Goal: Task Accomplishment & Management: Complete application form

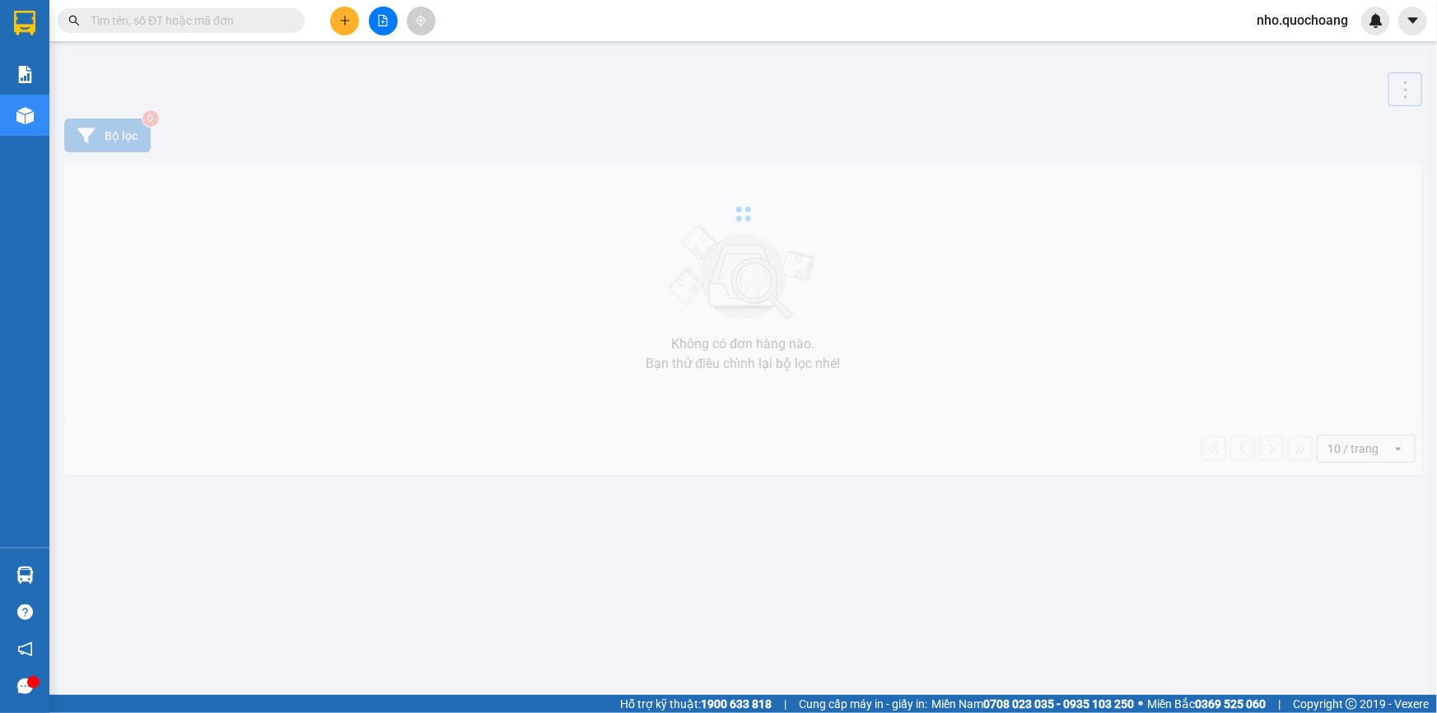
click at [710, 125] on div at bounding box center [743, 213] width 1371 height 329
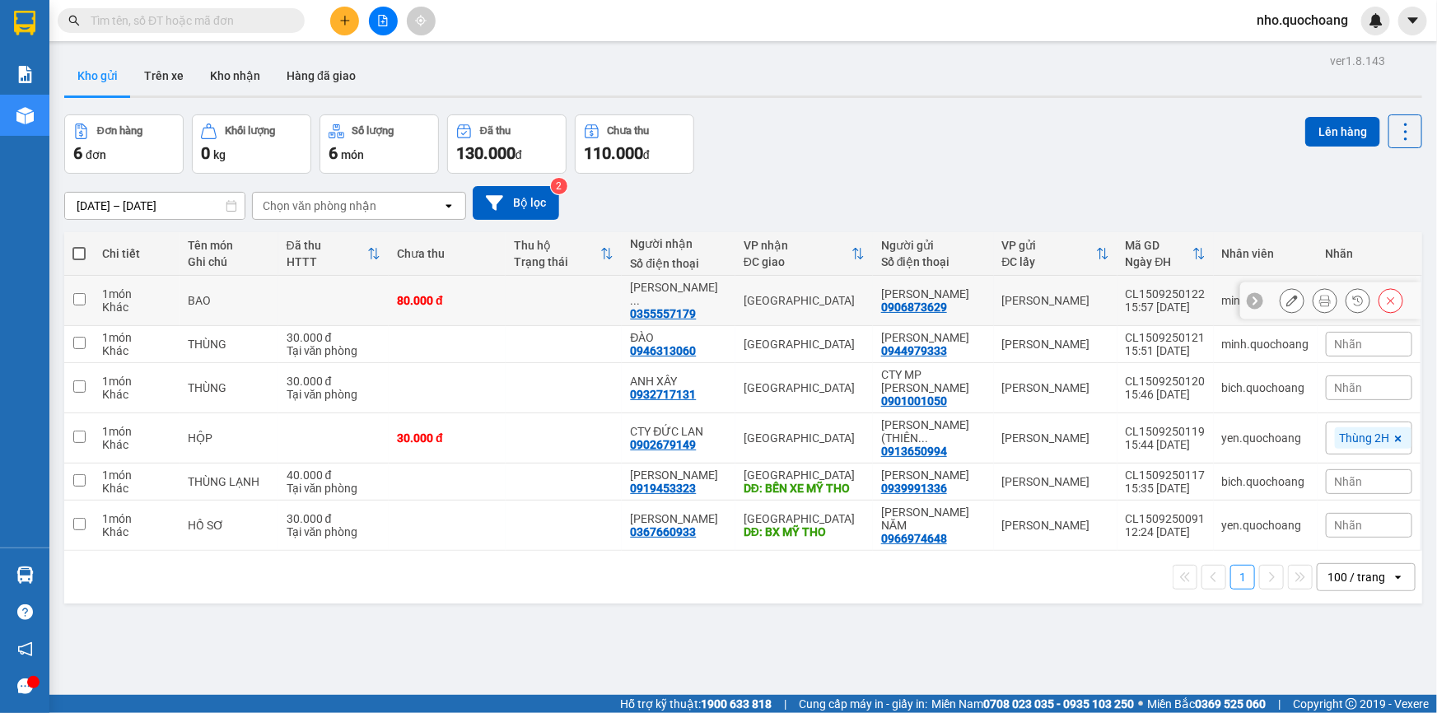
drag, startPoint x: 883, startPoint y: 291, endPoint x: 977, endPoint y: 288, distance: 93.9
click at [977, 288] on td "TRƯƠNG THỊ CẨM 0906873629" at bounding box center [933, 301] width 121 height 50
checkbox input "true"
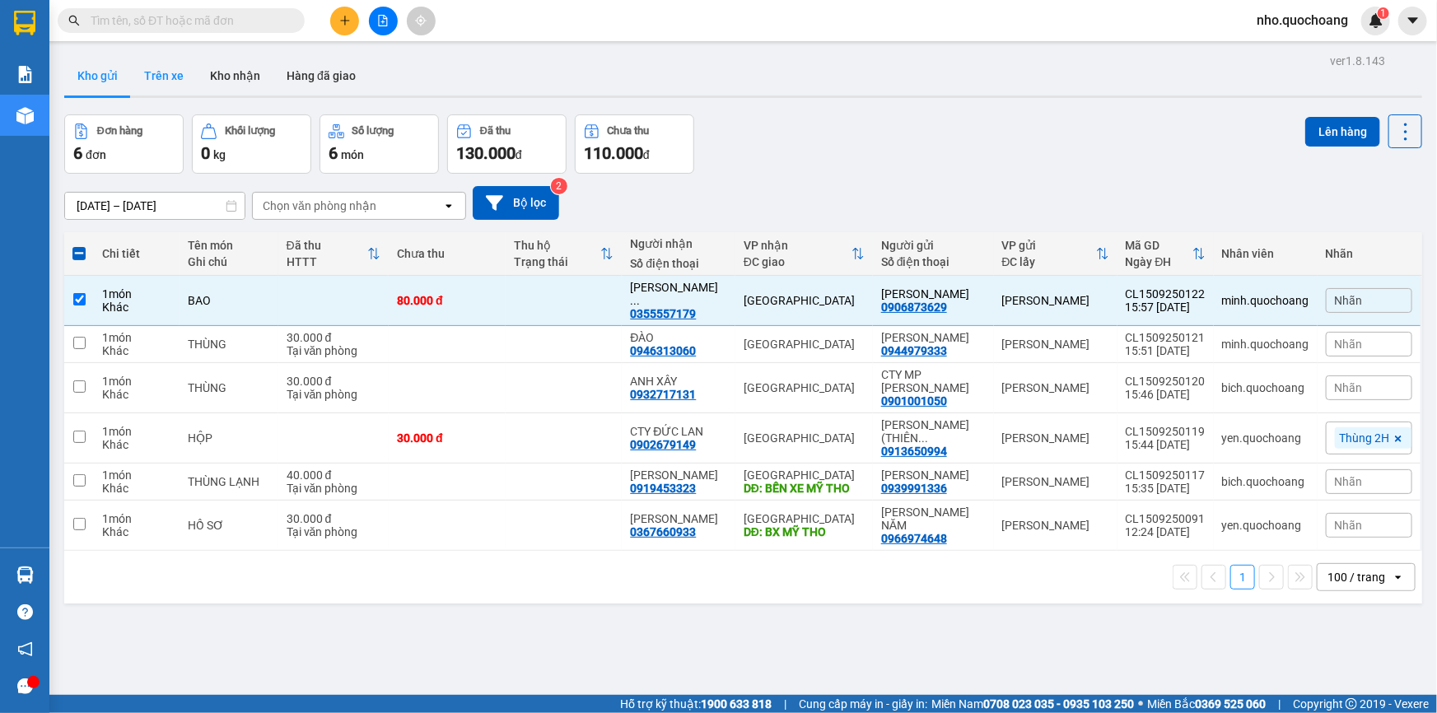
copy div "[PERSON_NAME]"
click at [173, 32] on span at bounding box center [181, 20] width 247 height 25
click at [175, 23] on input "text" at bounding box center [188, 21] width 194 height 18
paste input "[PERSON_NAME]"
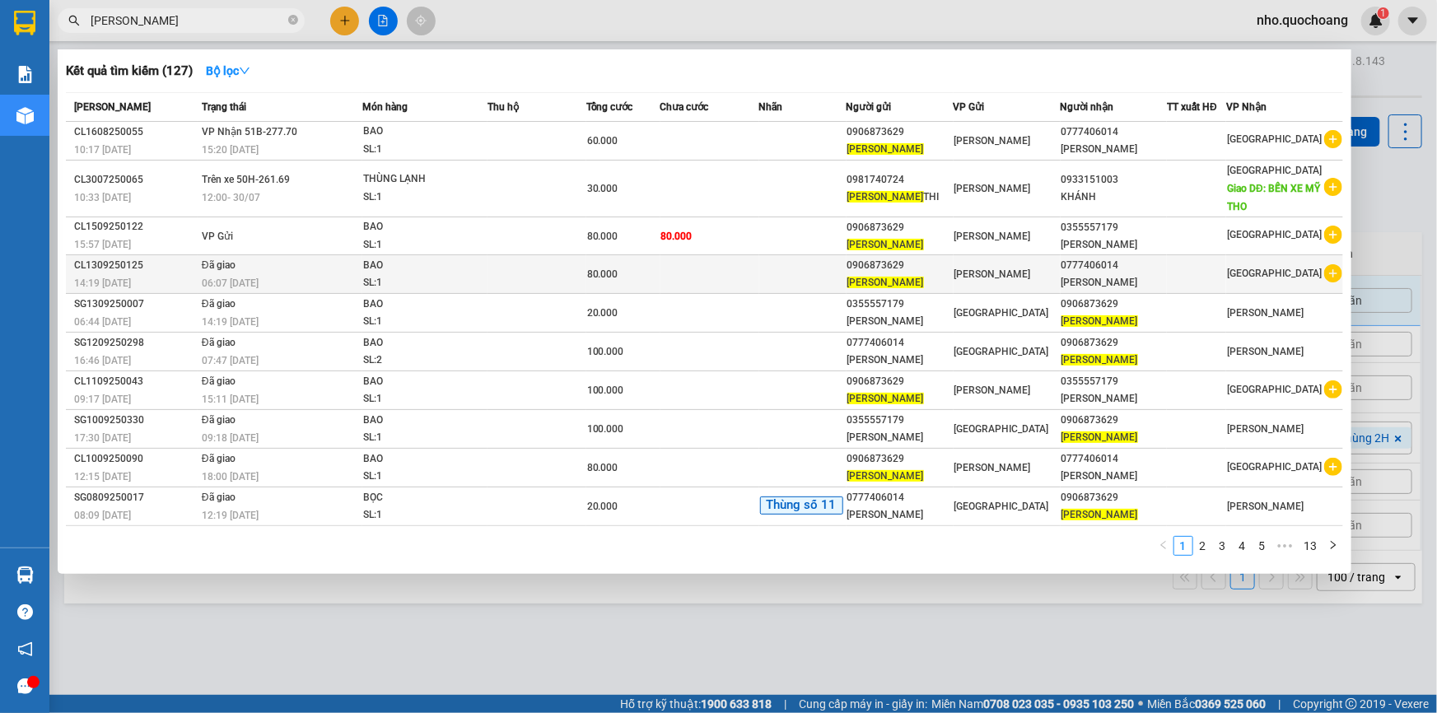
type input "[PERSON_NAME]"
click at [604, 279] on span "80.000" at bounding box center [602, 275] width 31 height 12
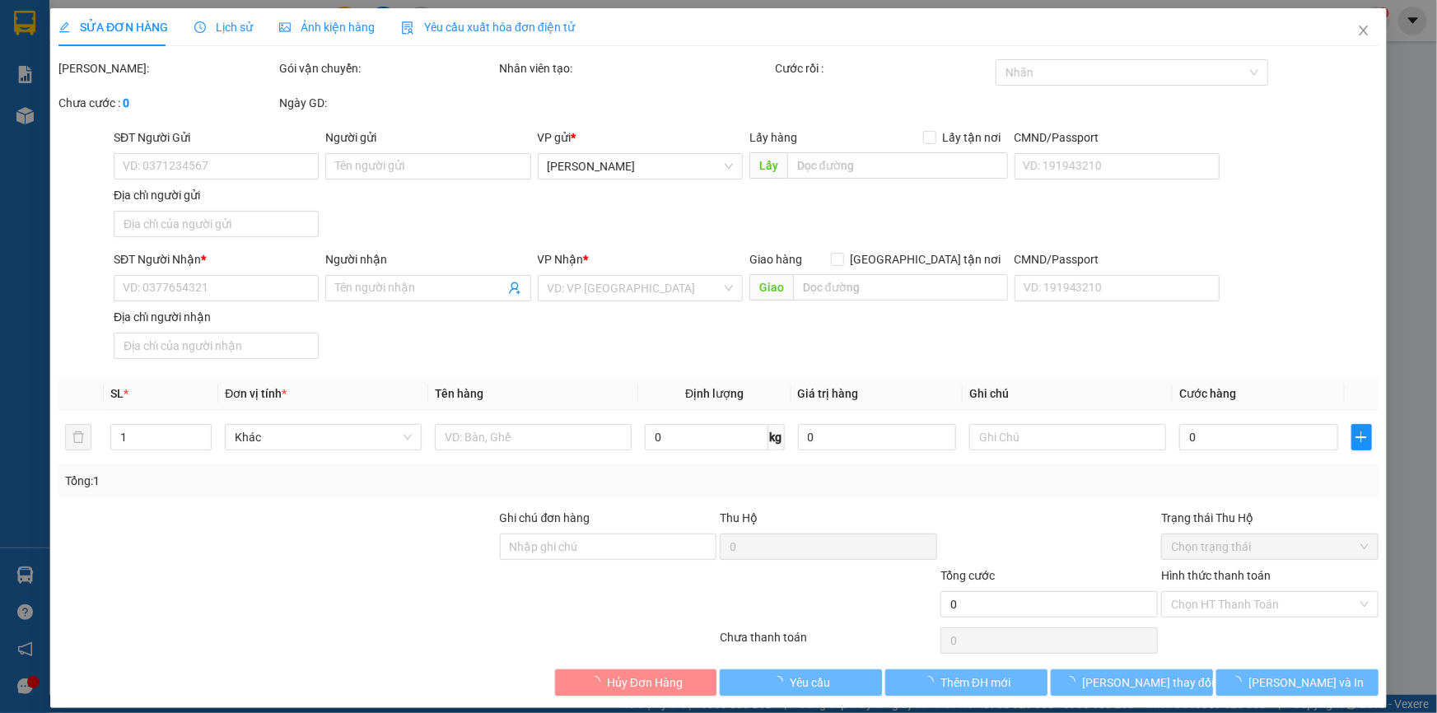
type input "0906873629"
type input "[PERSON_NAME]"
type input "0777406014"
type input "NGUYỄN TIẾN HUÂN"
type input "80.000"
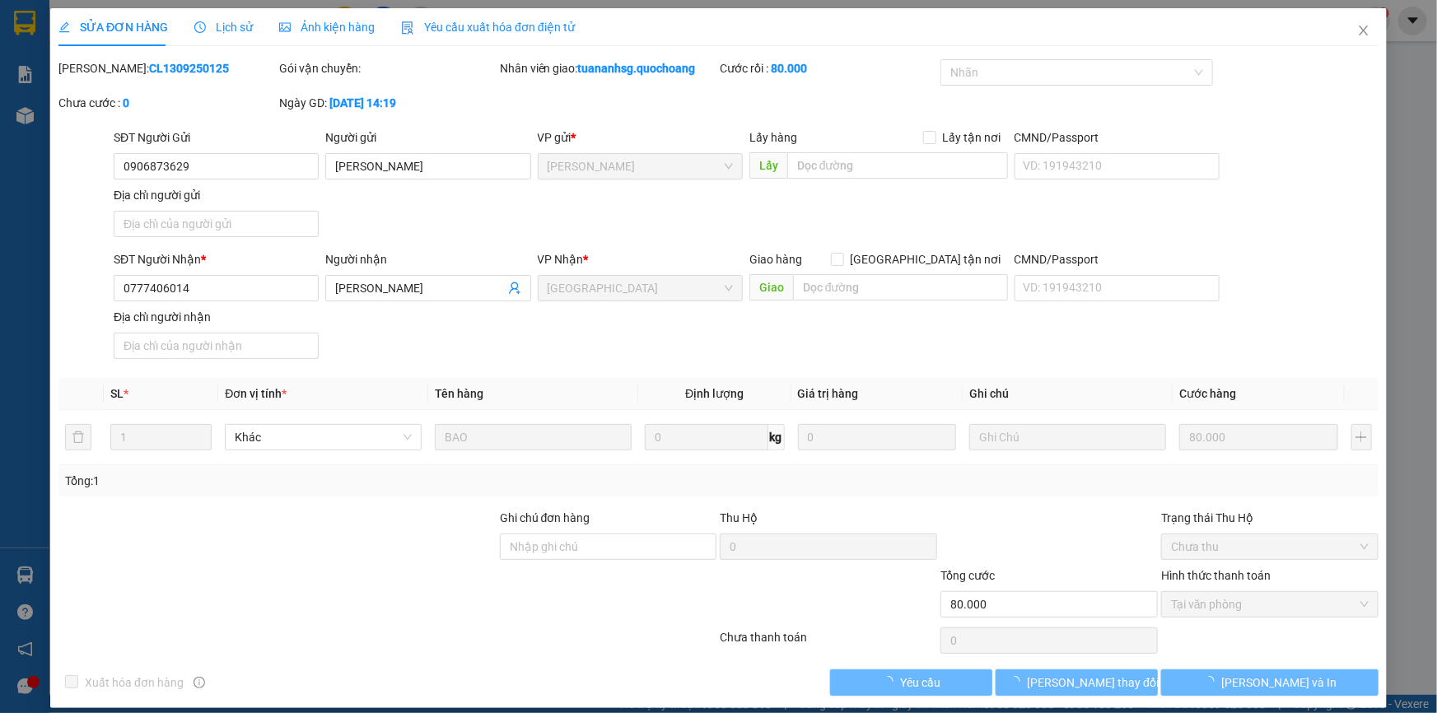
click at [531, 211] on div "SĐT Người Gửi 0906873629 Người gửi TRƯƠNG THỊ CẨM VP gửi * Cao Lãnh Lấy hàng Lấ…" at bounding box center [746, 185] width 1272 height 115
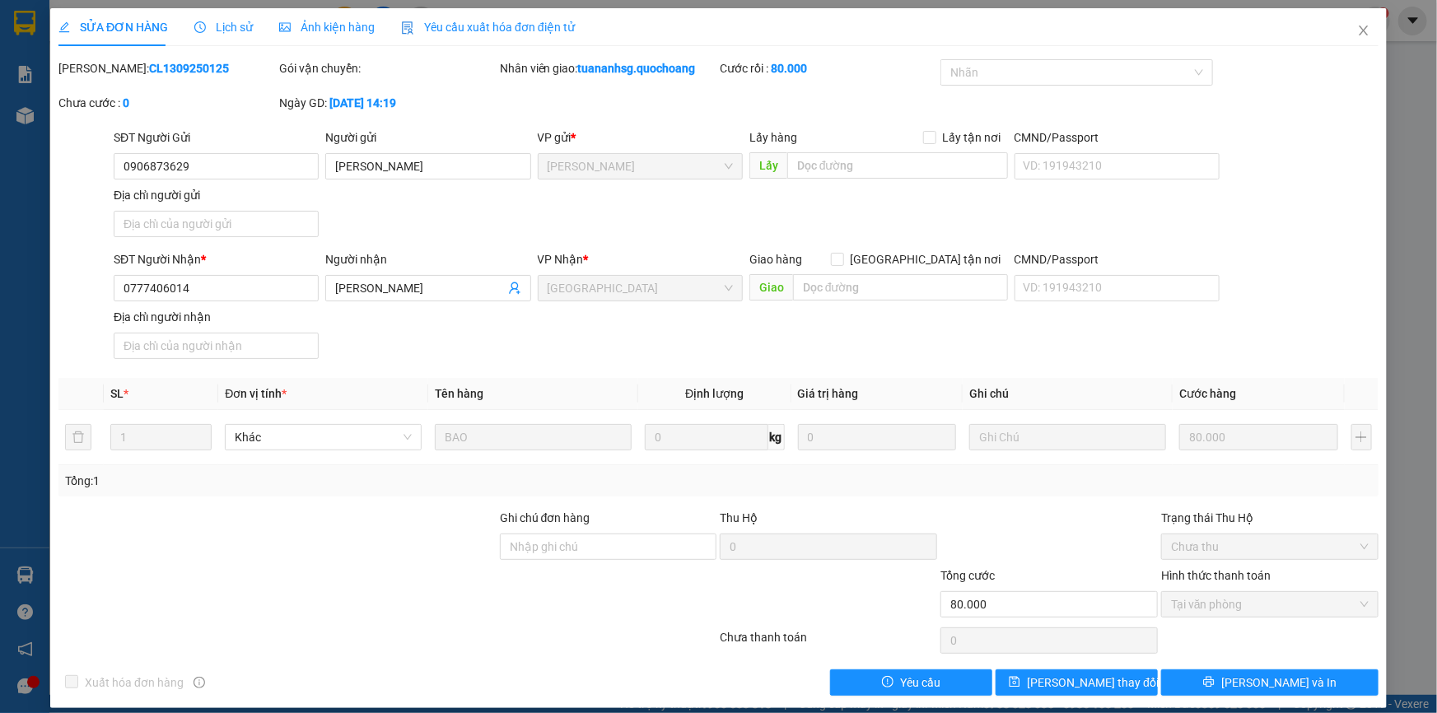
click at [519, 239] on div "SĐT Người Gửi 0906873629 Người gửi TRƯƠNG THỊ CẨM VP gửi * Cao Lãnh Lấy hàng Lấ…" at bounding box center [746, 185] width 1272 height 115
click at [442, 222] on div "SĐT Người Gửi 0906873629 Người gửi TRƯƠNG THỊ CẨM VP gửi * Cao Lãnh Lấy hàng Lấ…" at bounding box center [746, 185] width 1272 height 115
click at [219, 27] on span "Lịch sử" at bounding box center [223, 27] width 58 height 13
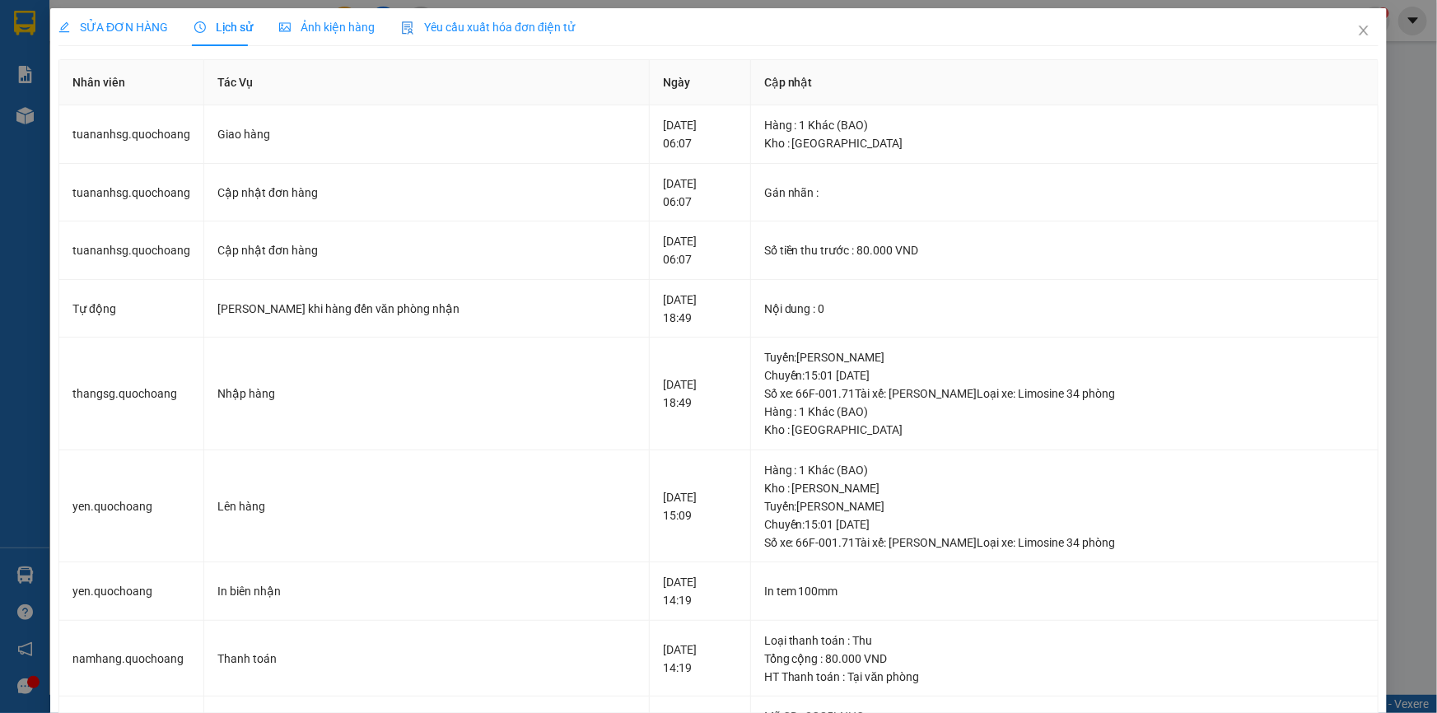
click at [124, 21] on span "SỬA ĐƠN HÀNG" at bounding box center [113, 27] width 110 height 13
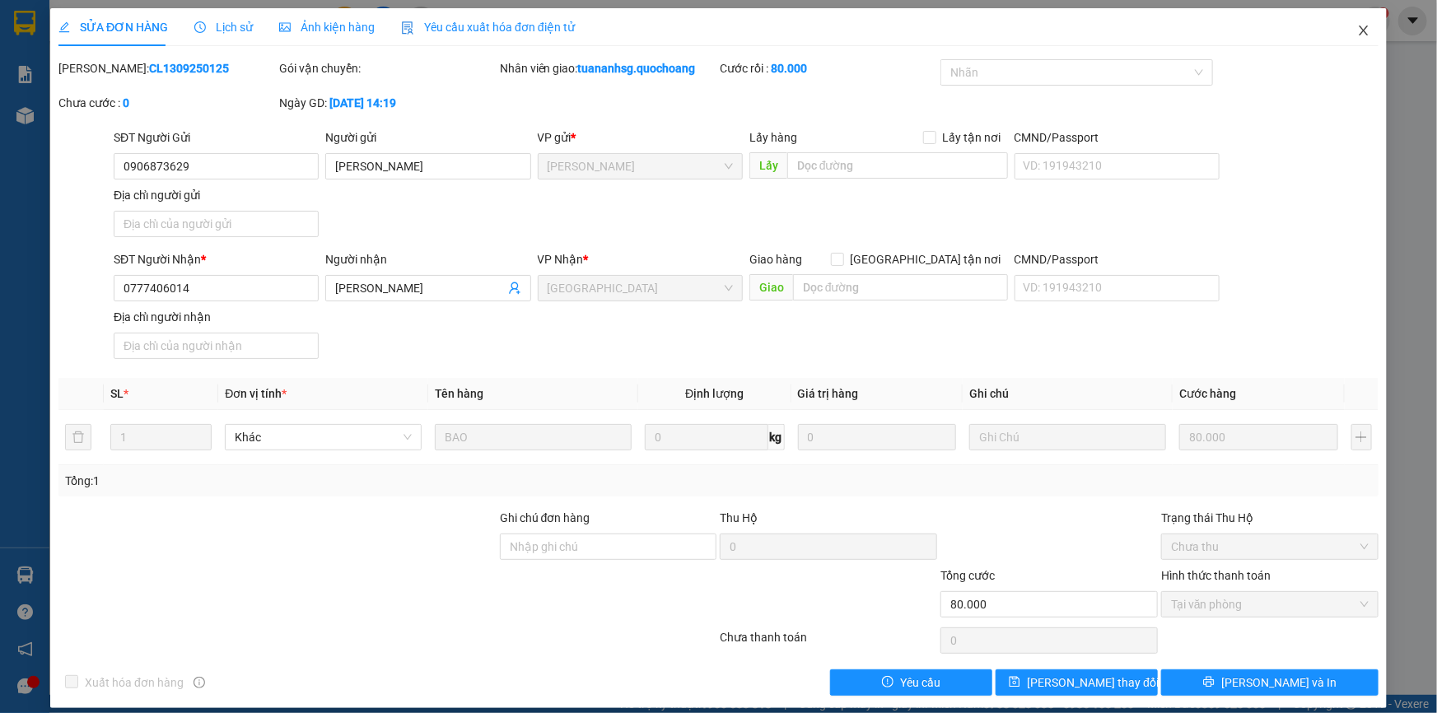
click at [1359, 30] on icon "close" at bounding box center [1363, 31] width 9 height 10
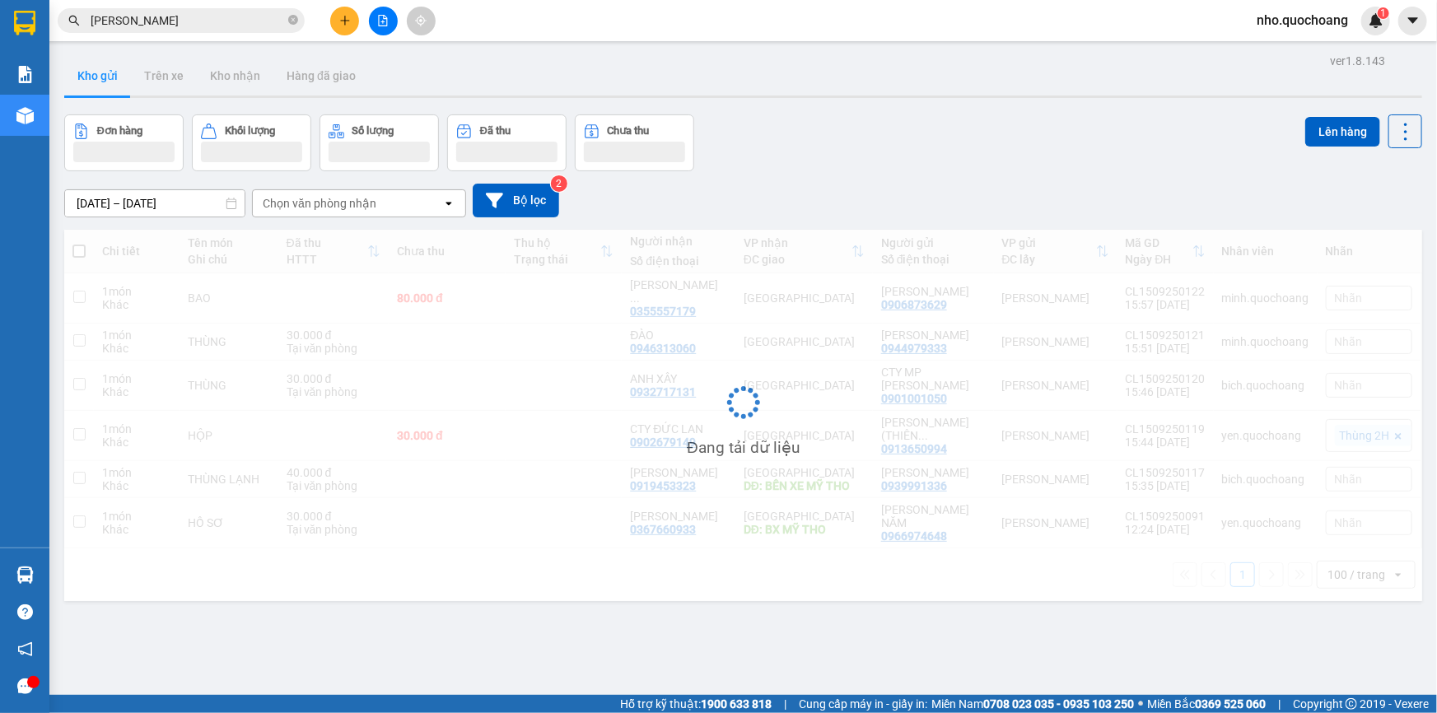
click at [214, 26] on input "[PERSON_NAME]" at bounding box center [188, 21] width 194 height 18
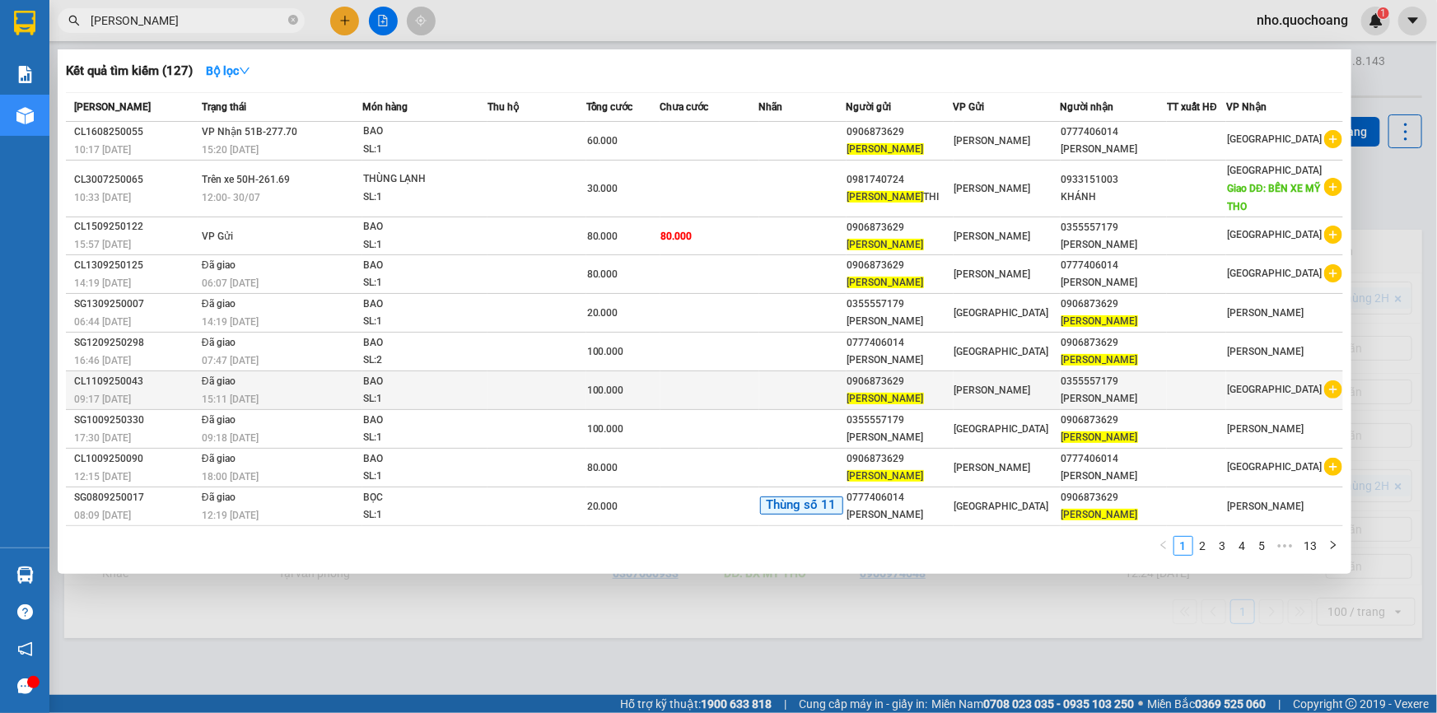
click at [839, 396] on td at bounding box center [802, 390] width 87 height 39
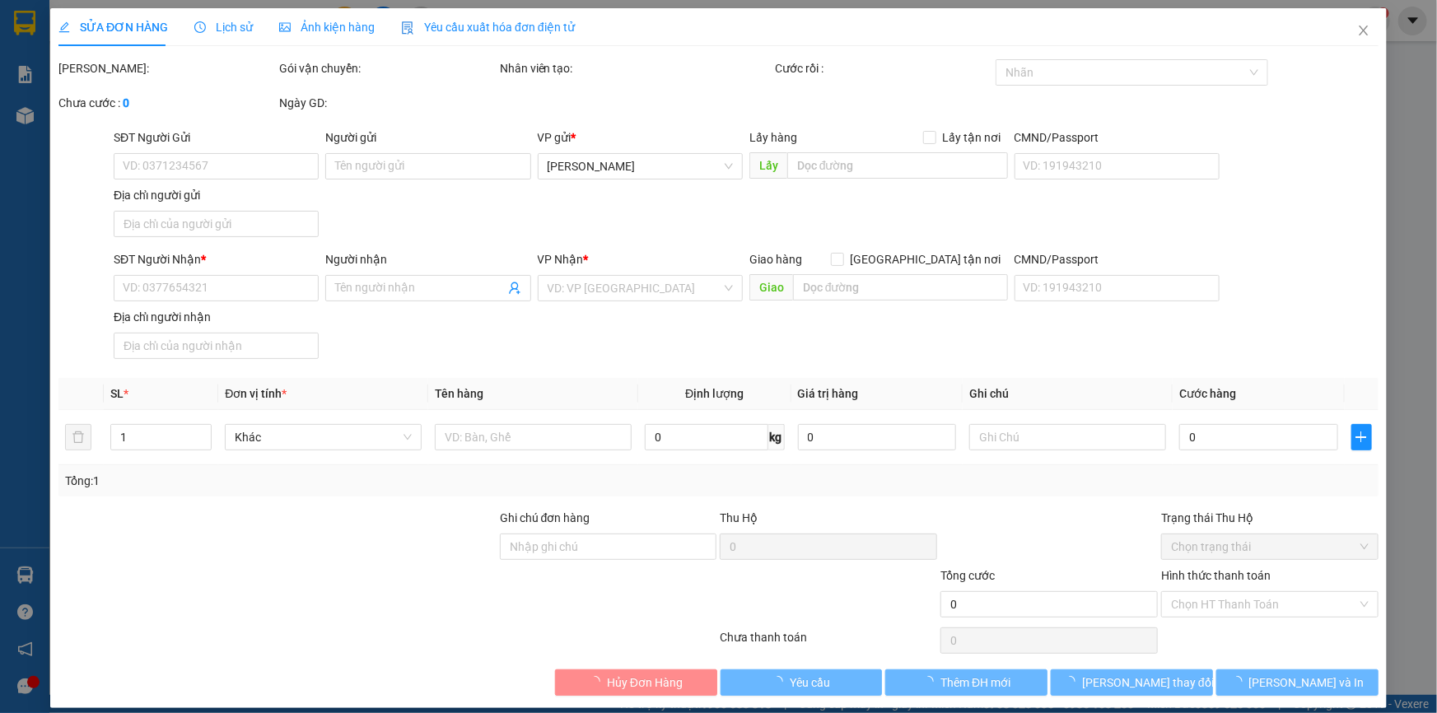
click at [474, 222] on div "SĐT Người Gửi VD: 0371234567 Người gửi Tên người gửi VP gửi * Cao Lãnh Lấy hàng…" at bounding box center [746, 185] width 1272 height 115
type input "0906873629"
type input "[PERSON_NAME]"
type input "PHƯƠNG TRÀ , CAO LÃNH , ĐỒNG THÁP"
type input "0355557179"
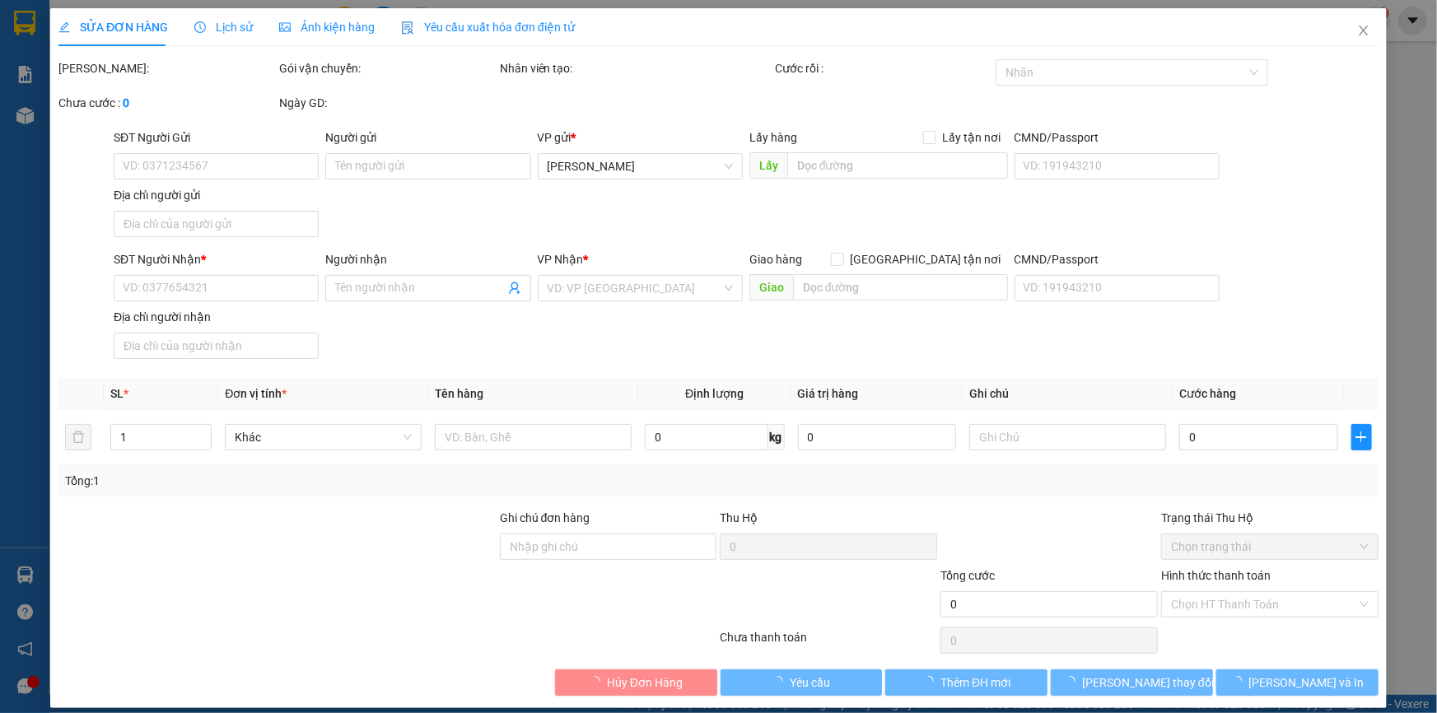
type input "NGUYỄN THỊ KIM LIÊN"
type input "100.000"
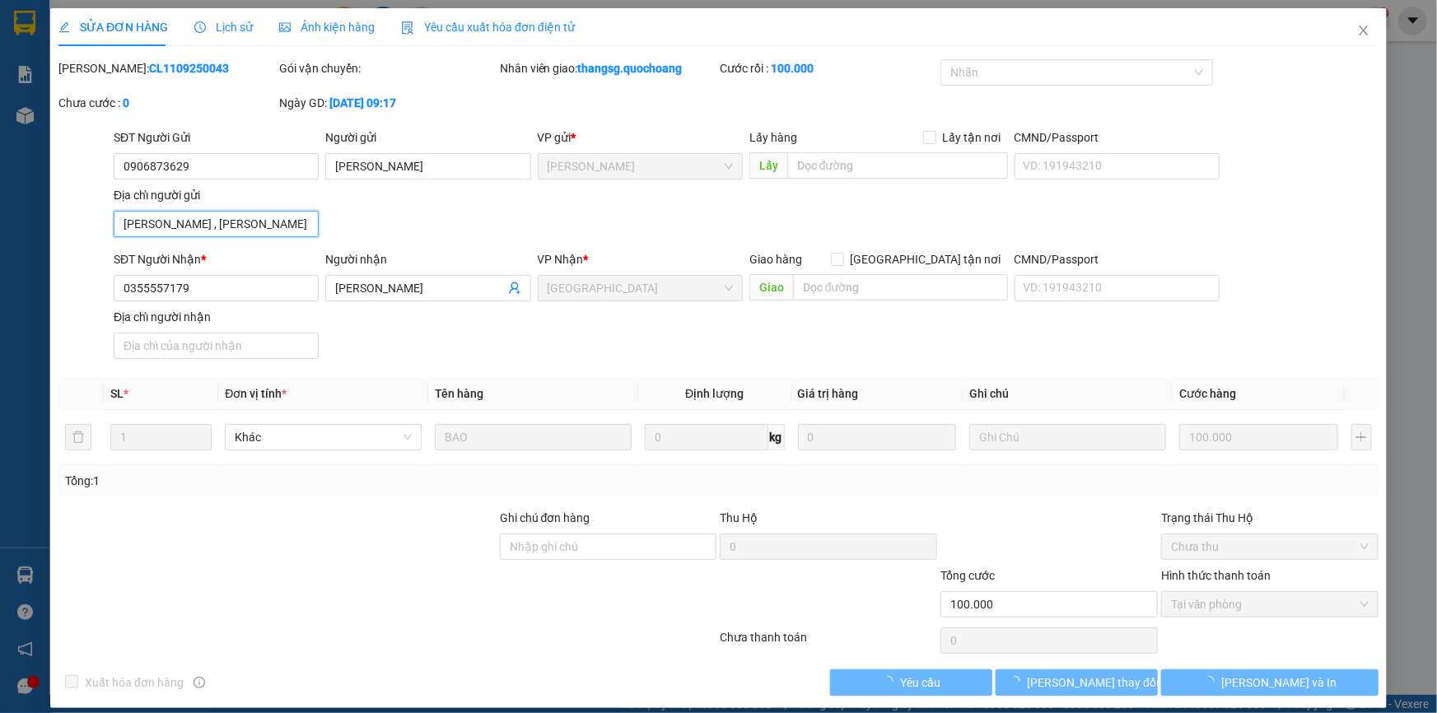
click at [214, 222] on input "PHƯƠNG TRÀ , CAO LÃNH , ĐỒNG THÁP" at bounding box center [216, 224] width 205 height 26
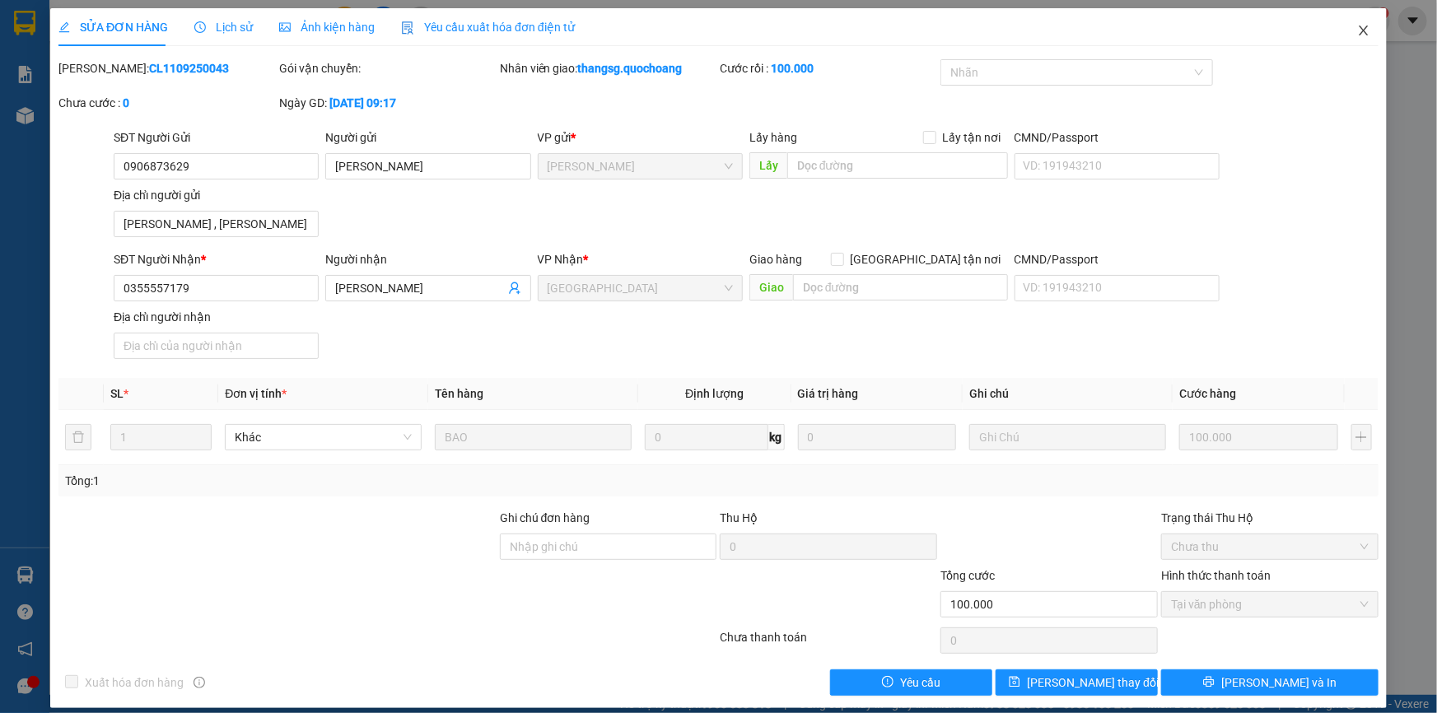
click at [1364, 27] on span "Close" at bounding box center [1364, 31] width 46 height 46
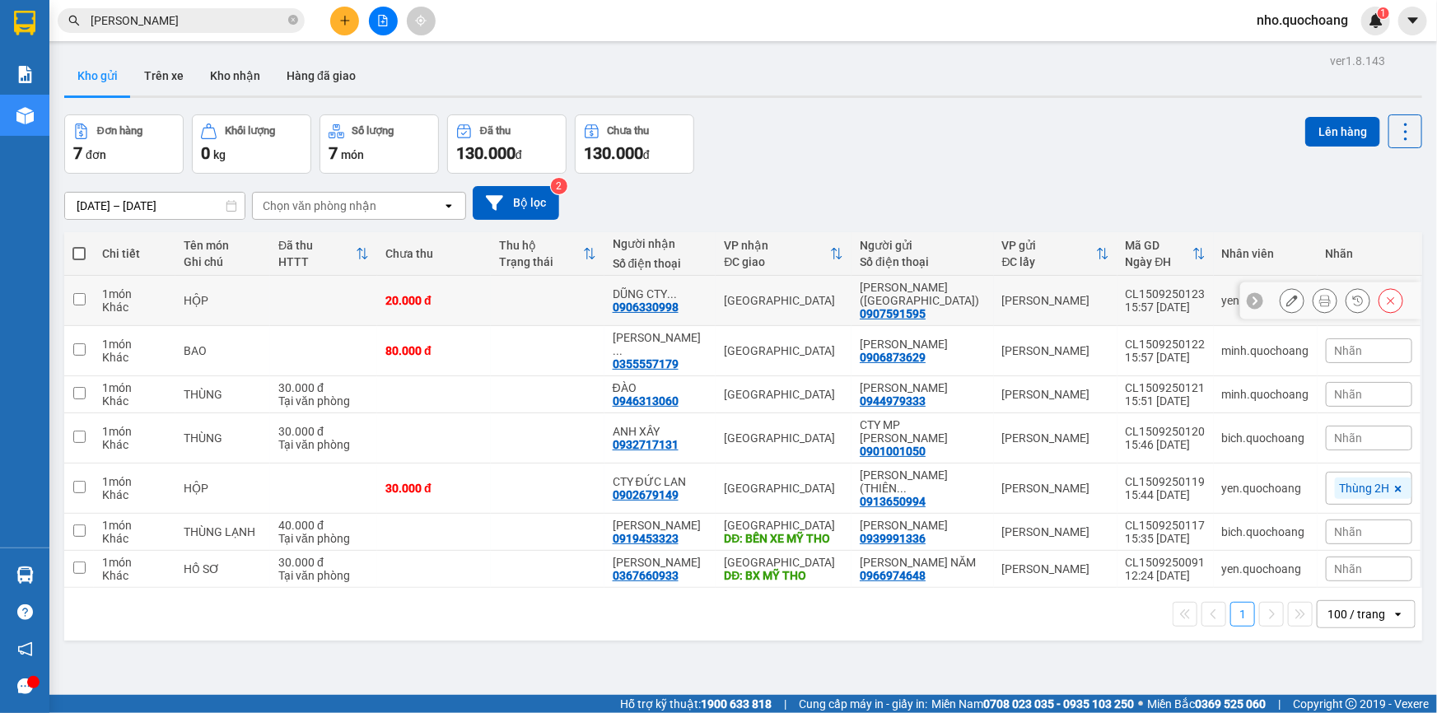
click at [1287, 299] on icon at bounding box center [1293, 301] width 12 height 12
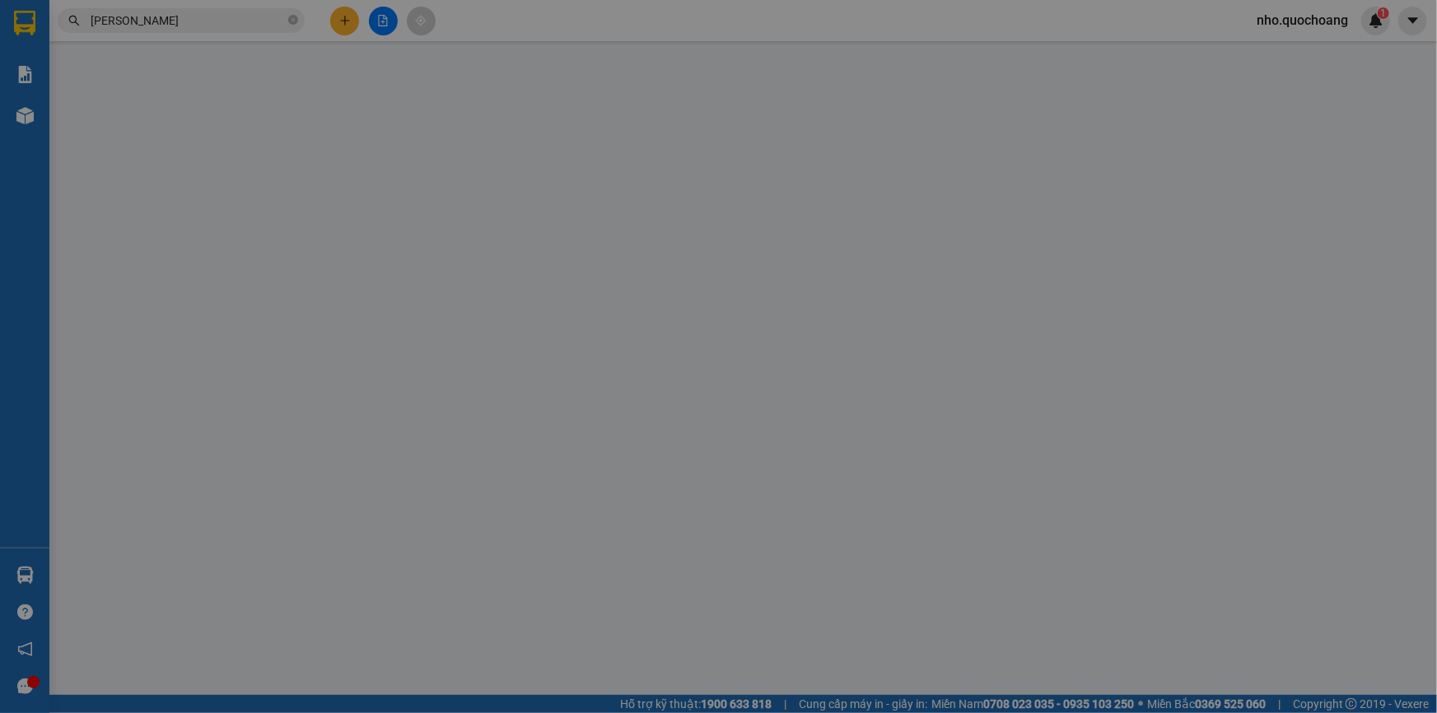
type input "0907591595"
type input "BÙI VĂN HƯNG(ĐM HƯNG)"
type input "227, HÙNG VƯƠNG, P. CAO LÃNH, ĐỒNG THÁP"
type input "0906330998"
type input "DŨNG CTY FOZEN"
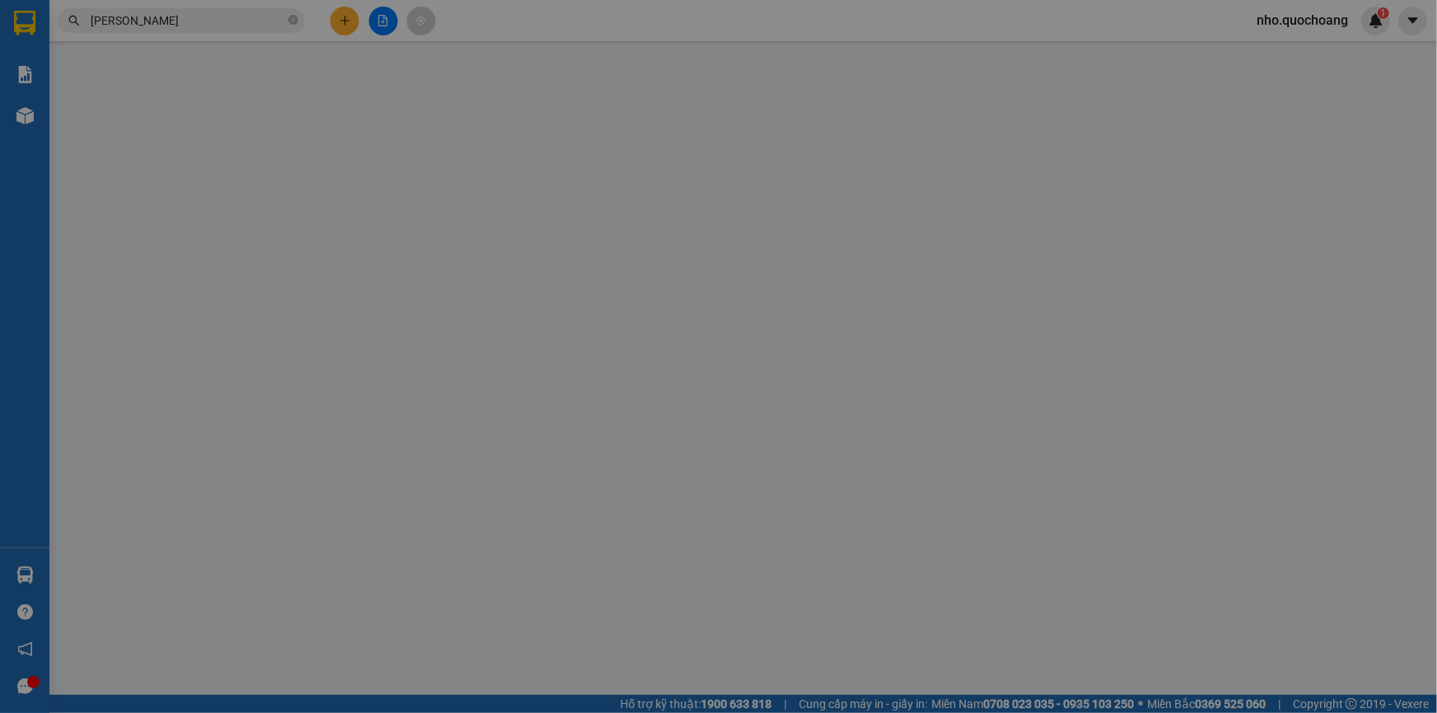
type input "20.000"
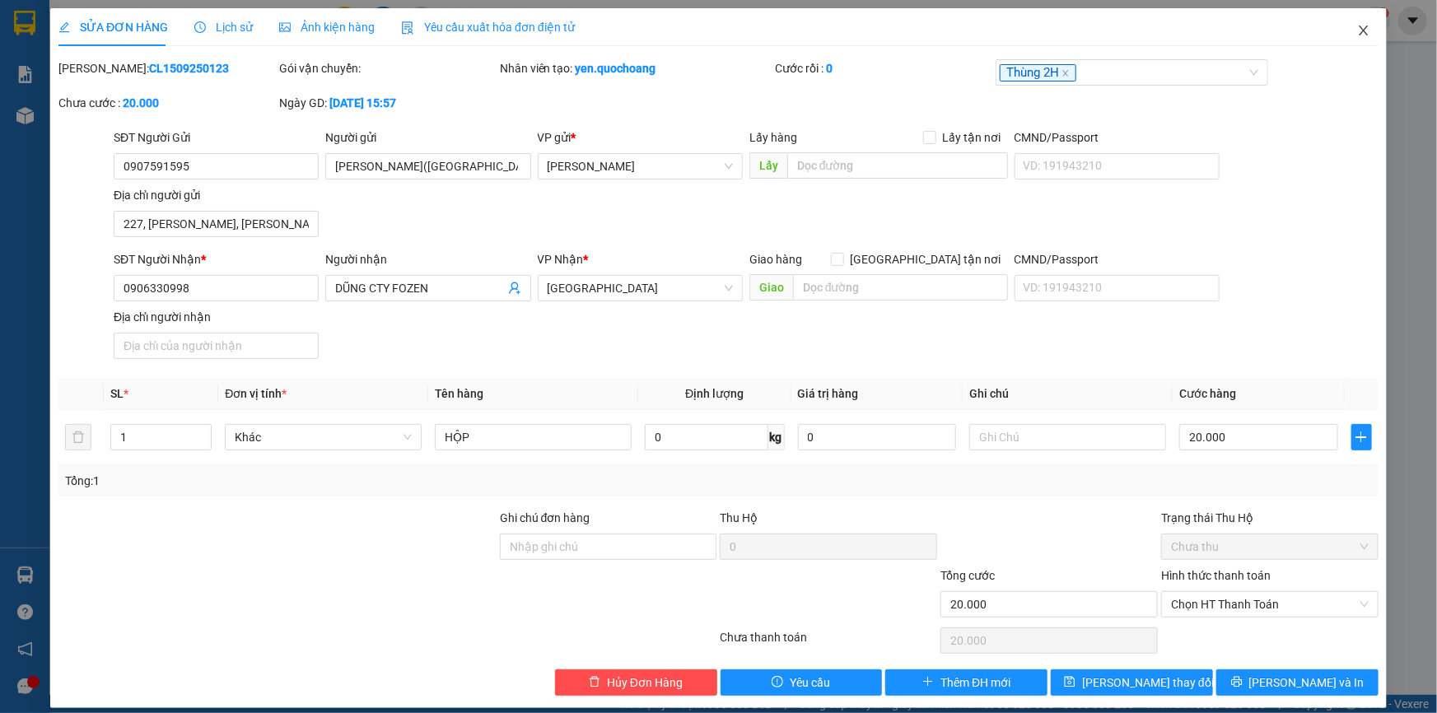
click at [1357, 26] on icon "close" at bounding box center [1363, 30] width 13 height 13
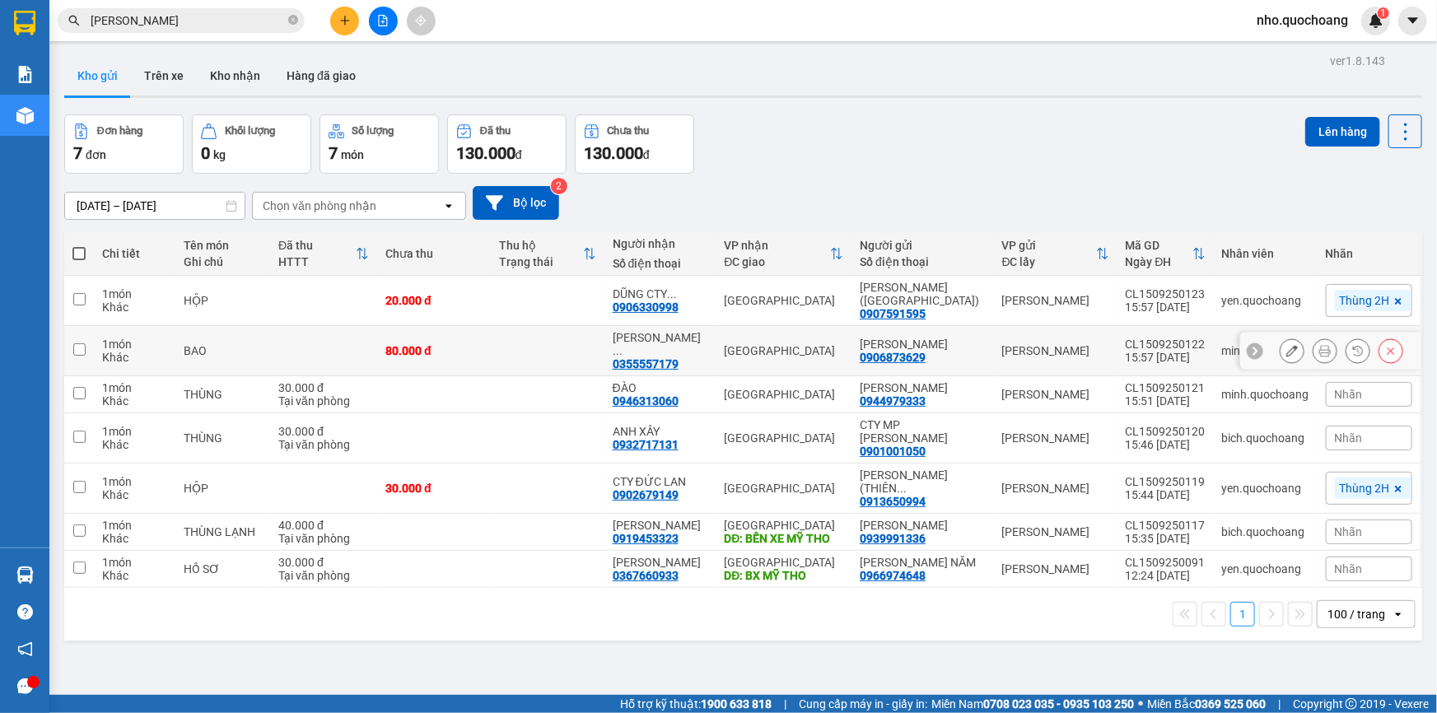
click at [1287, 346] on icon at bounding box center [1293, 351] width 12 height 12
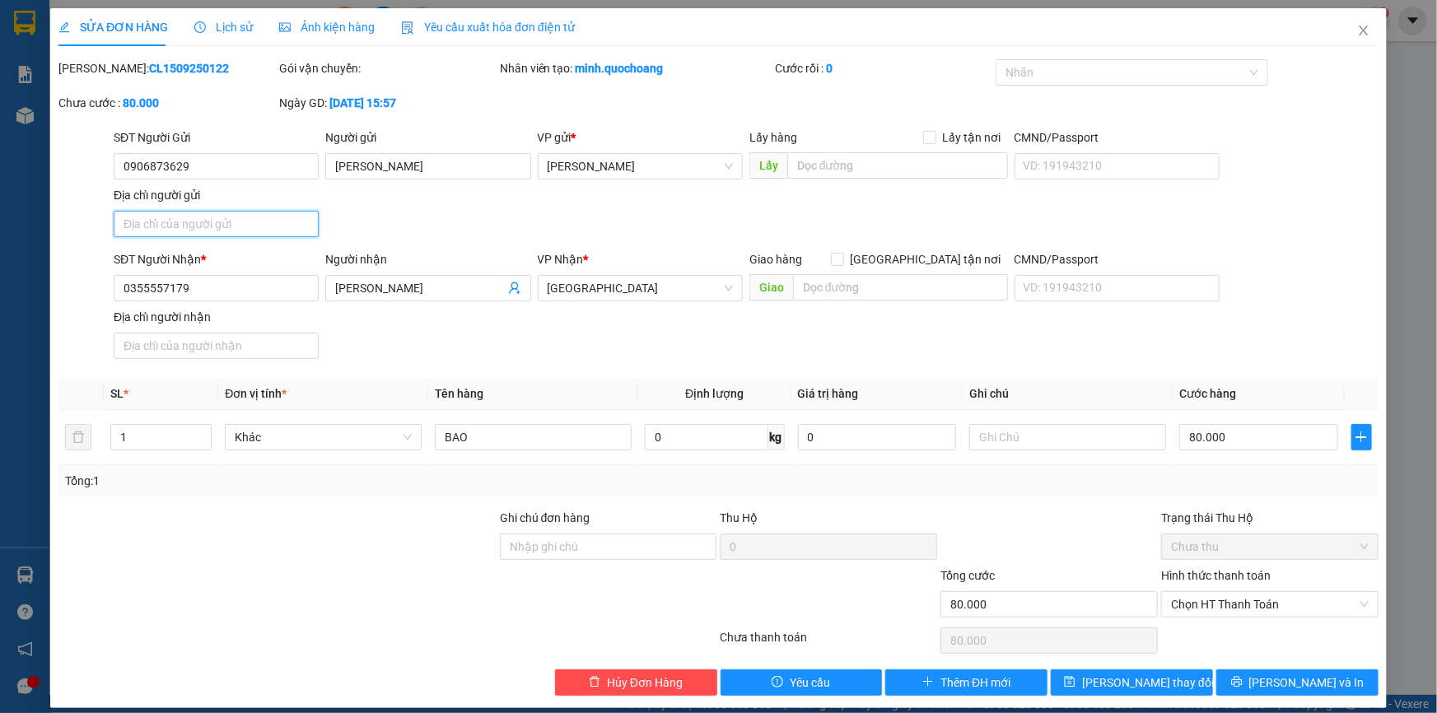
click at [275, 217] on input "Địa chỉ người gửi" at bounding box center [216, 224] width 205 height 26
paste input "PHƯƠNG TRÀ , CAO LÃNH , ĐỒNG THÁP"
type input "PHƯƠNG TRÀ , CAO LÃNH , ĐỒNG THÁP"
click at [1295, 676] on span "Lưu và In" at bounding box center [1307, 683] width 115 height 18
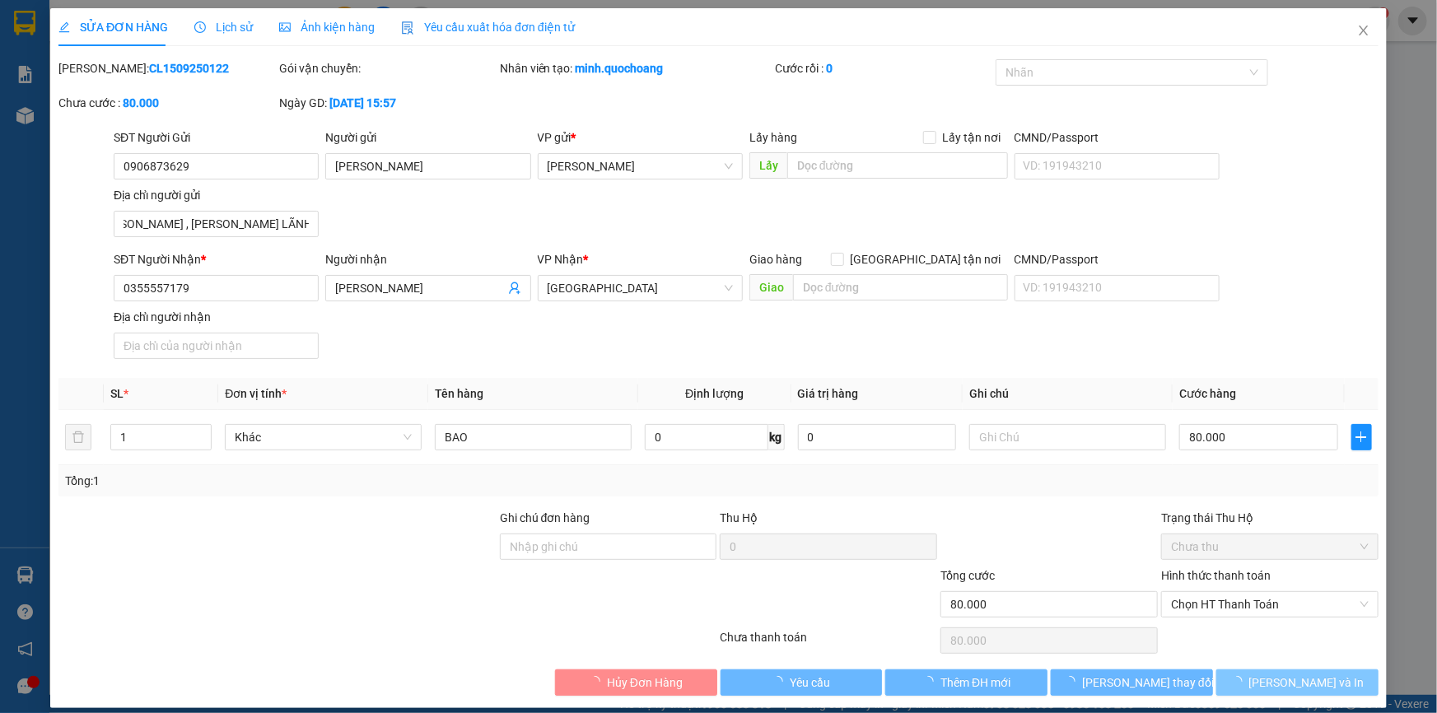
scroll to position [0, 0]
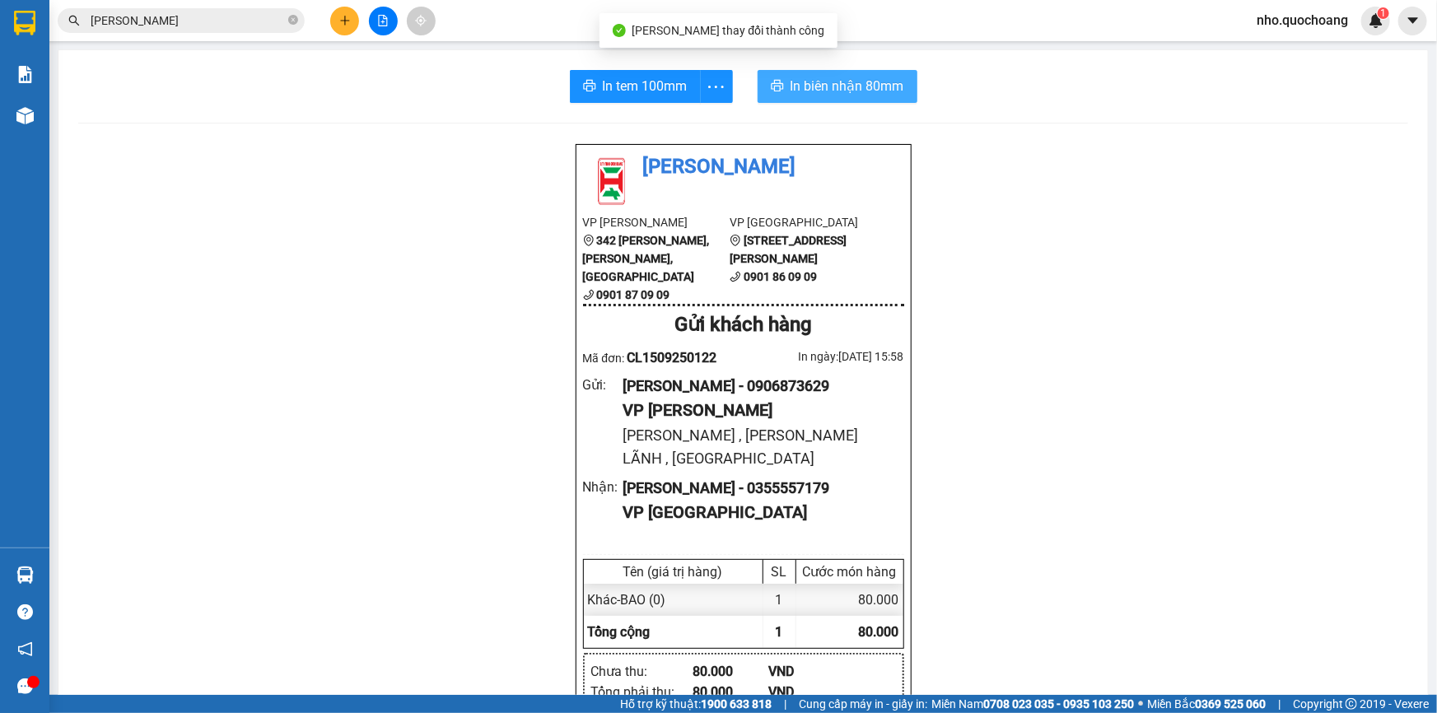
click at [808, 84] on span "In biên nhận 80mm" at bounding box center [848, 86] width 114 height 21
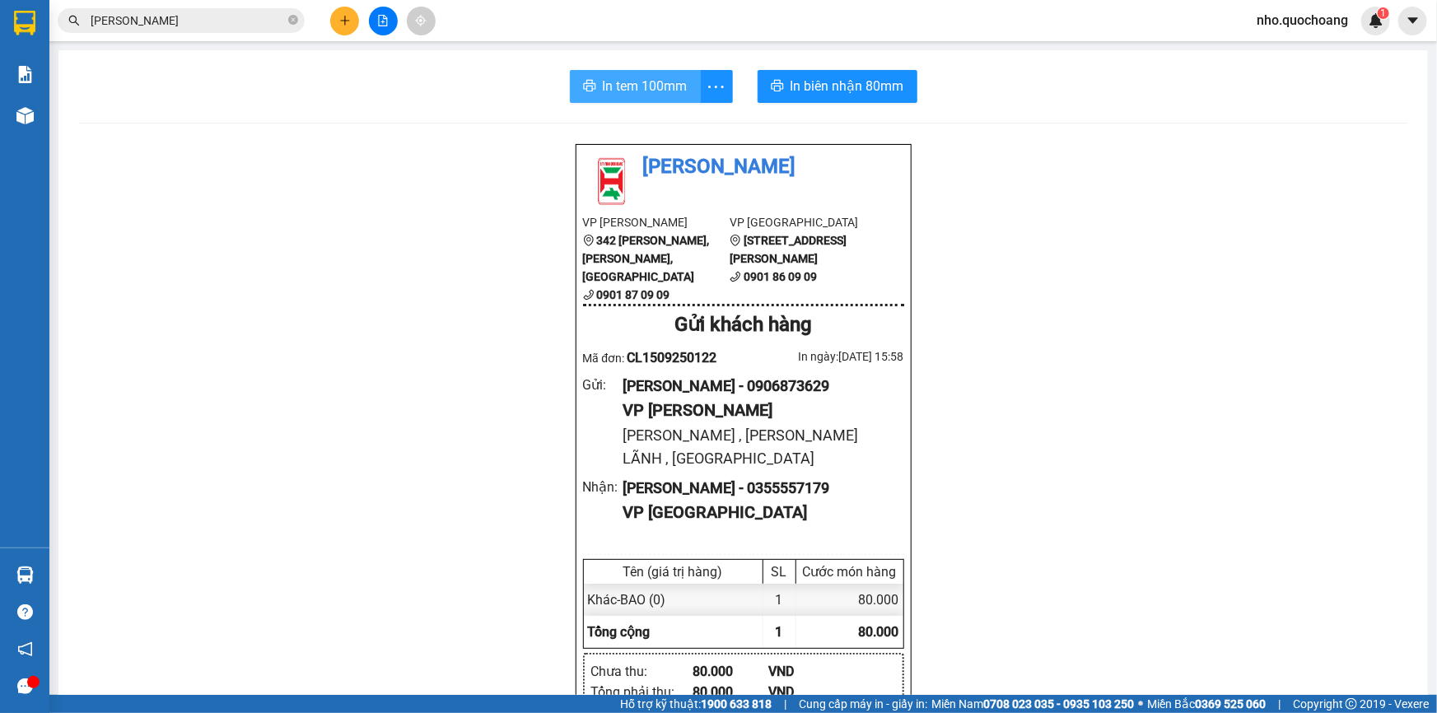
click at [622, 85] on span "In tem 100mm" at bounding box center [645, 86] width 85 height 21
click at [1309, 27] on span "nho.quochoang" at bounding box center [1303, 20] width 118 height 21
click at [1285, 45] on span "Đăng xuất" at bounding box center [1310, 51] width 84 height 18
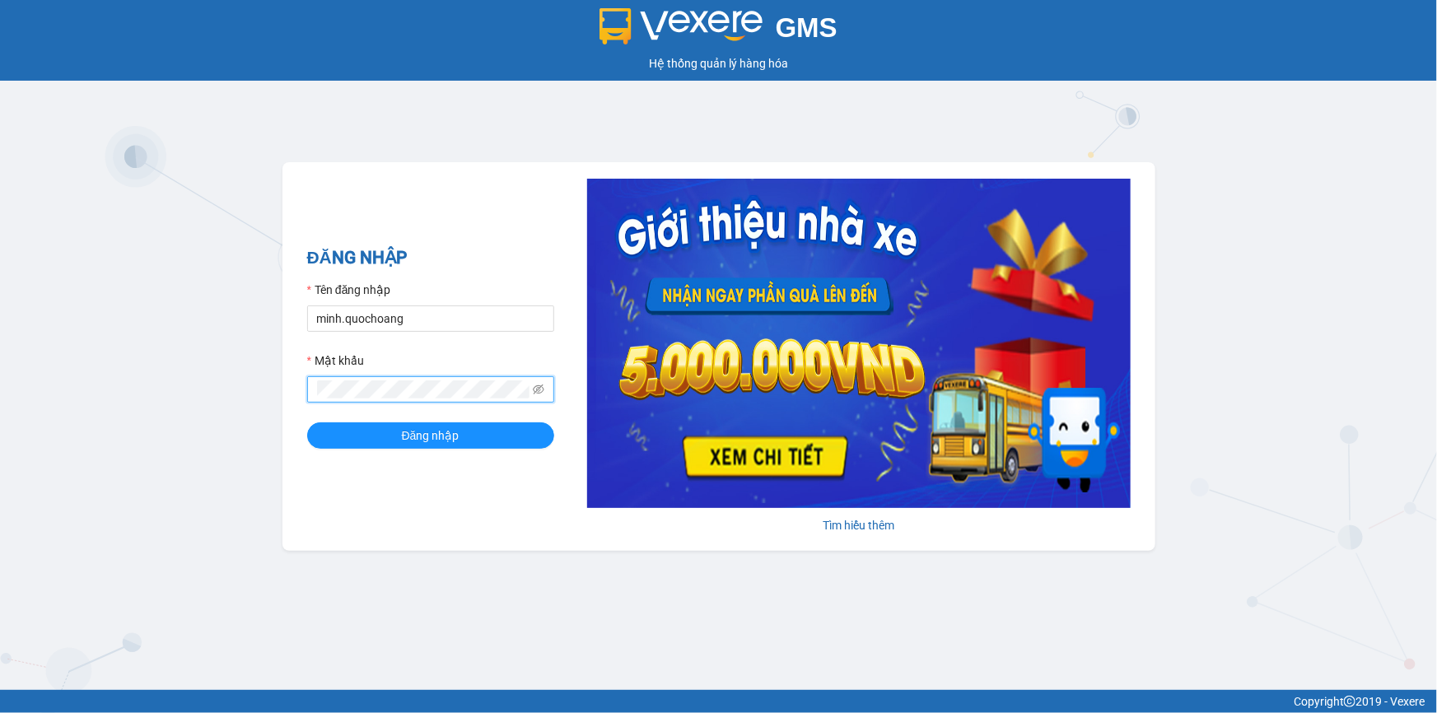
click at [307, 423] on button "Đăng nhập" at bounding box center [430, 436] width 247 height 26
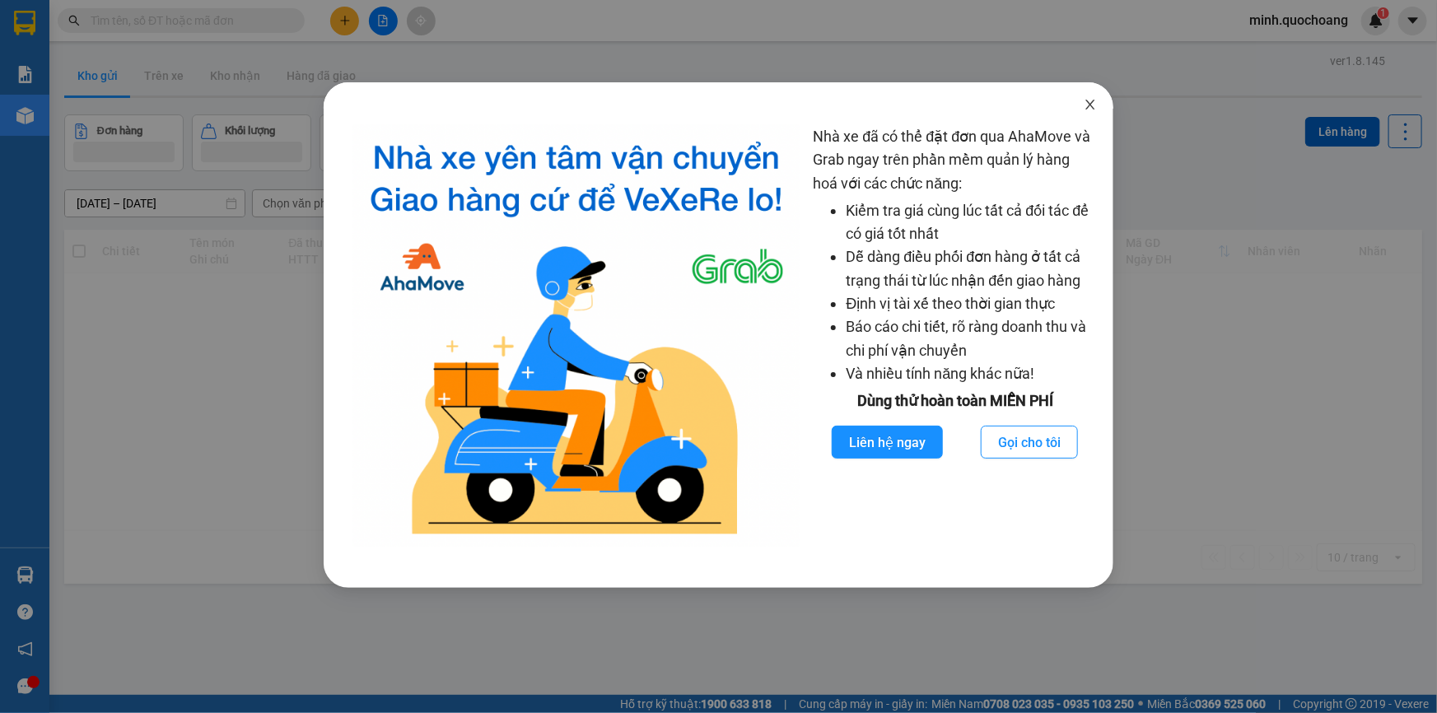
click at [1085, 107] on span "Close" at bounding box center [1090, 105] width 46 height 46
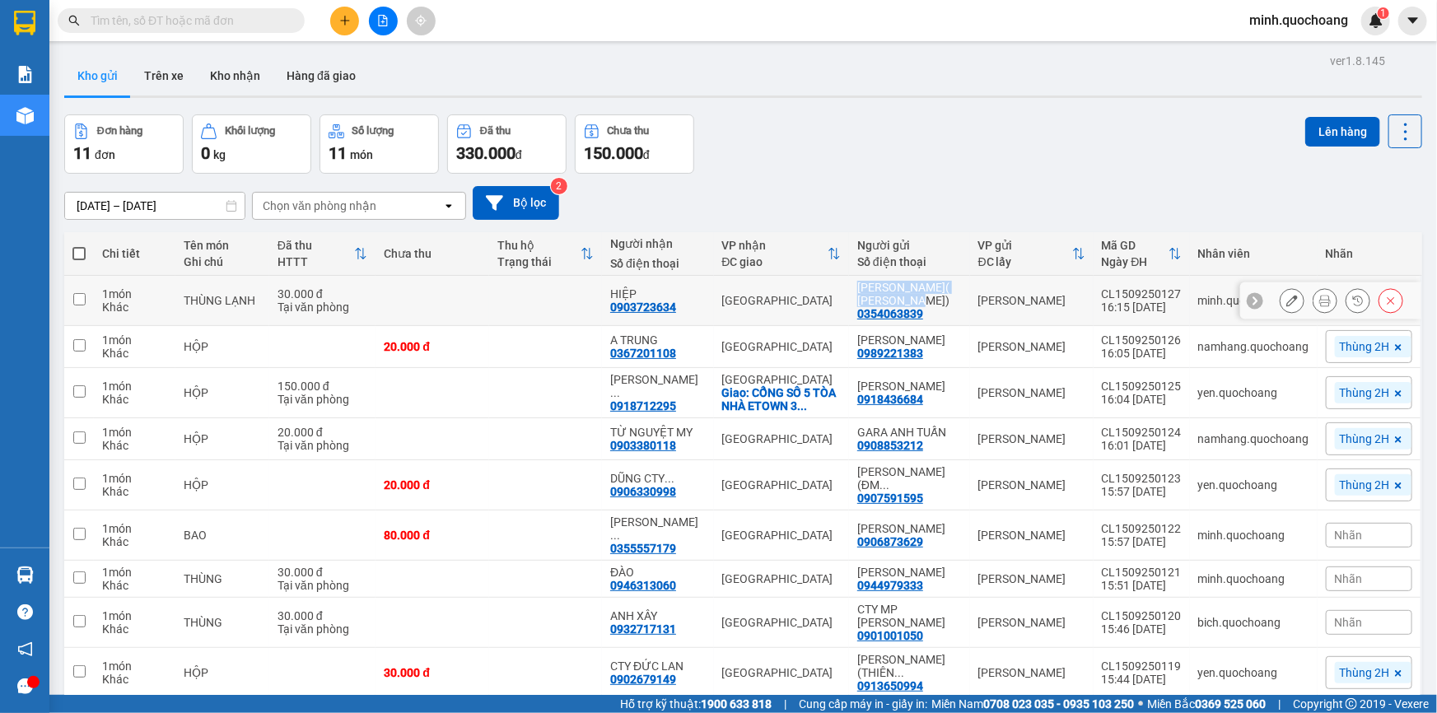
drag, startPoint x: 868, startPoint y: 285, endPoint x: 957, endPoint y: 299, distance: 90.1
click at [957, 299] on div "[PERSON_NAME]( [PERSON_NAME])" at bounding box center [909, 294] width 105 height 26
checkbox input "true"
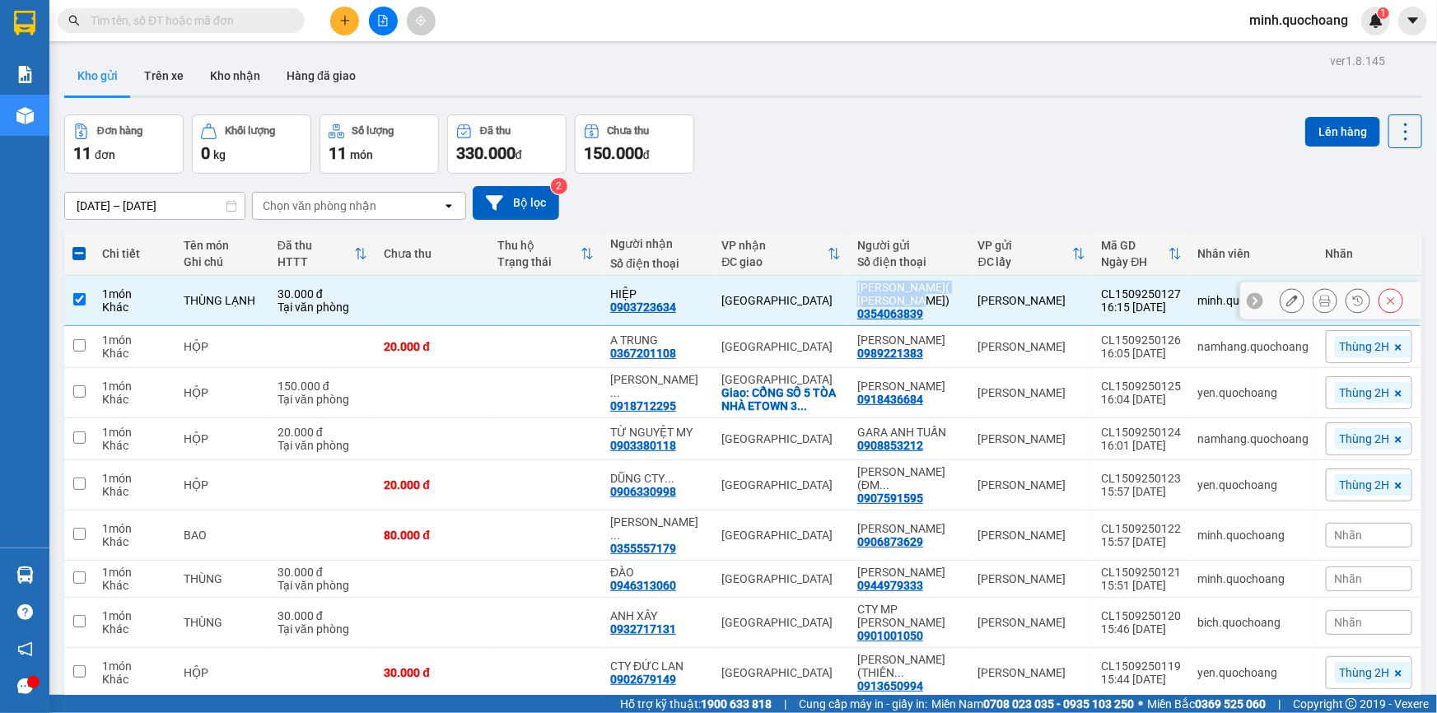
copy div "[PERSON_NAME]( [PERSON_NAME])"
click at [214, 29] on input "text" at bounding box center [188, 21] width 194 height 18
paste input "[PERSON_NAME]( [PERSON_NAME])"
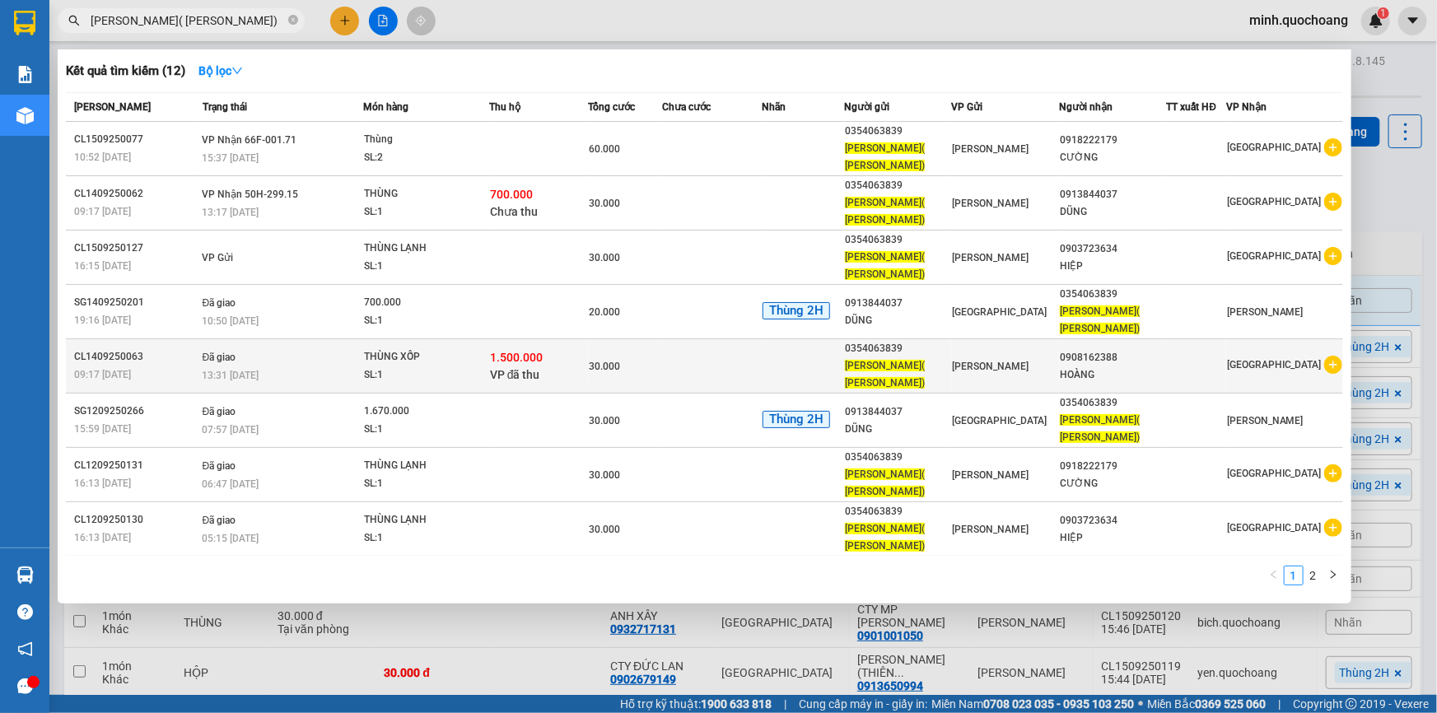
type input "[PERSON_NAME]( [PERSON_NAME])"
click at [411, 369] on div "SL: 1" at bounding box center [426, 376] width 124 height 18
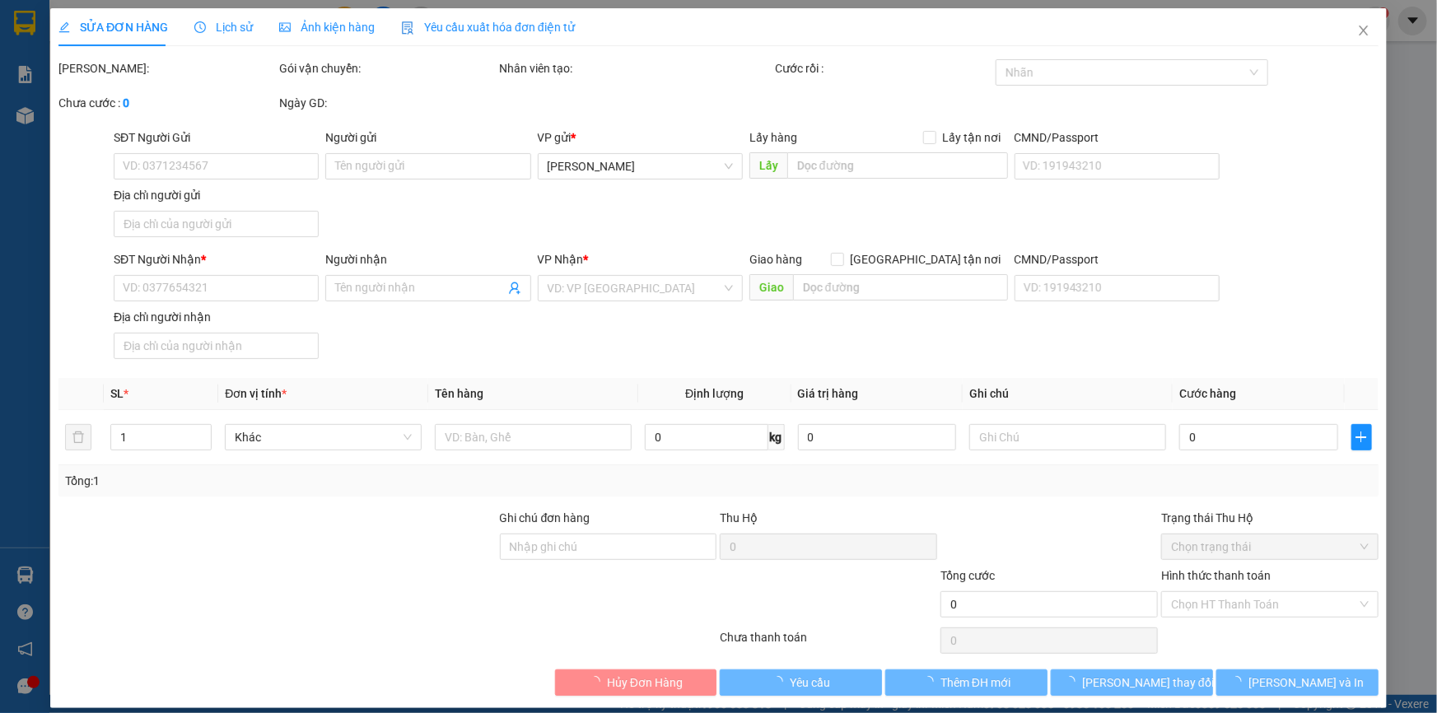
type input "0354063839"
type input "[PERSON_NAME]( [PERSON_NAME])"
type input "BÀ HUYỆN THANH QUAN,P CAO LÃNH, ĐỒNG THÁP"
type input "0908162388"
type input "HOÀNG"
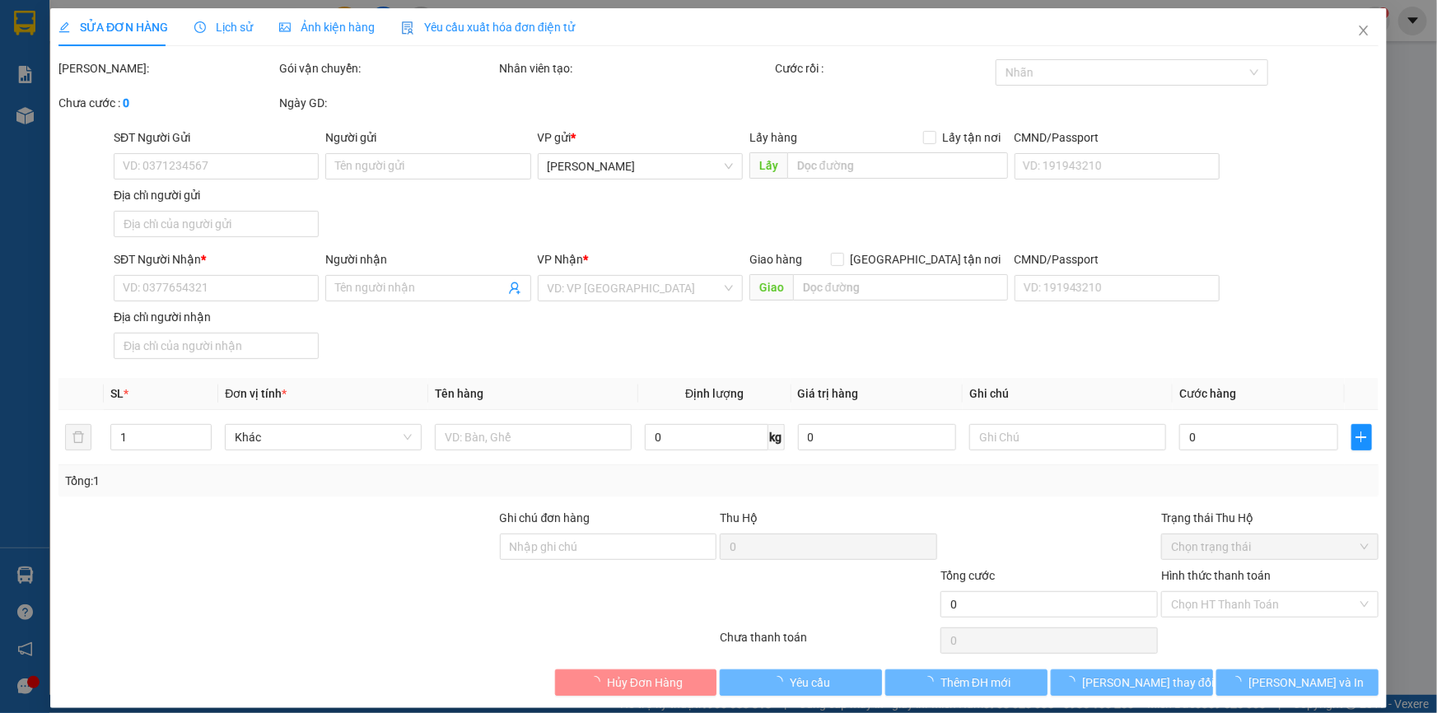
type input "1.500.000"
type input "30.000"
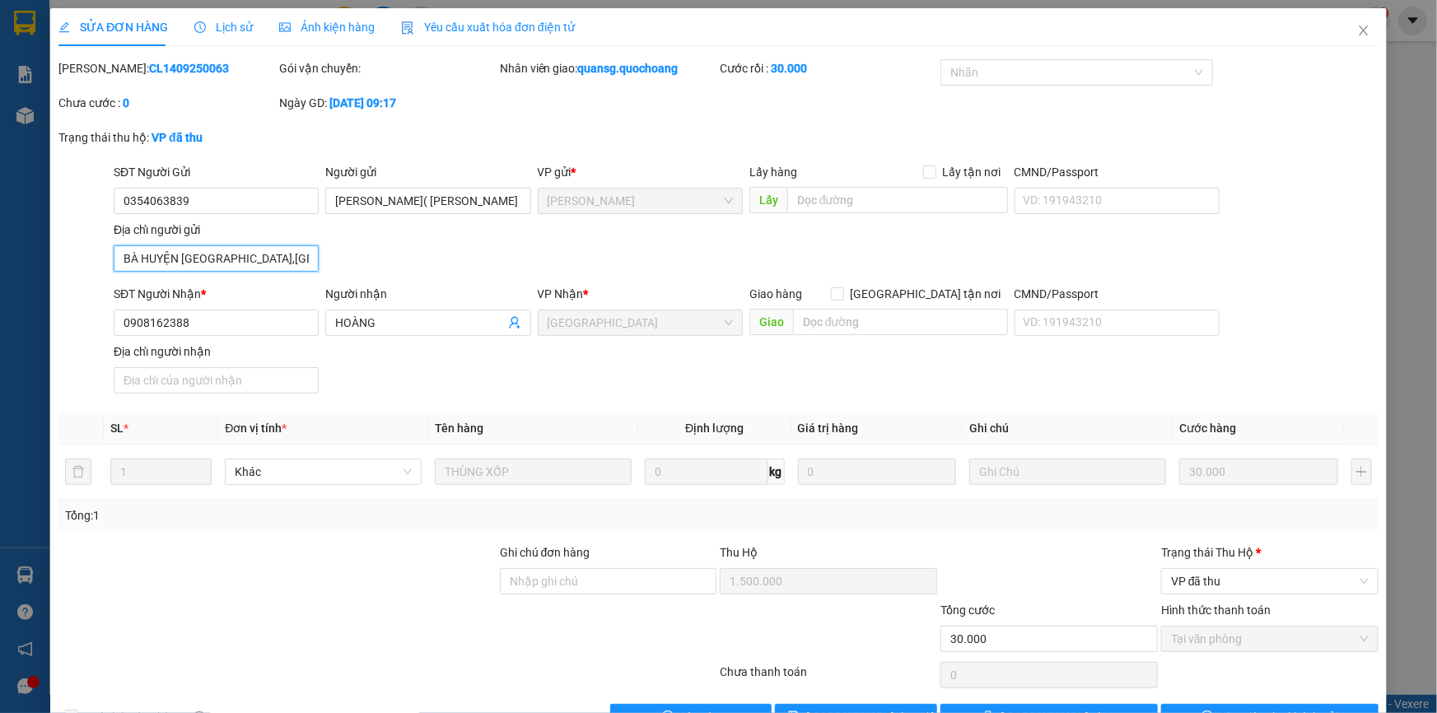
click at [259, 267] on input "BÀ HUYỆN THANH QUAN,P CAO LÃNH, ĐỒNG THÁP" at bounding box center [216, 258] width 205 height 26
click at [1357, 24] on icon "close" at bounding box center [1363, 30] width 13 height 13
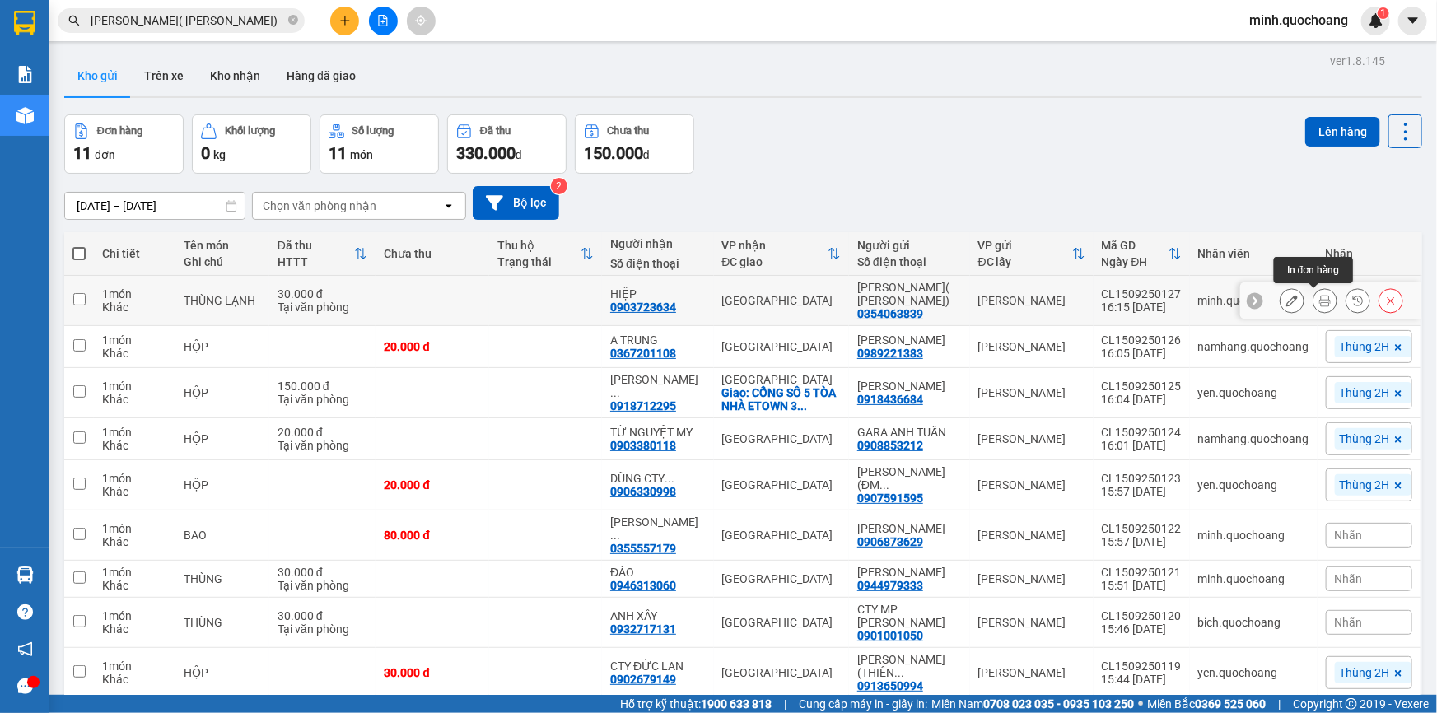
click at [1287, 299] on icon at bounding box center [1293, 301] width 12 height 12
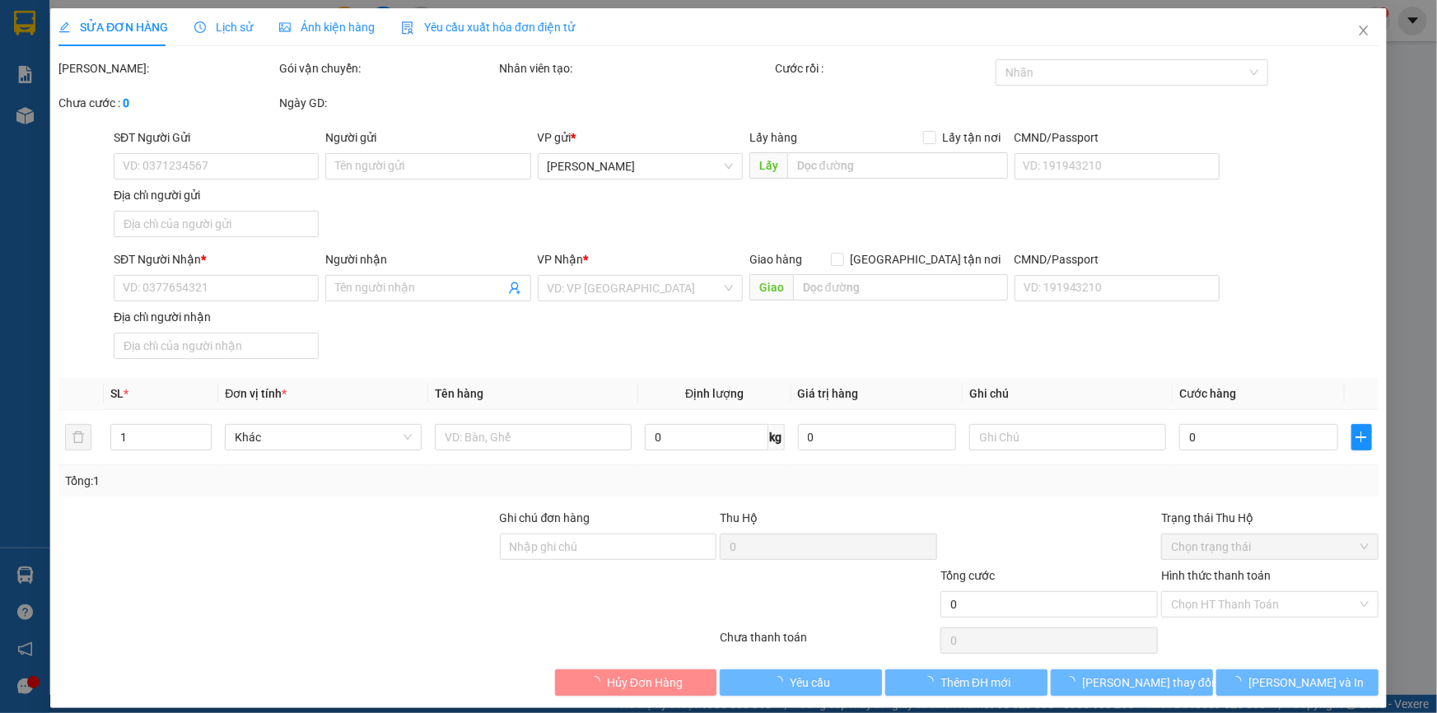
type input "0354063839"
type input "[PERSON_NAME]( [PERSON_NAME])"
type input "0903723634"
type input "HIỆP"
type input "30.000"
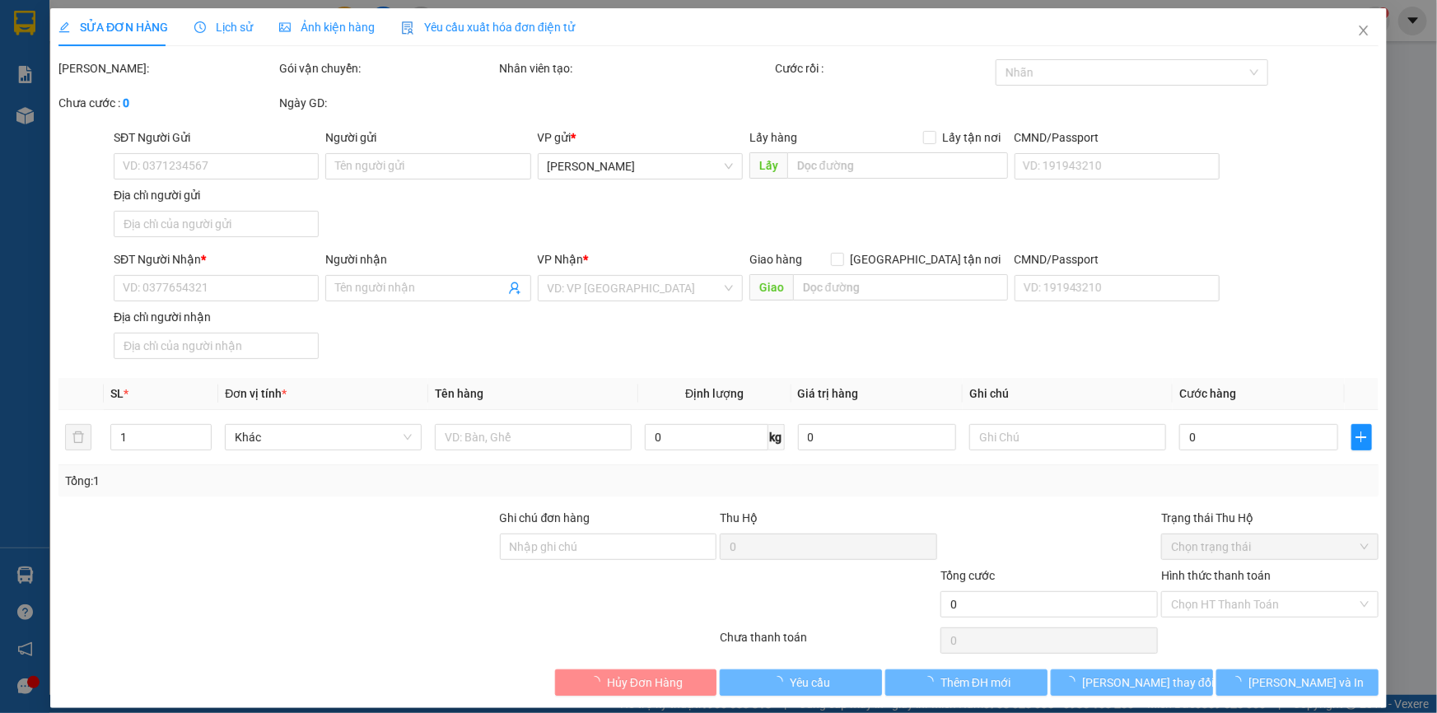
type input "0"
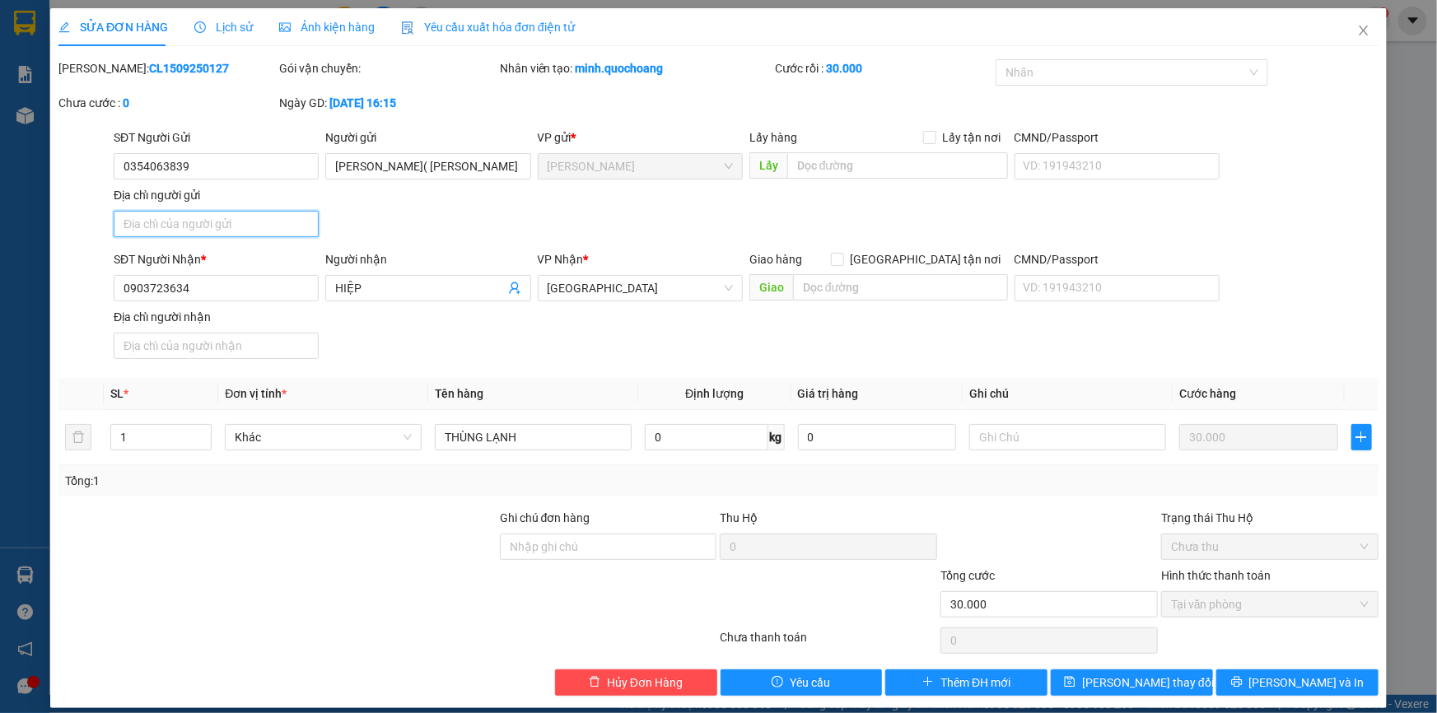
click at [219, 223] on input "Địa chỉ người gửi" at bounding box center [216, 224] width 205 height 26
paste input "BÀ HUYỆN THANH QUAN,P CAO LÃNH, ĐỒNG THÁP"
type input "BÀ HUYỆN THANH QUAN,P CAO LÃNH, ĐỒNG THÁP"
click at [1305, 679] on span "Lưu và In" at bounding box center [1307, 683] width 115 height 18
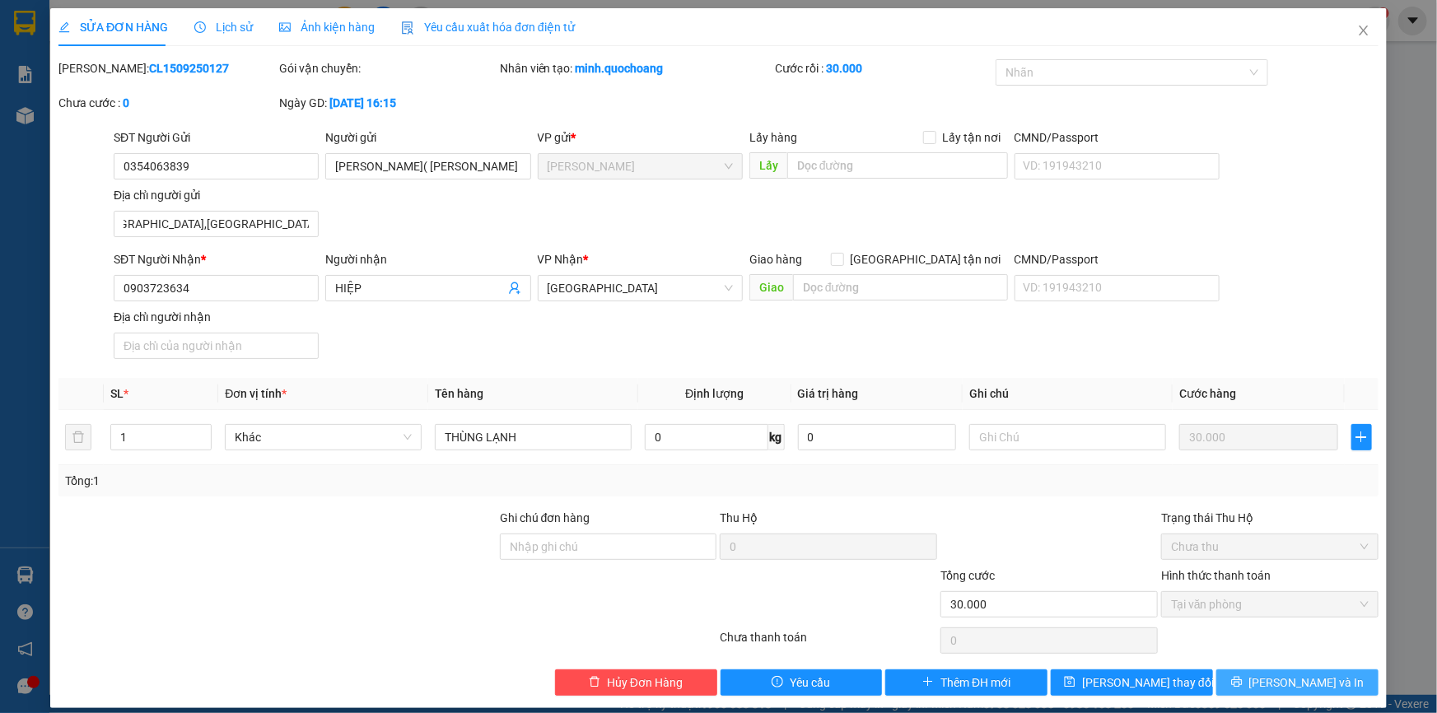
scroll to position [0, 0]
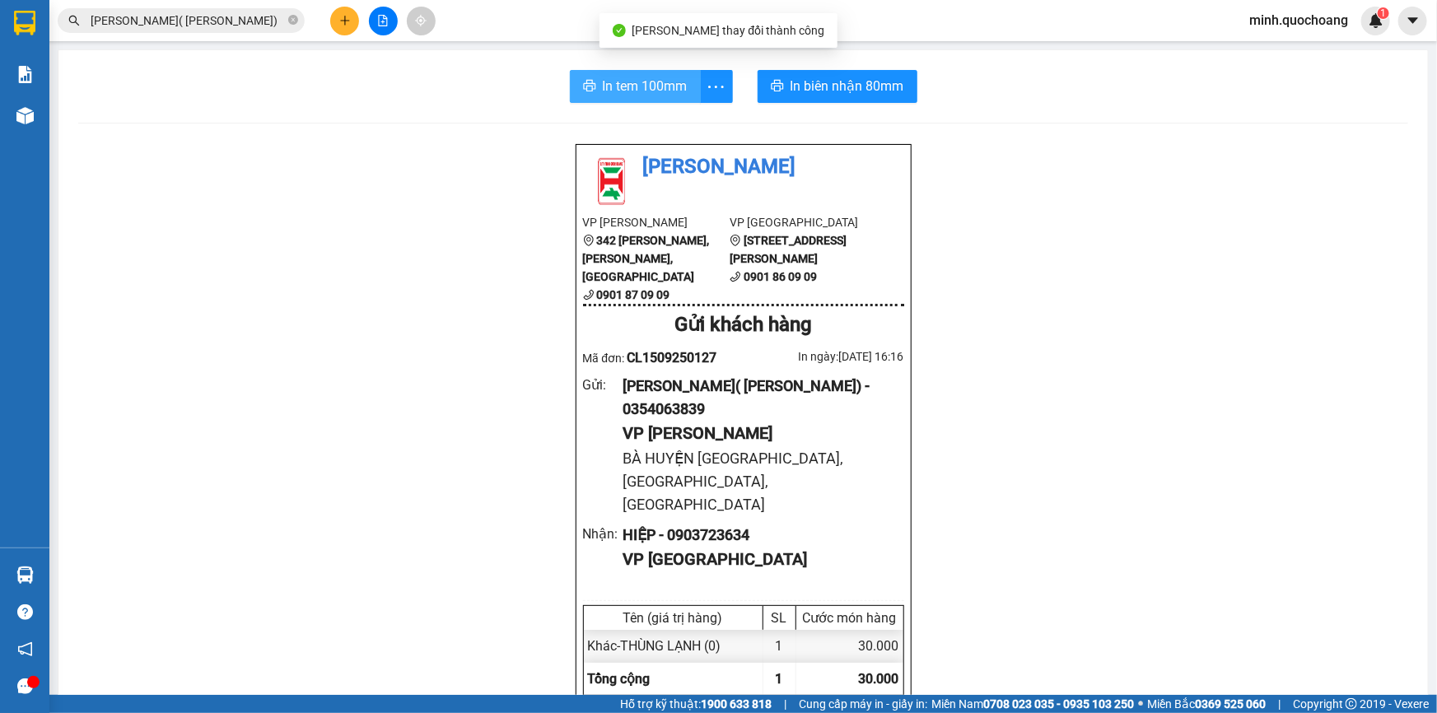
click at [629, 85] on span "In tem 100mm" at bounding box center [645, 86] width 85 height 21
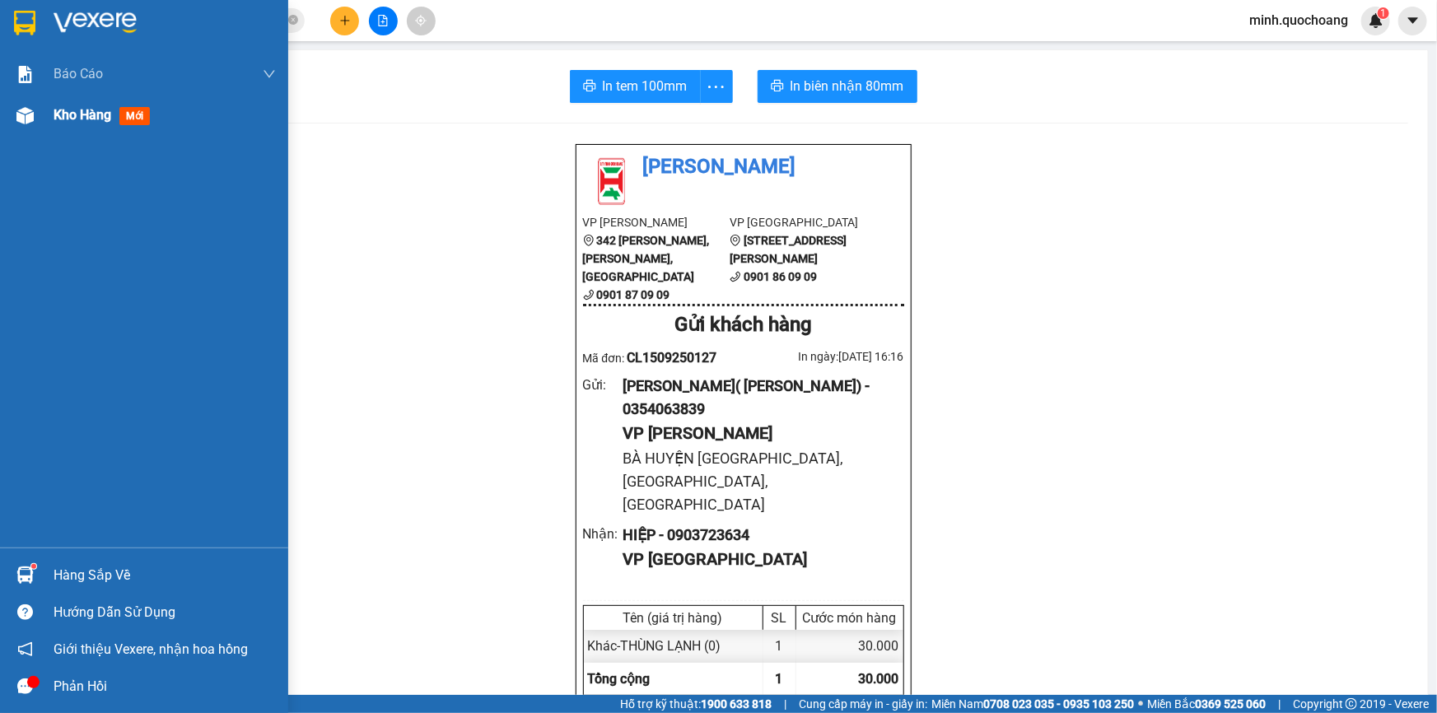
click at [72, 114] on span "Kho hàng" at bounding box center [83, 115] width 58 height 16
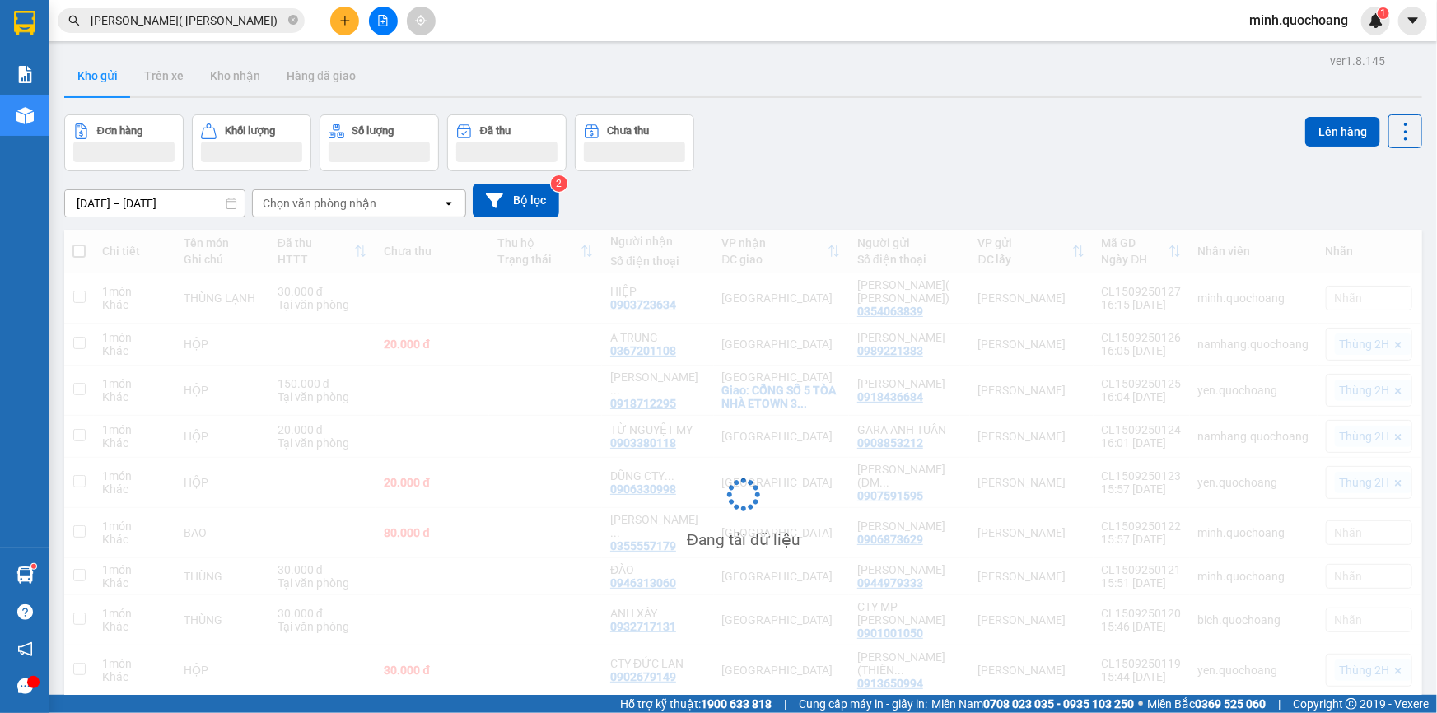
click at [944, 131] on div "Đơn hàng Khối lượng Số lượng Đã thu Chưa thu Lên hàng" at bounding box center [743, 142] width 1358 height 57
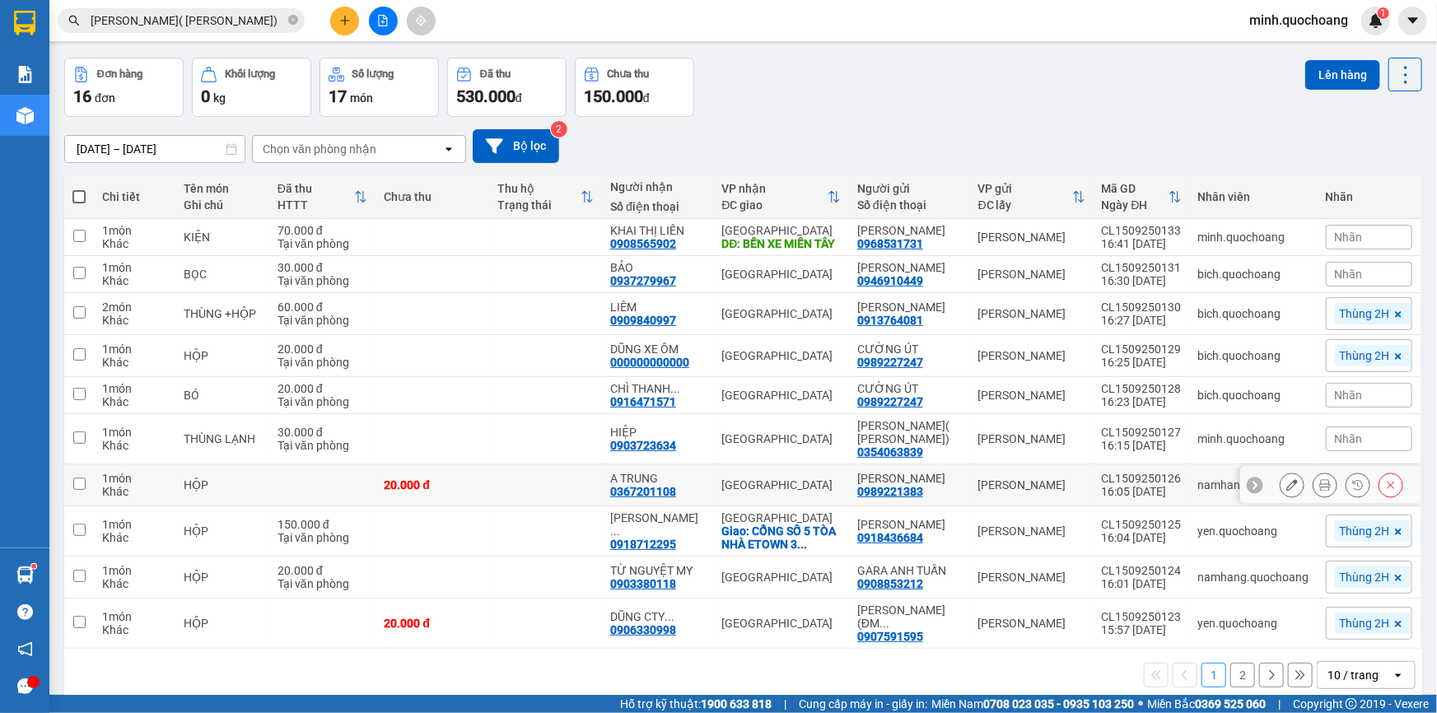
scroll to position [110, 0]
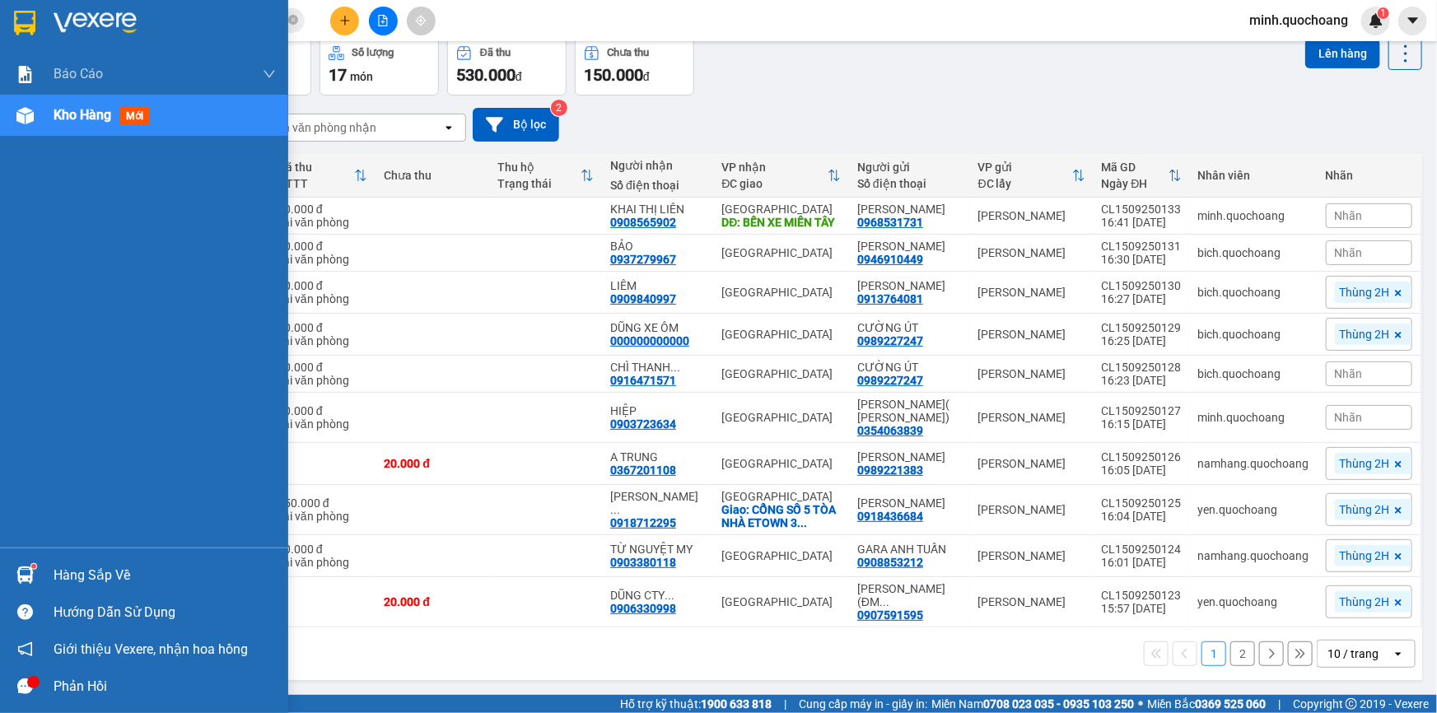
click at [63, 575] on div "Hàng sắp về" at bounding box center [165, 575] width 222 height 25
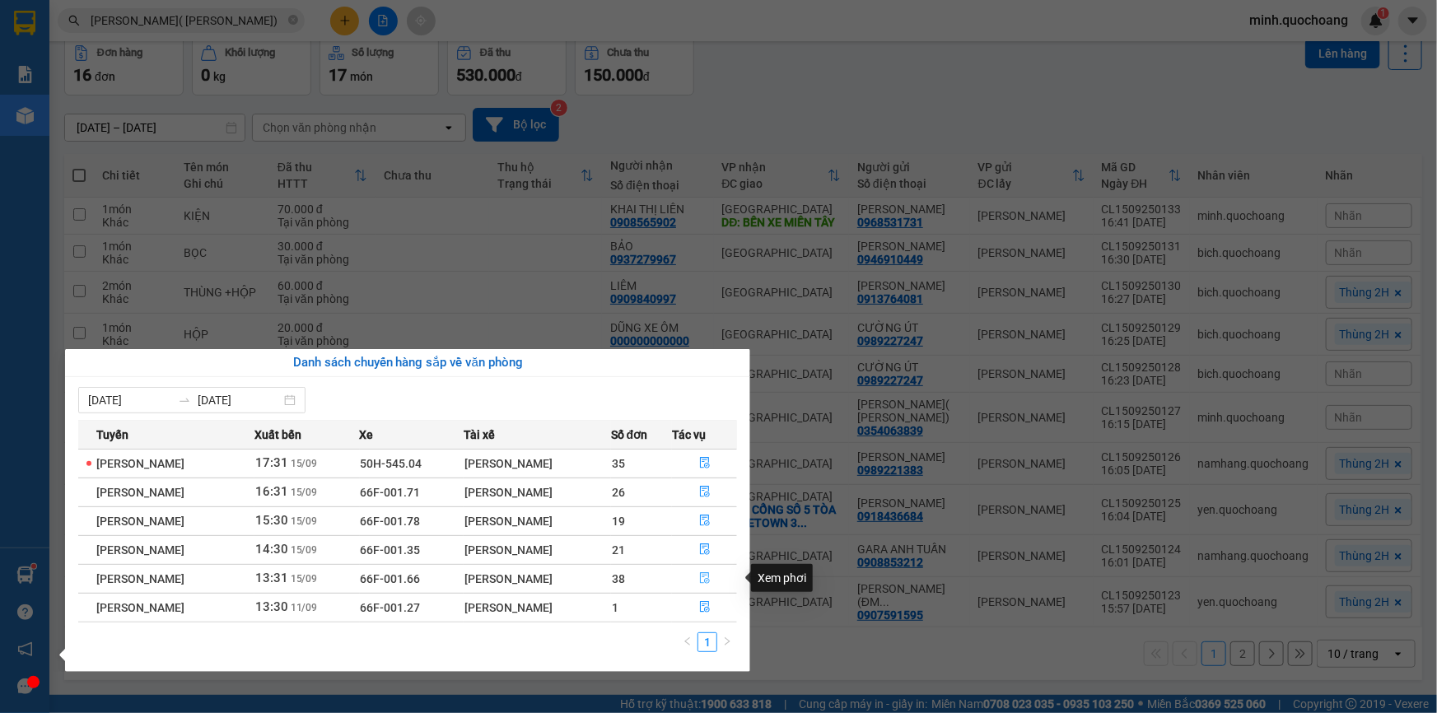
click at [710, 581] on icon "file-done" at bounding box center [705, 578] width 10 height 12
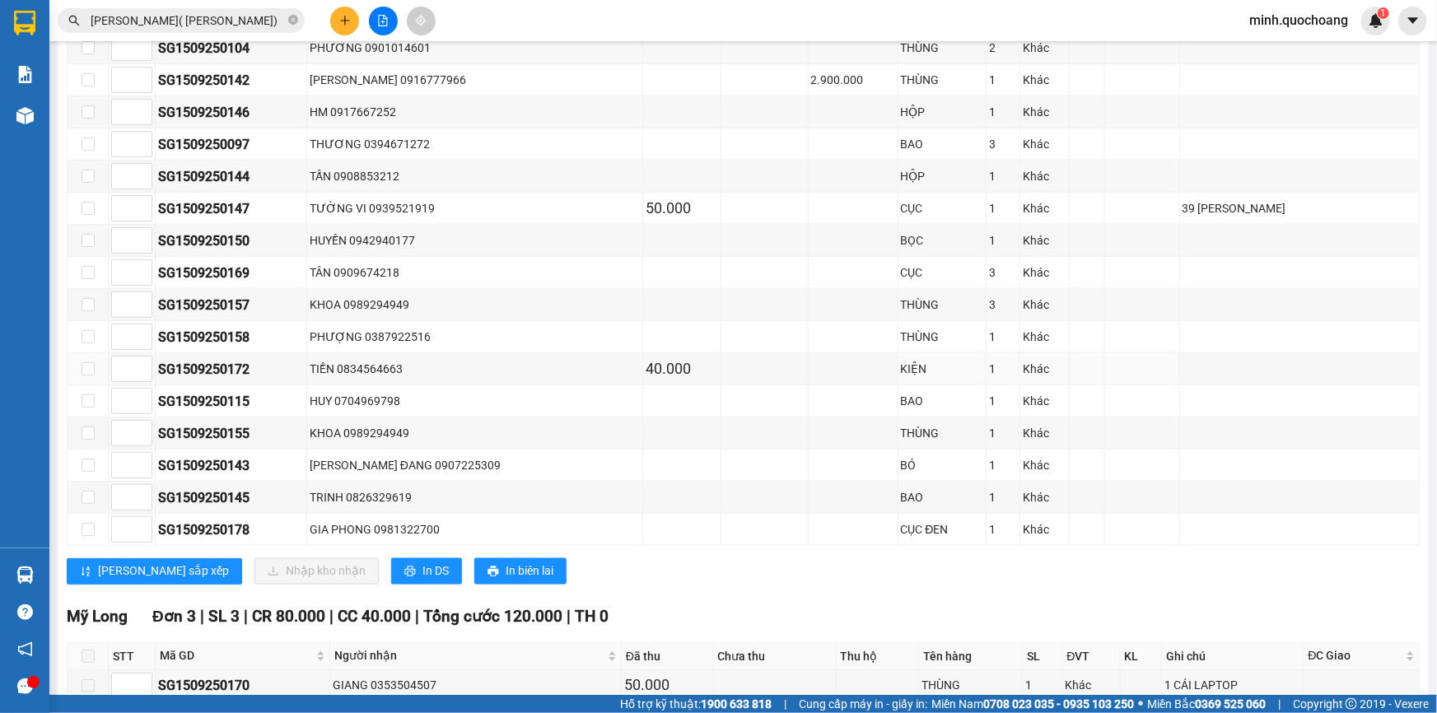
scroll to position [1048, 0]
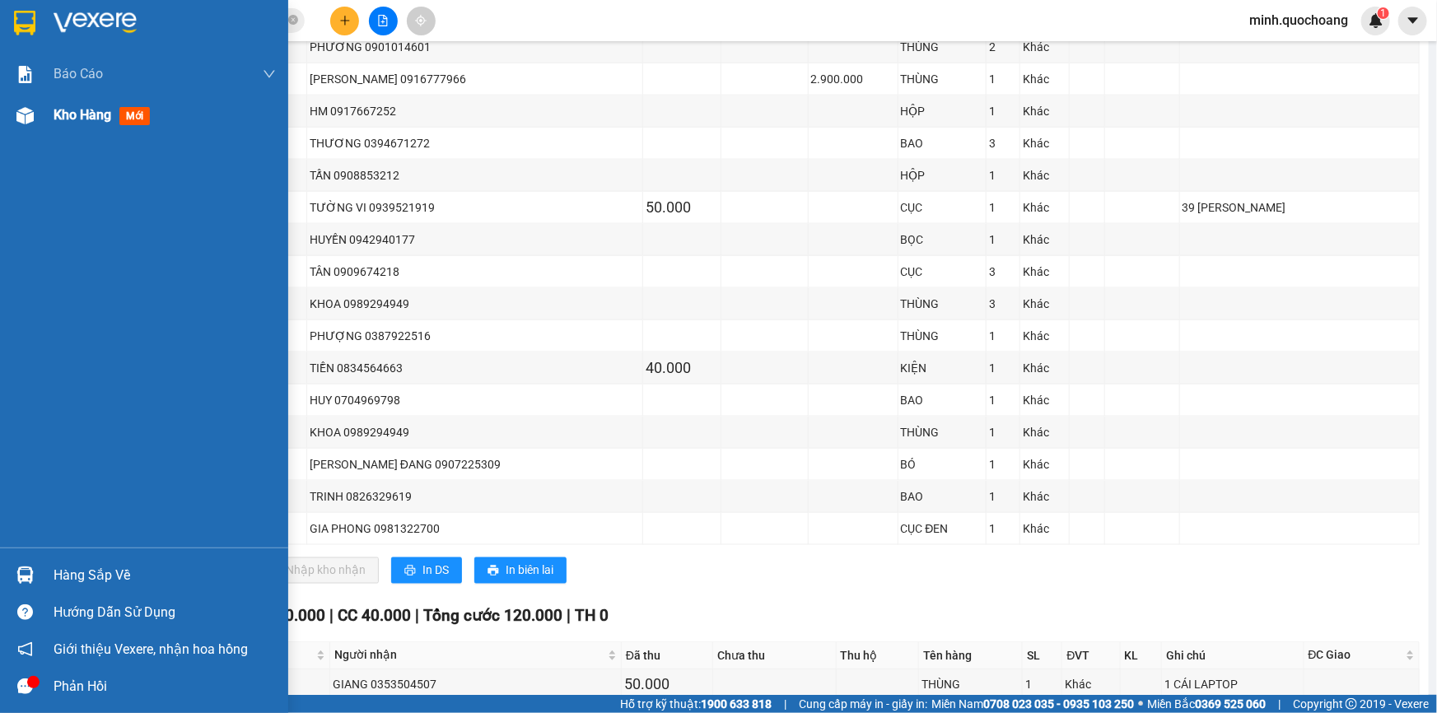
click at [24, 115] on img at bounding box center [24, 115] width 17 height 17
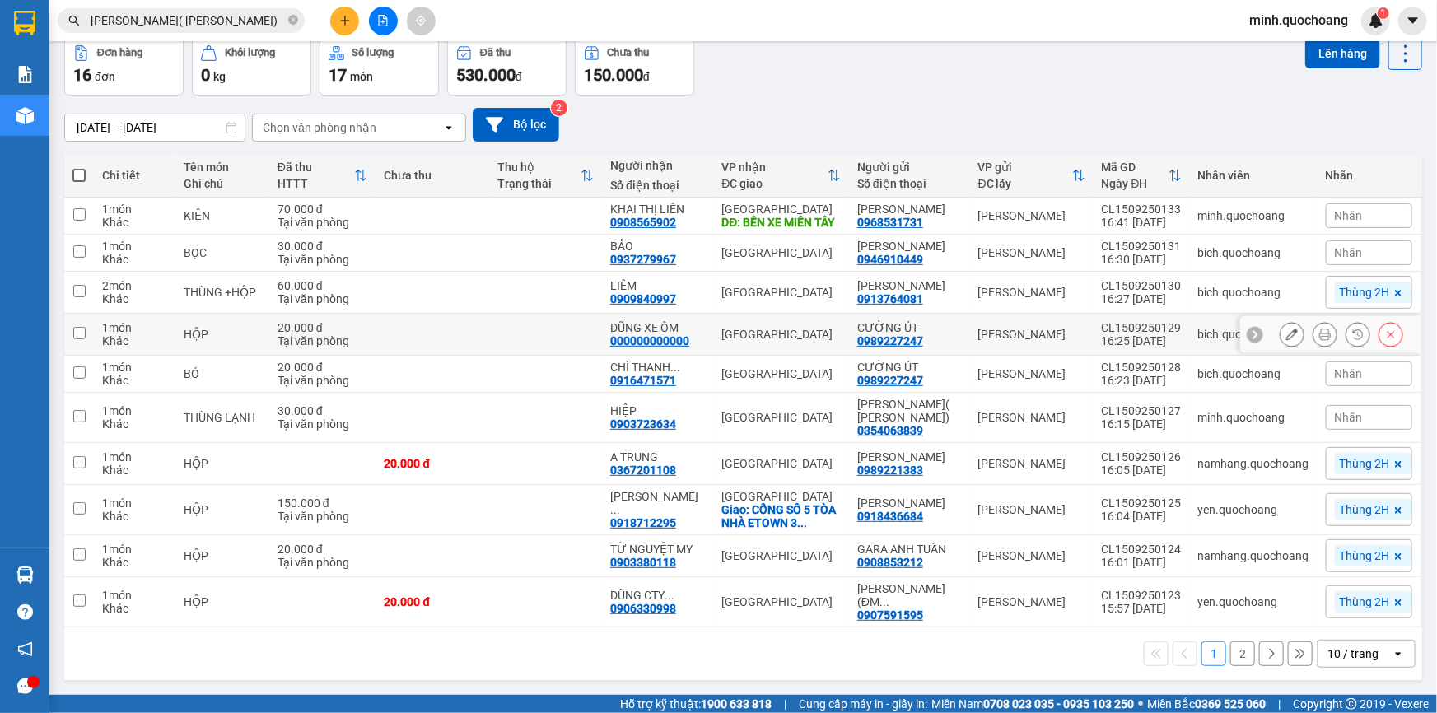
scroll to position [110, 0]
click at [1355, 647] on div "10 / trang" at bounding box center [1353, 654] width 51 height 16
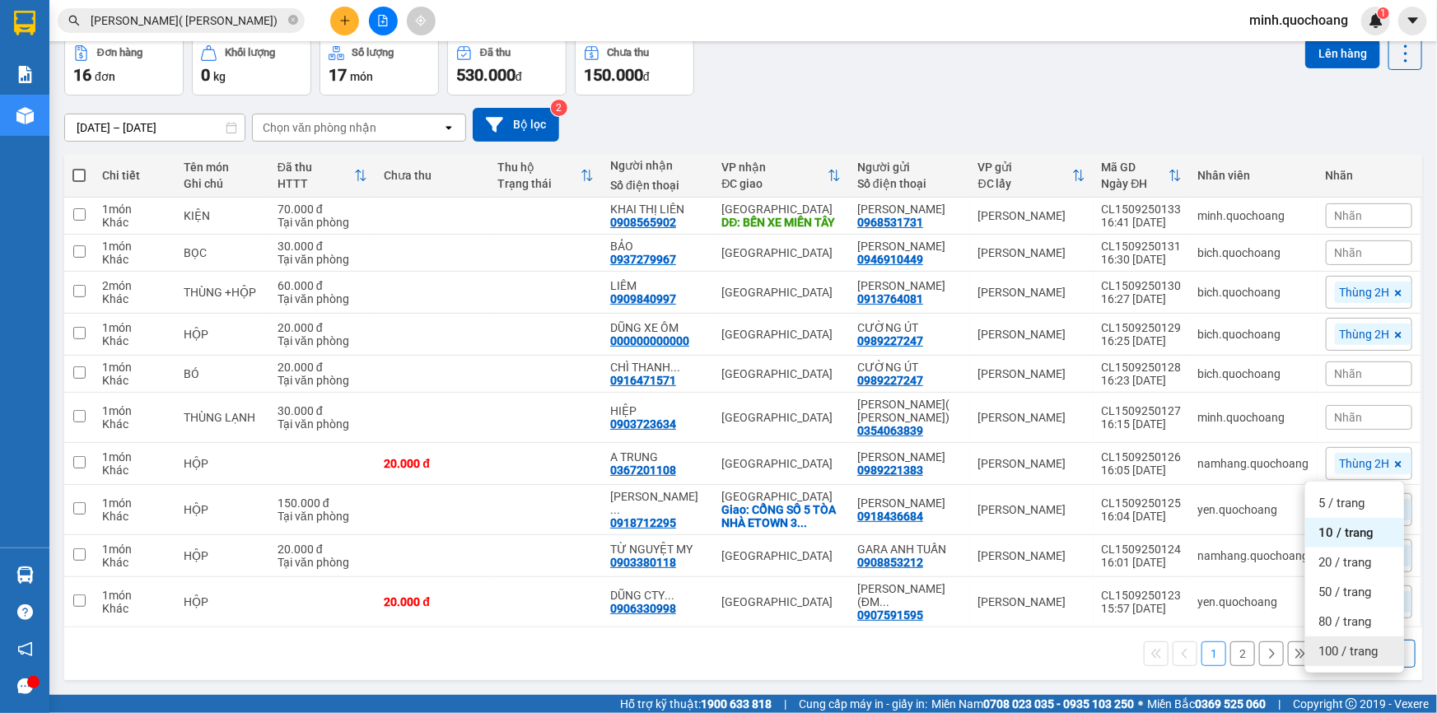
click at [1352, 643] on span "100 / trang" at bounding box center [1348, 651] width 59 height 16
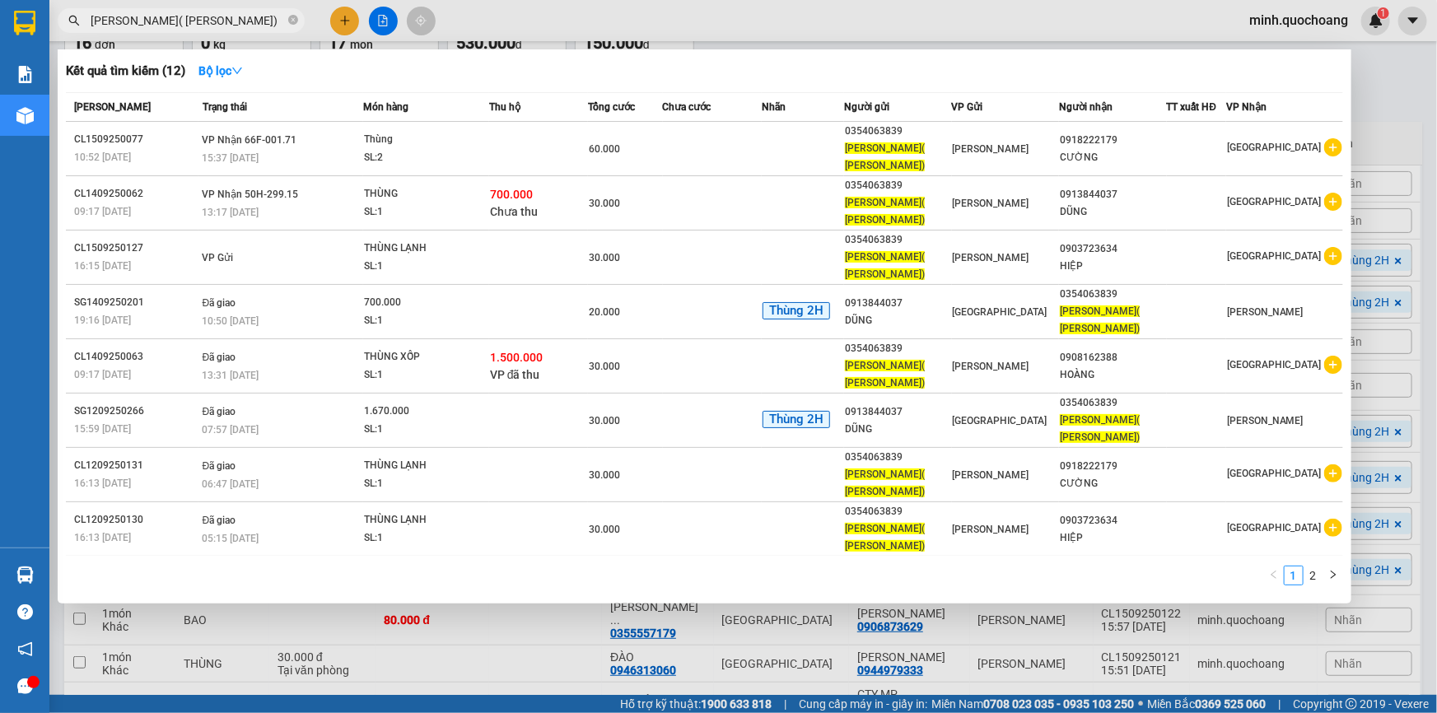
click at [258, 28] on input "[PERSON_NAME]( [PERSON_NAME])" at bounding box center [188, 21] width 194 height 18
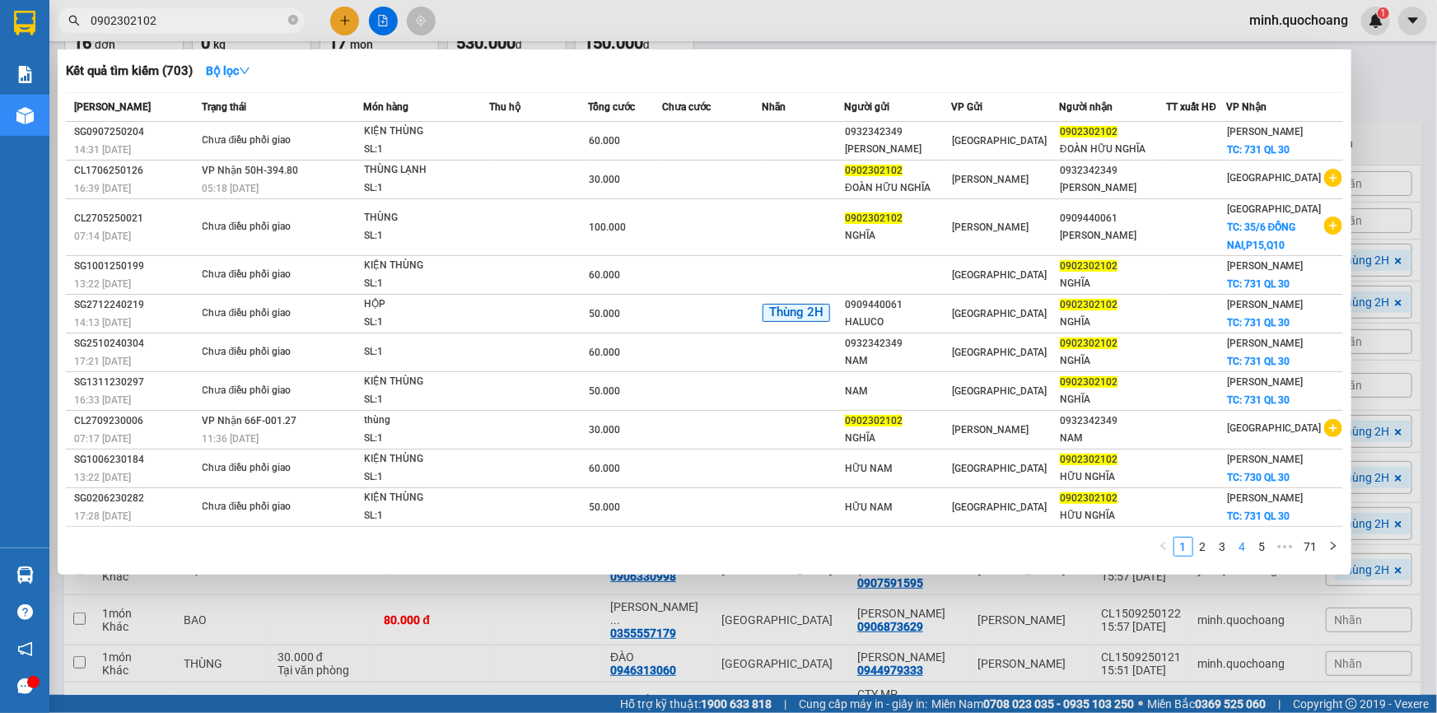
type input "0902302102"
click at [1245, 545] on link "4" at bounding box center [1243, 547] width 18 height 18
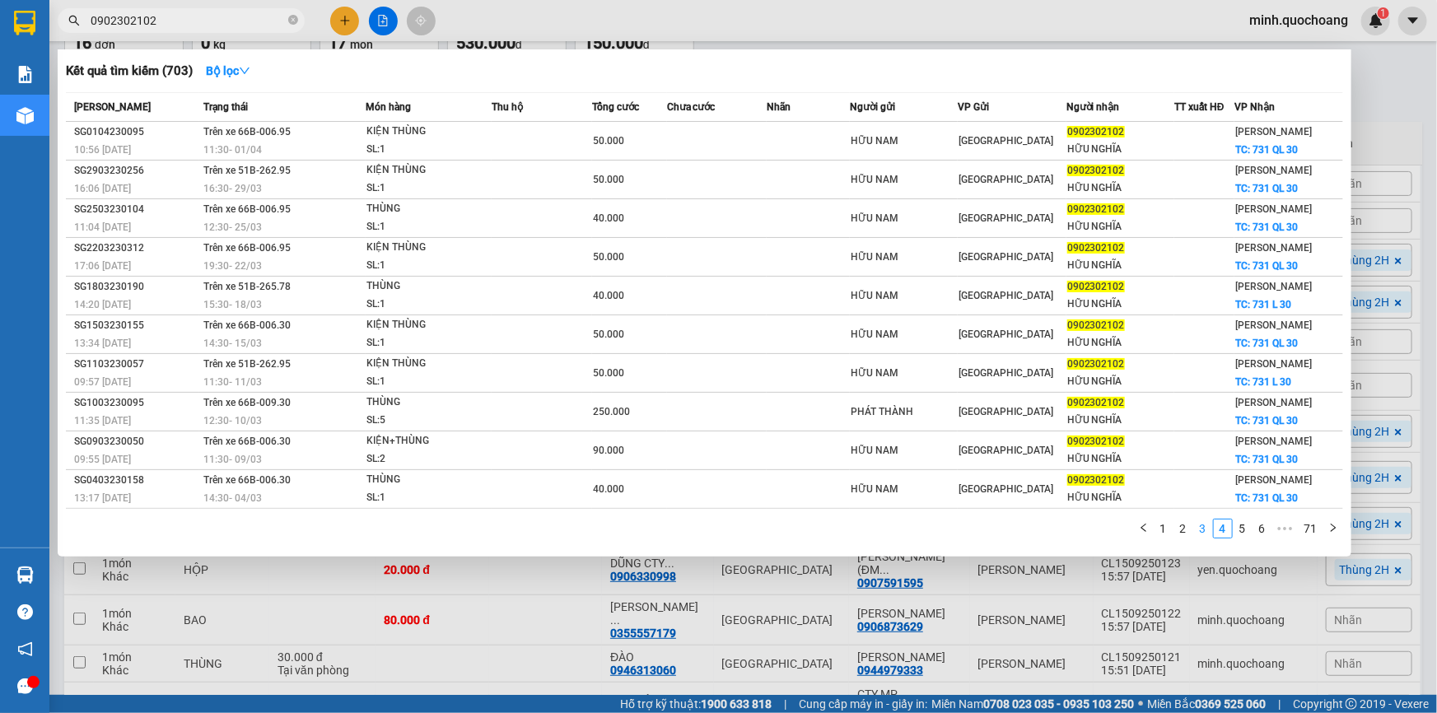
click at [1200, 527] on link "3" at bounding box center [1203, 529] width 18 height 18
click at [1201, 527] on link "2" at bounding box center [1203, 529] width 18 height 18
click at [1402, 95] on div at bounding box center [718, 356] width 1437 height 713
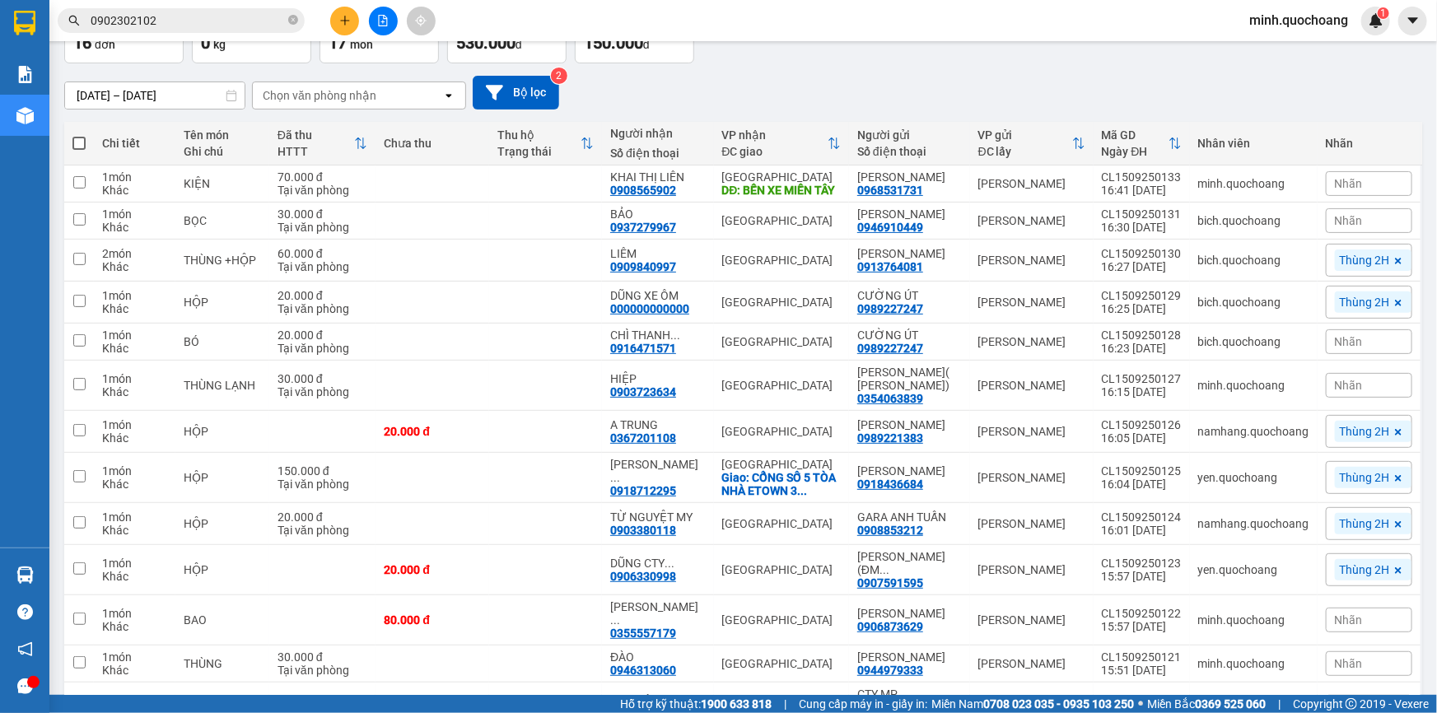
click at [346, 15] on icon "plus" at bounding box center [345, 21] width 12 height 12
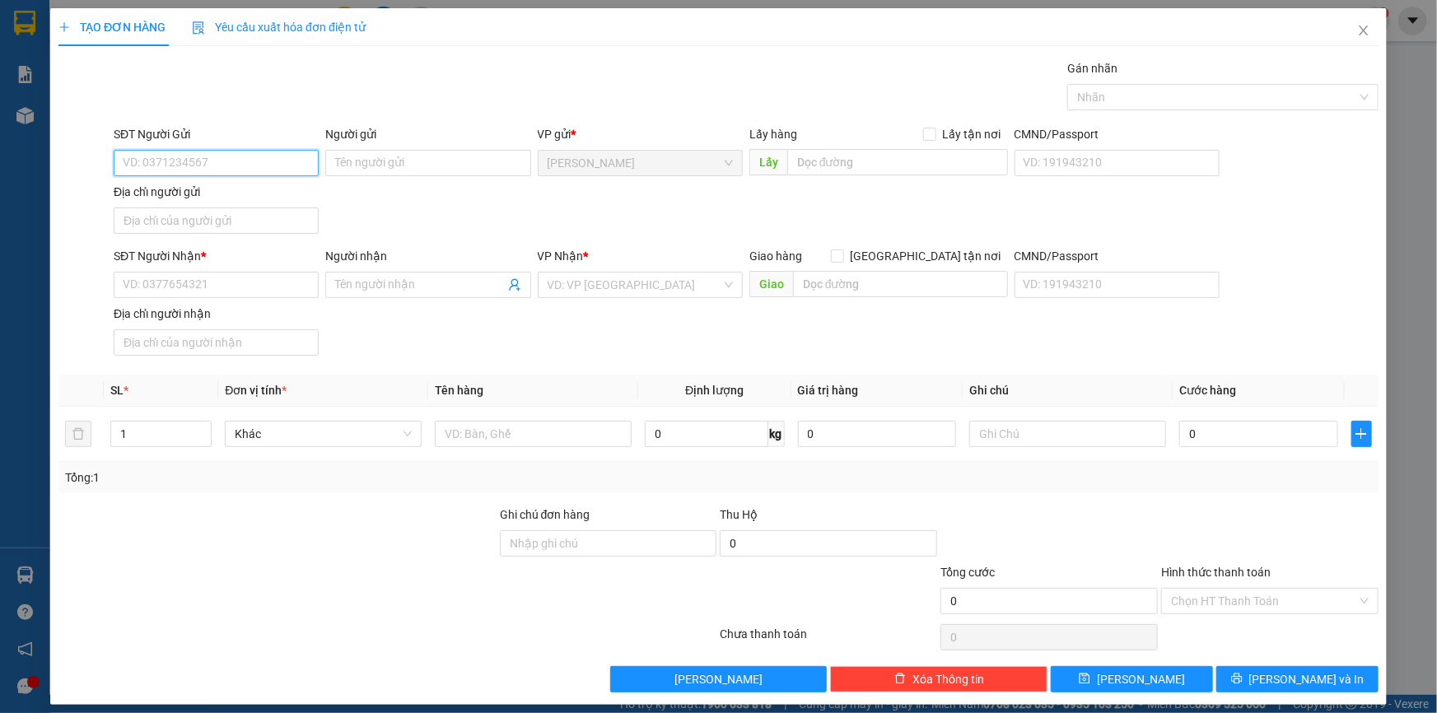
click at [217, 161] on input "SĐT Người Gửi" at bounding box center [216, 163] width 205 height 26
type input "0902302102"
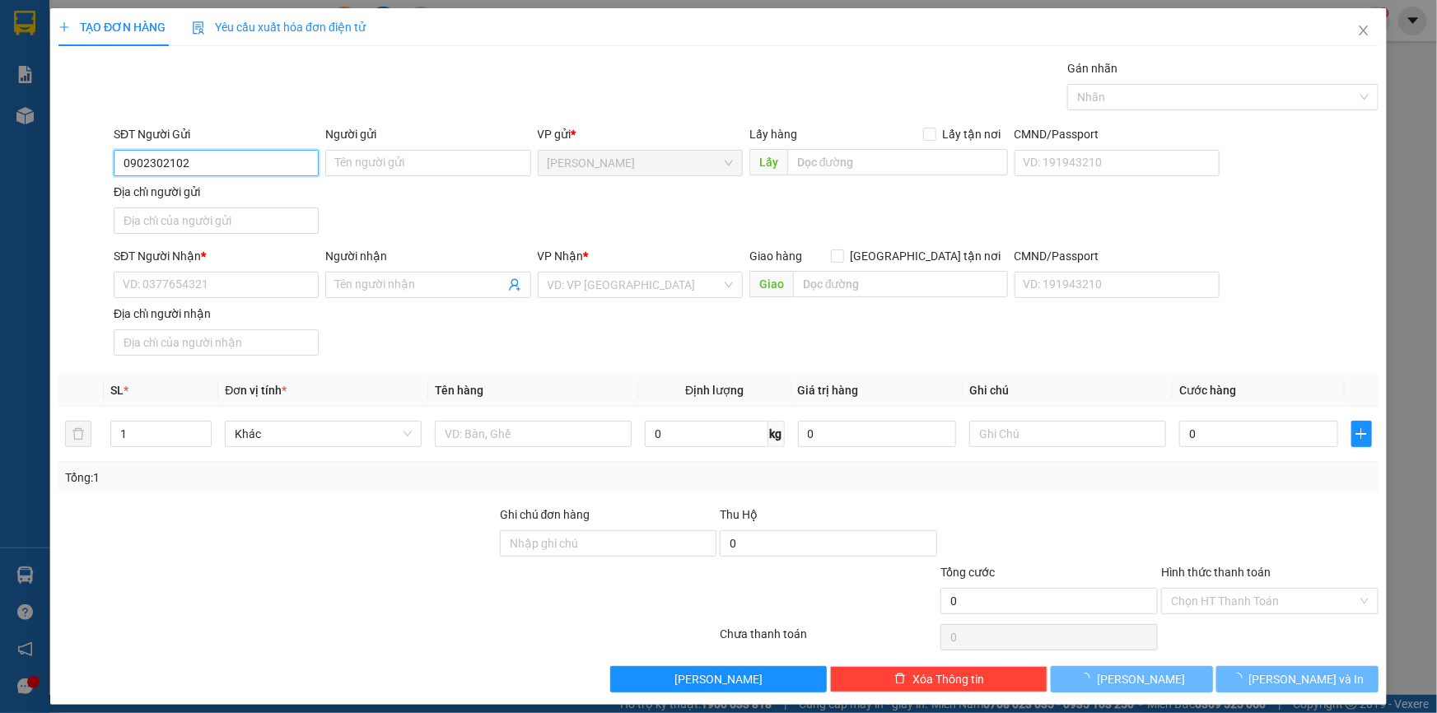
click at [217, 161] on input "0902302102" at bounding box center [216, 163] width 205 height 26
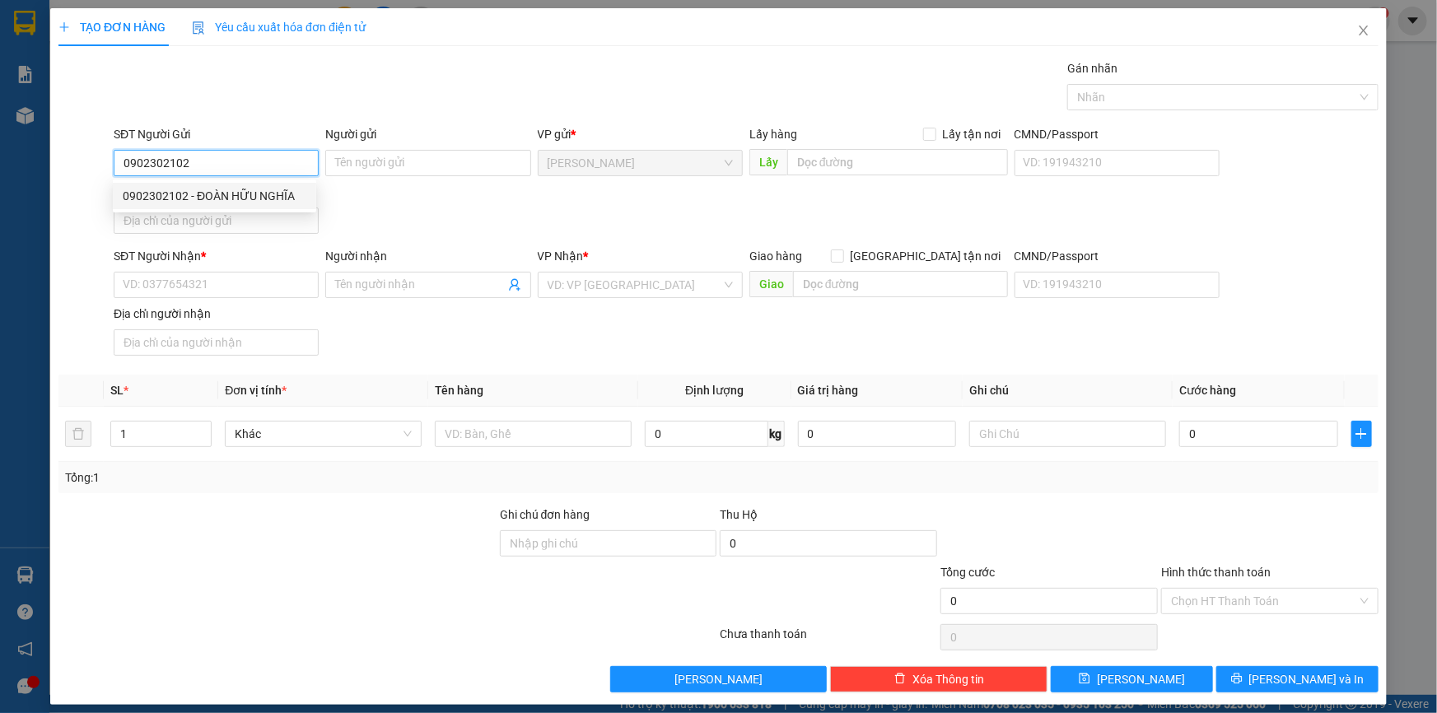
click at [228, 192] on div "0902302102 - ĐOÀN HỮU NGHĨA" at bounding box center [215, 196] width 184 height 18
type input "ĐOÀN HỮU NGHĨA"
type input "0902302102"
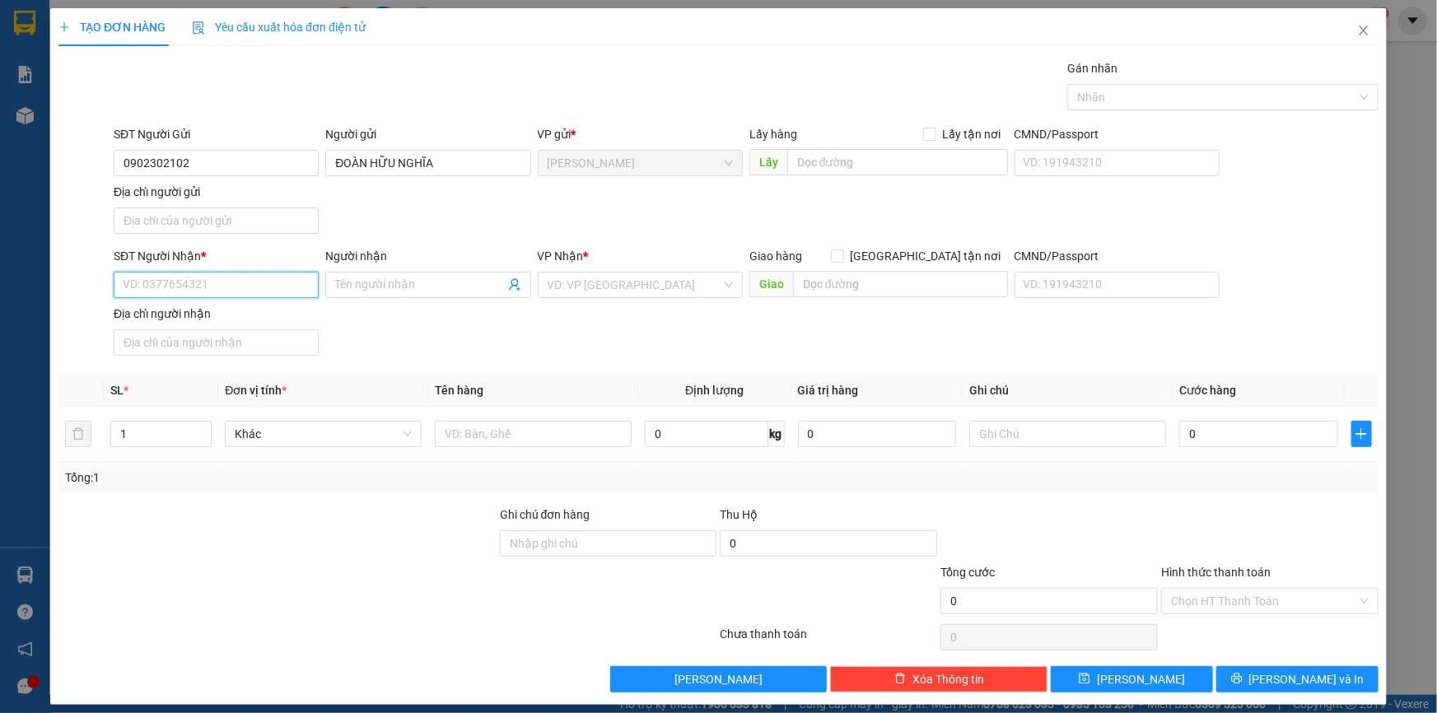
click at [255, 287] on input "SĐT Người Nhận *" at bounding box center [216, 285] width 205 height 26
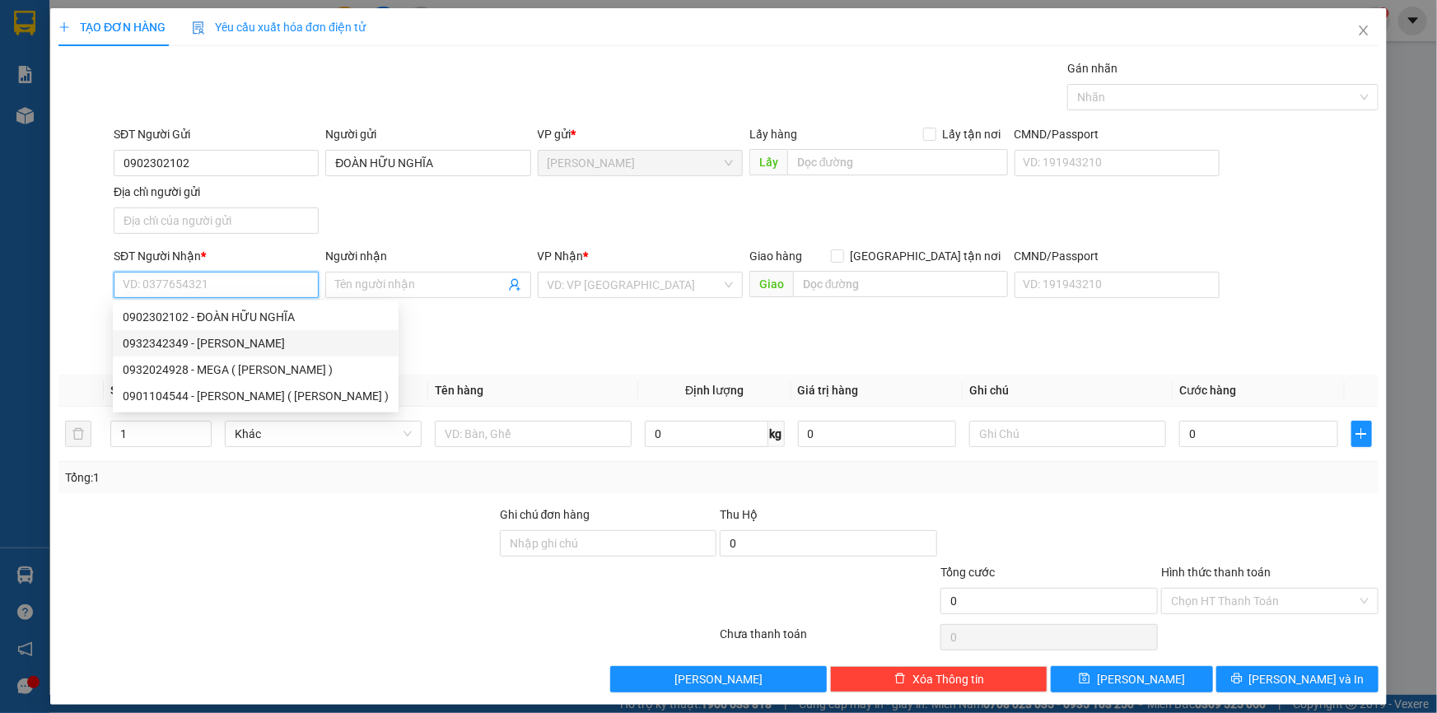
click at [279, 346] on div "0932342349 - NGUYỄN HỮU NAM" at bounding box center [256, 343] width 266 height 18
type input "0932342349"
type input "NGUYỄN HỮU NAM"
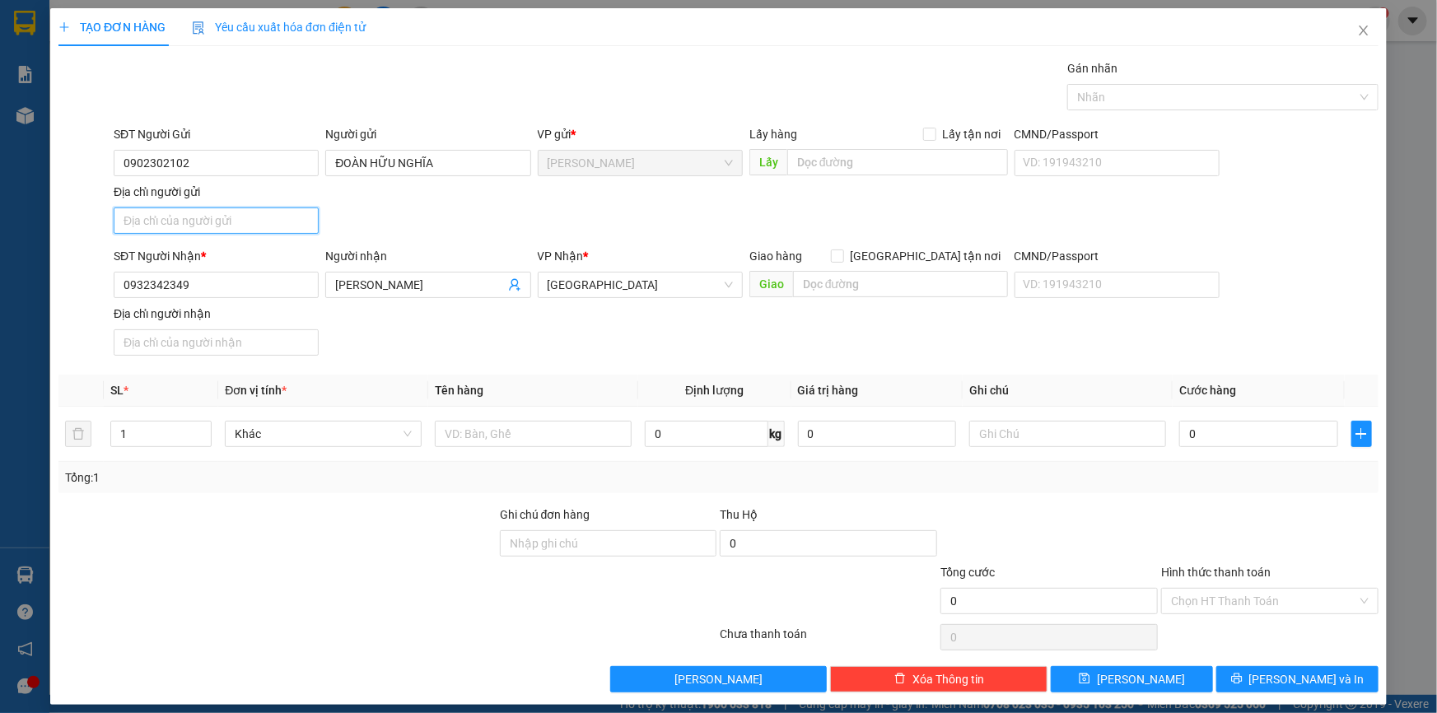
click at [254, 222] on input "Địa chỉ người gửi" at bounding box center [216, 221] width 205 height 26
type input "p"
click at [119, 222] on input "P MỸ NGÃI , ĐỒNG THÁP" at bounding box center [216, 221] width 205 height 26
type input "731 QL30 P MỸ NGÃI , ĐỒNG THÁP"
click at [569, 442] on input "text" at bounding box center [533, 434] width 197 height 26
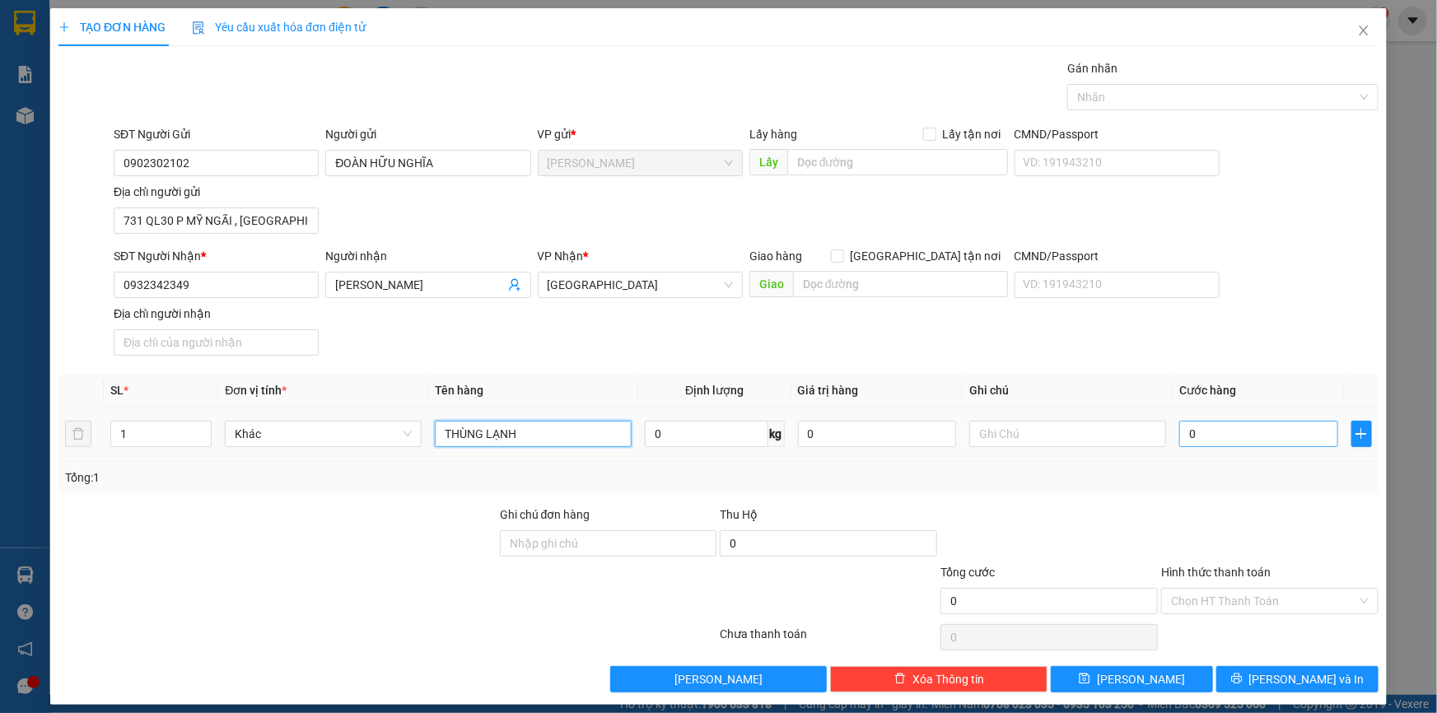
type input "THÙNG LẠNH"
click at [1217, 426] on input "0" at bounding box center [1258, 434] width 159 height 26
type input "3"
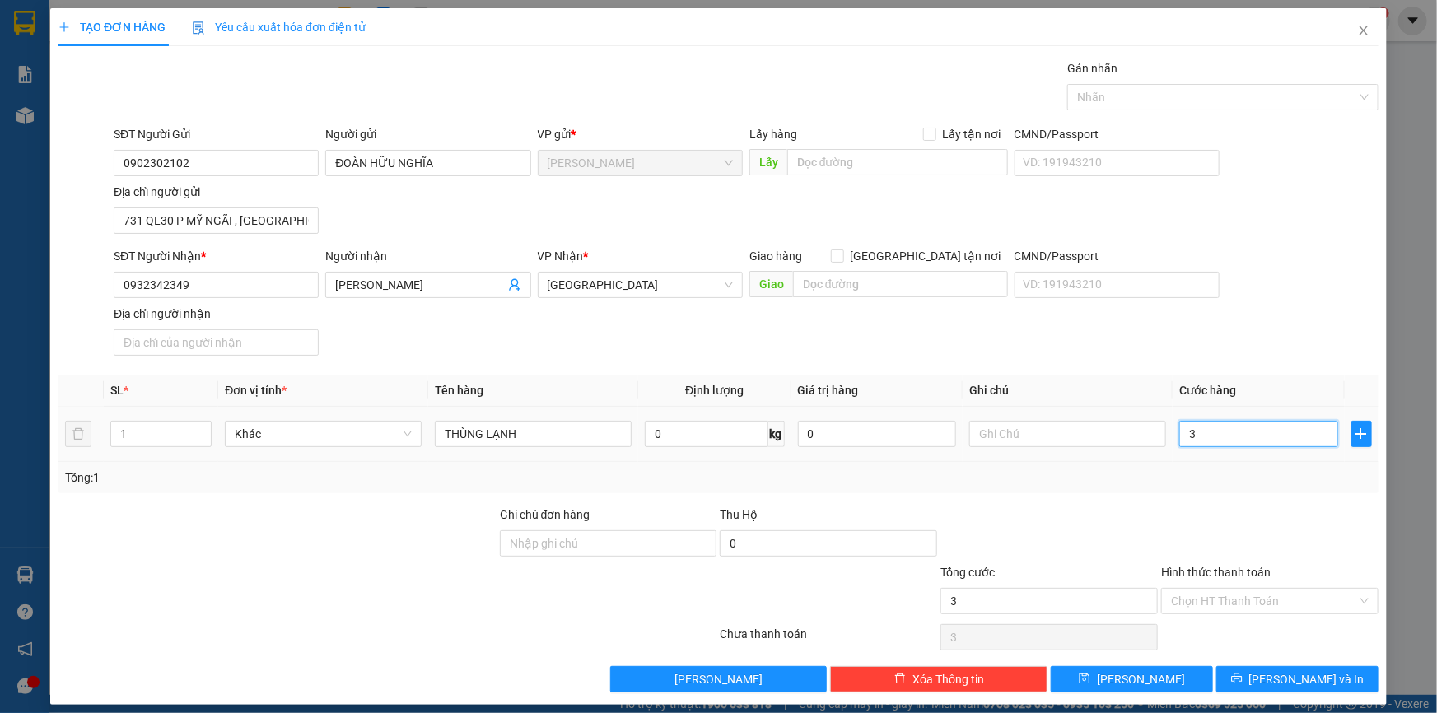
type input "30"
type input "30.000"
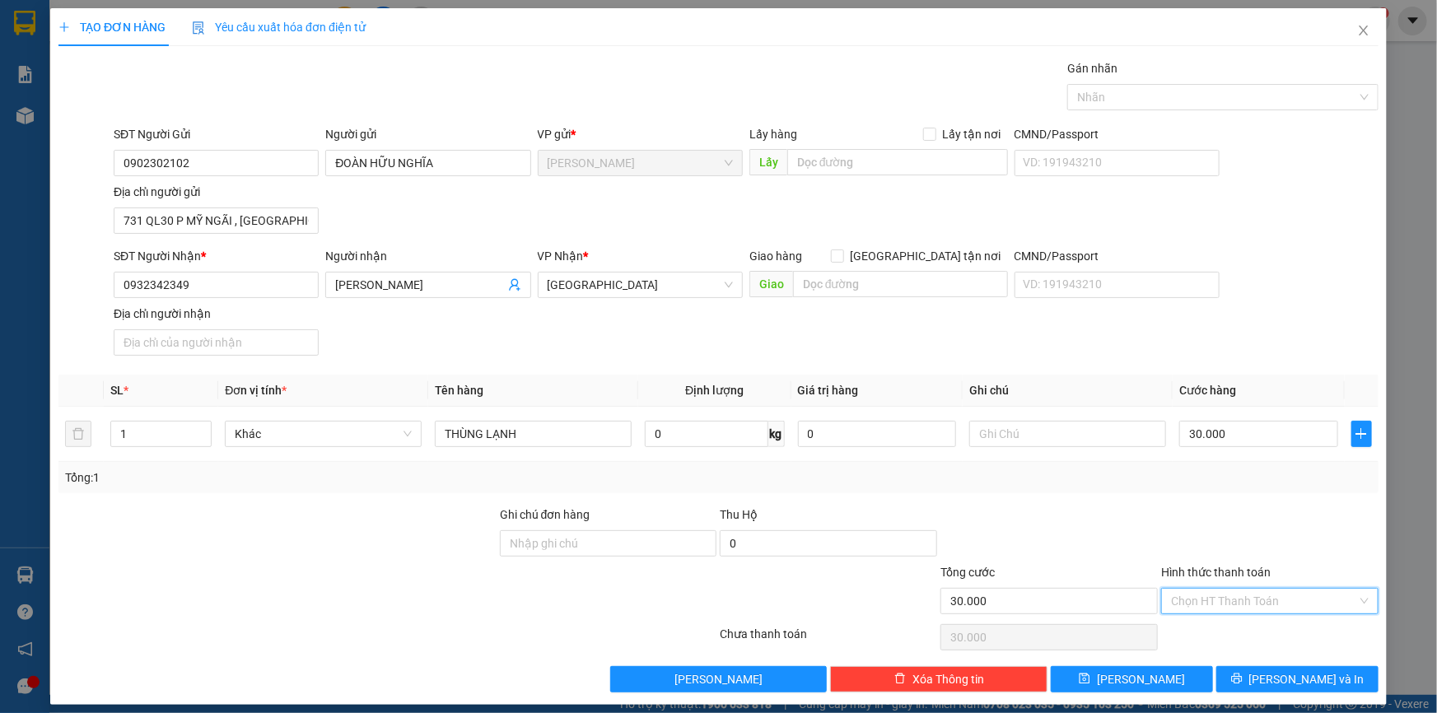
click at [1222, 604] on input "Hình thức thanh toán" at bounding box center [1264, 601] width 186 height 25
click at [1205, 633] on div "Tại văn phòng" at bounding box center [1260, 633] width 196 height 18
type input "0"
click at [1278, 677] on span "Lưu và In" at bounding box center [1307, 679] width 115 height 18
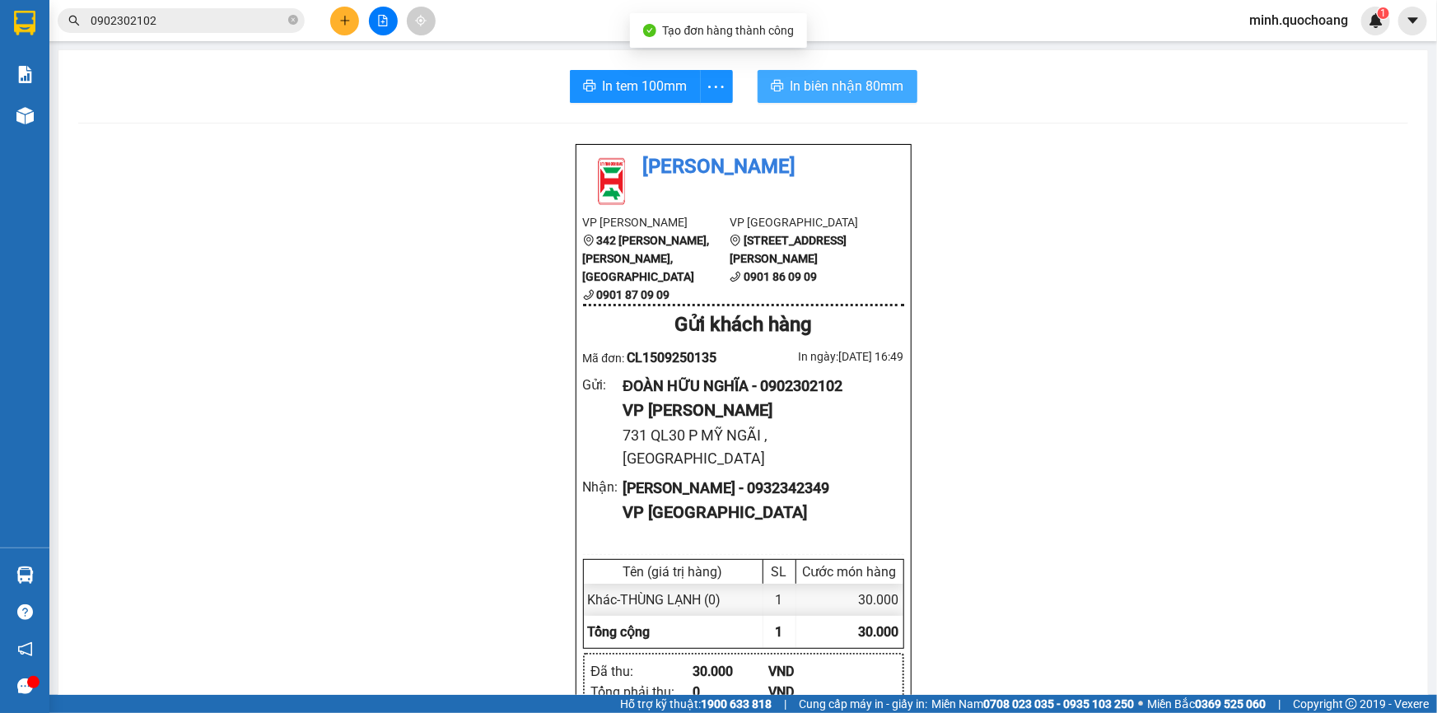
click at [834, 96] on span "In biên nhận 80mm" at bounding box center [848, 86] width 114 height 21
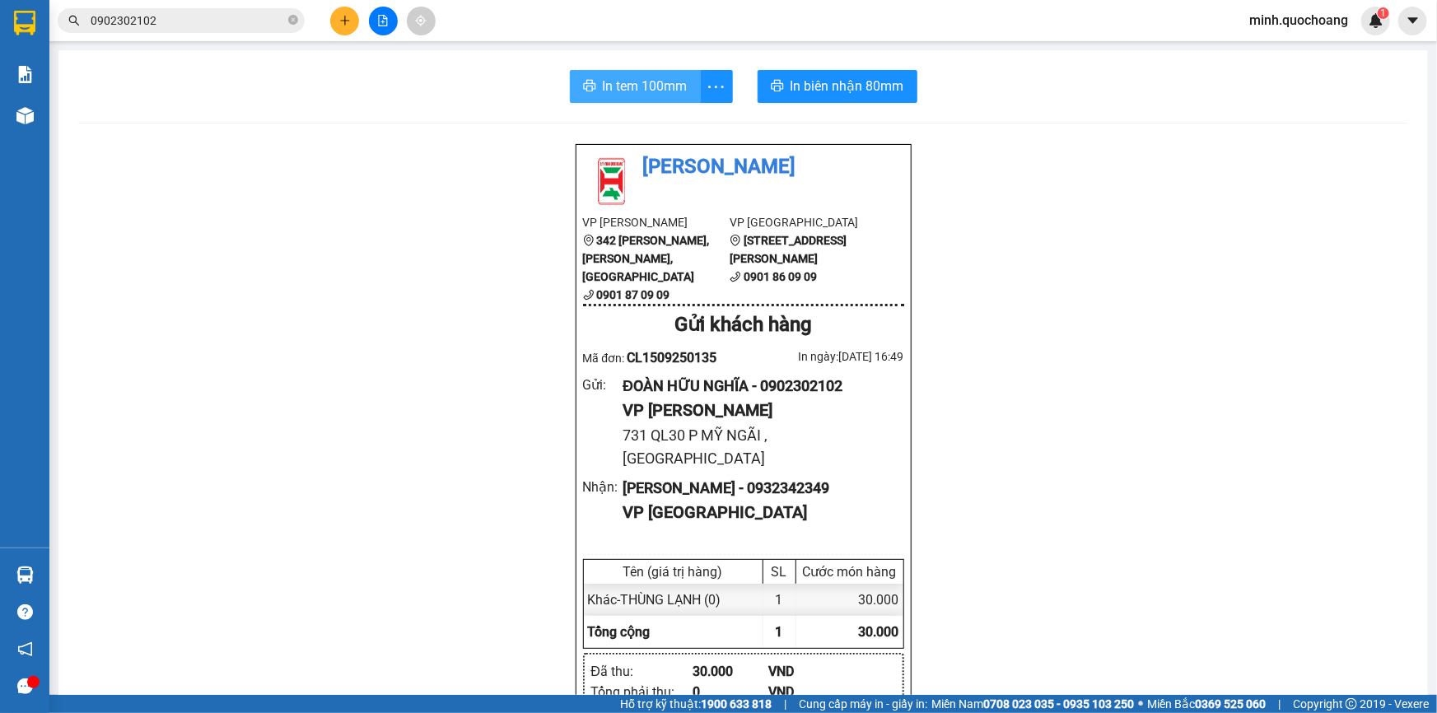
click at [603, 80] on span "In tem 100mm" at bounding box center [645, 86] width 85 height 21
click at [871, 88] on span "In biên nhận 80mm" at bounding box center [848, 86] width 114 height 21
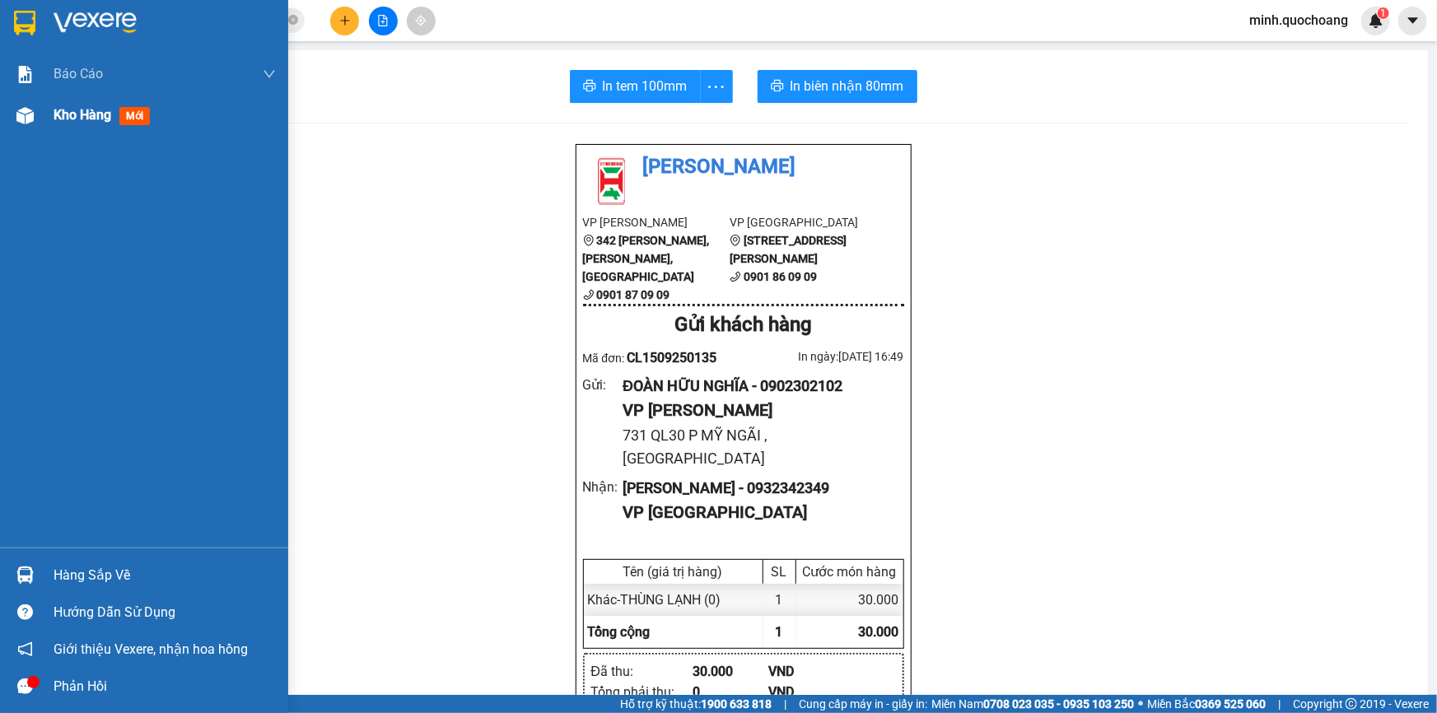
click at [107, 133] on div "Kho hàng mới" at bounding box center [165, 115] width 222 height 41
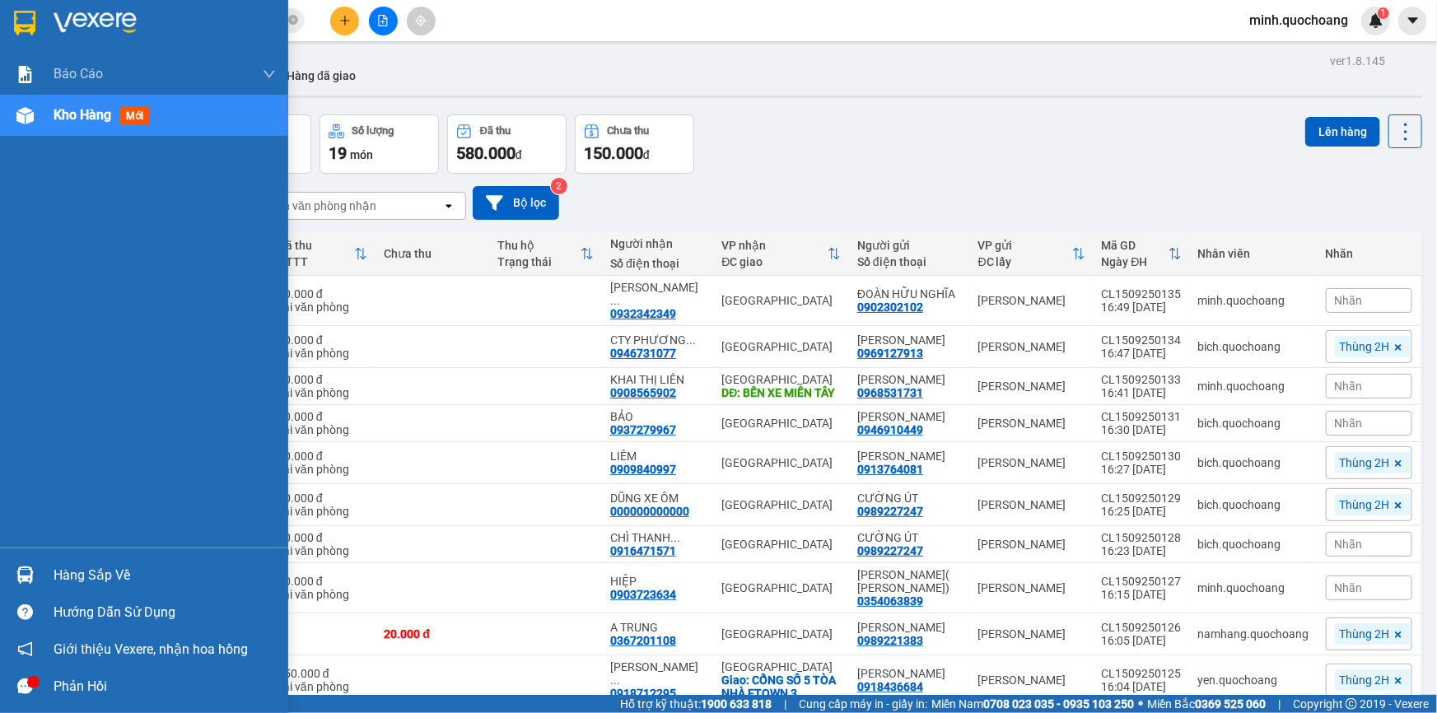
click at [49, 562] on div "Hàng sắp về" at bounding box center [144, 575] width 288 height 37
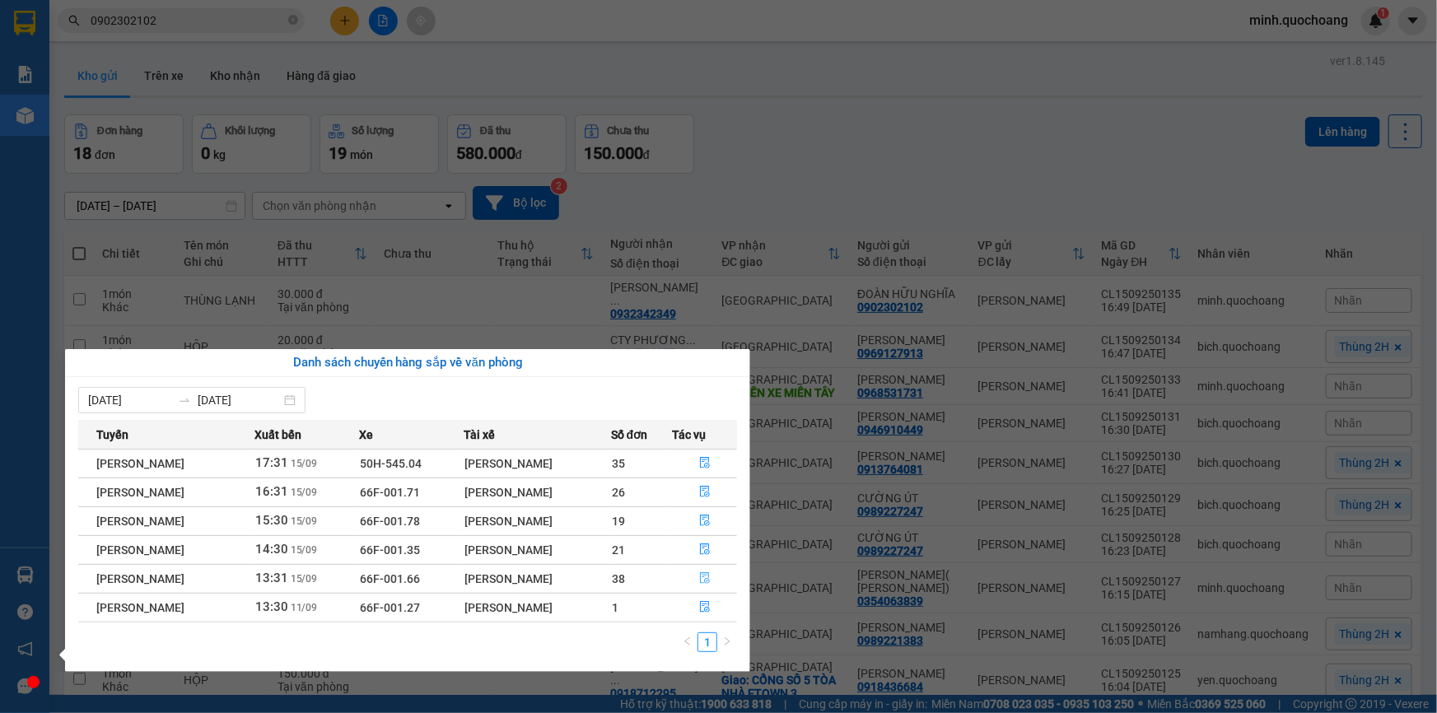
click at [708, 577] on icon "file-done" at bounding box center [705, 578] width 12 height 12
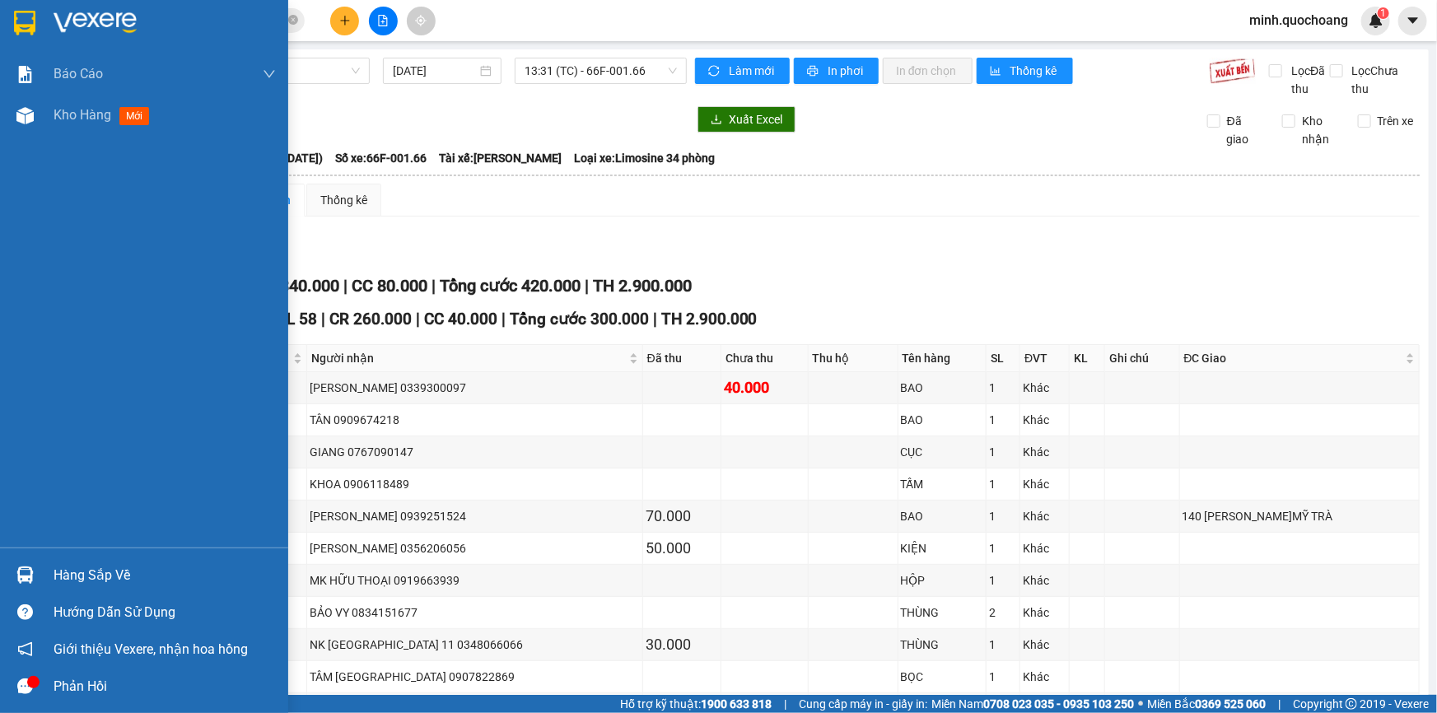
click at [35, 577] on div at bounding box center [25, 575] width 29 height 29
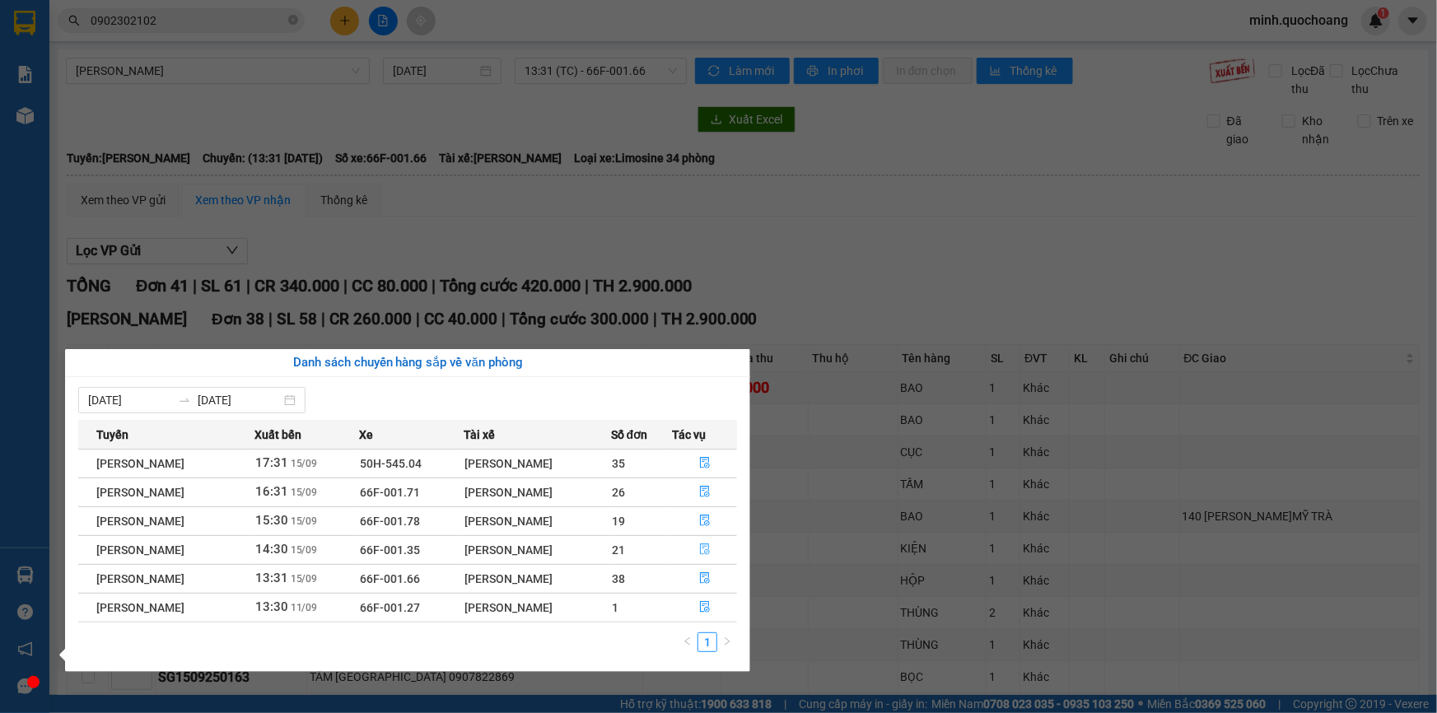
click at [708, 551] on icon "file-done" at bounding box center [705, 550] width 12 height 12
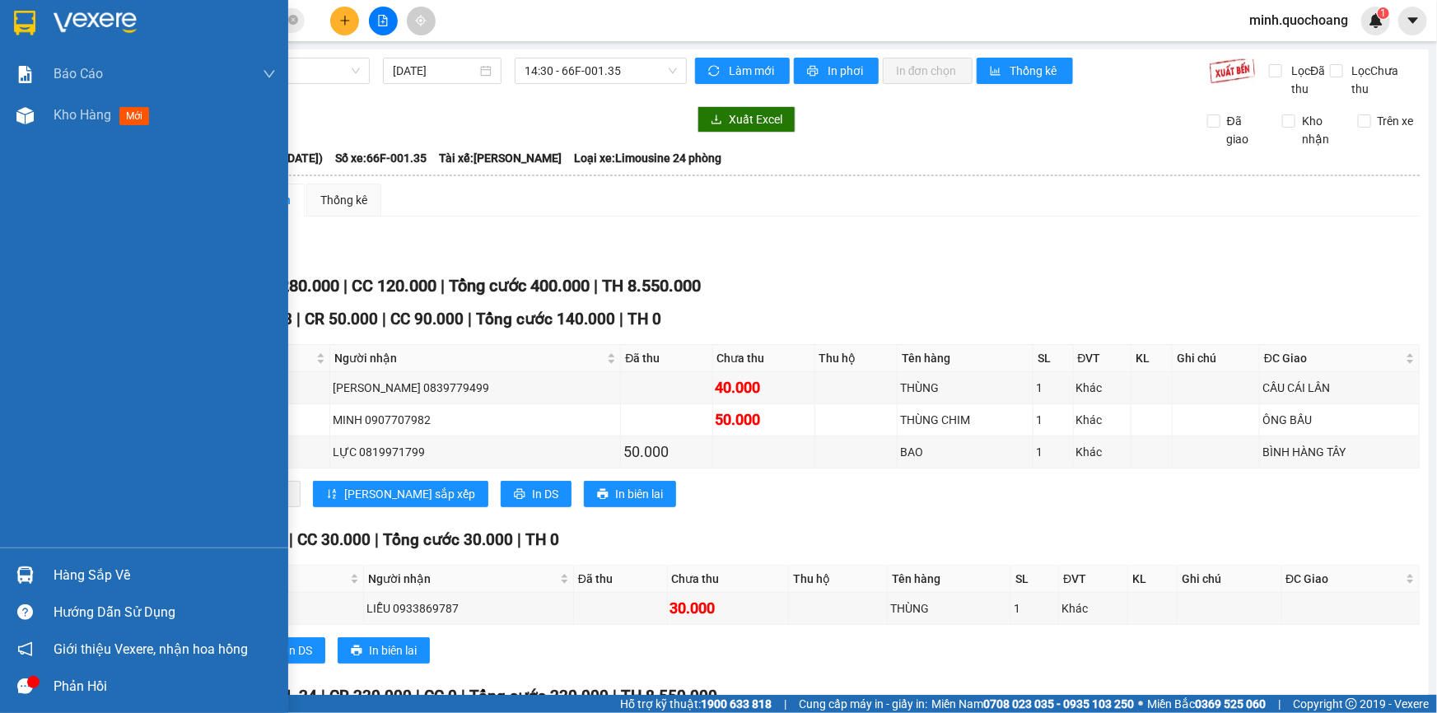
click at [54, 578] on div "Hàng sắp về" at bounding box center [165, 575] width 222 height 25
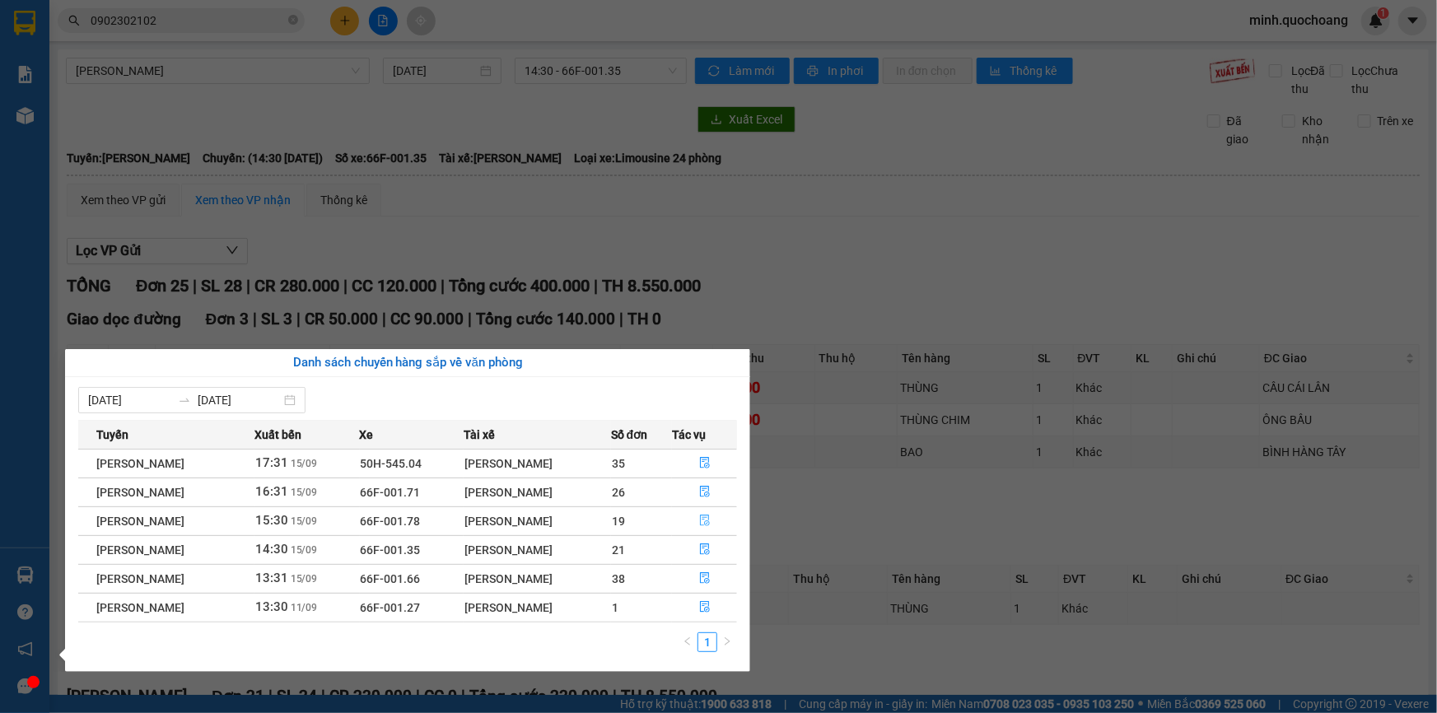
click at [709, 519] on icon "file-done" at bounding box center [705, 521] width 12 height 12
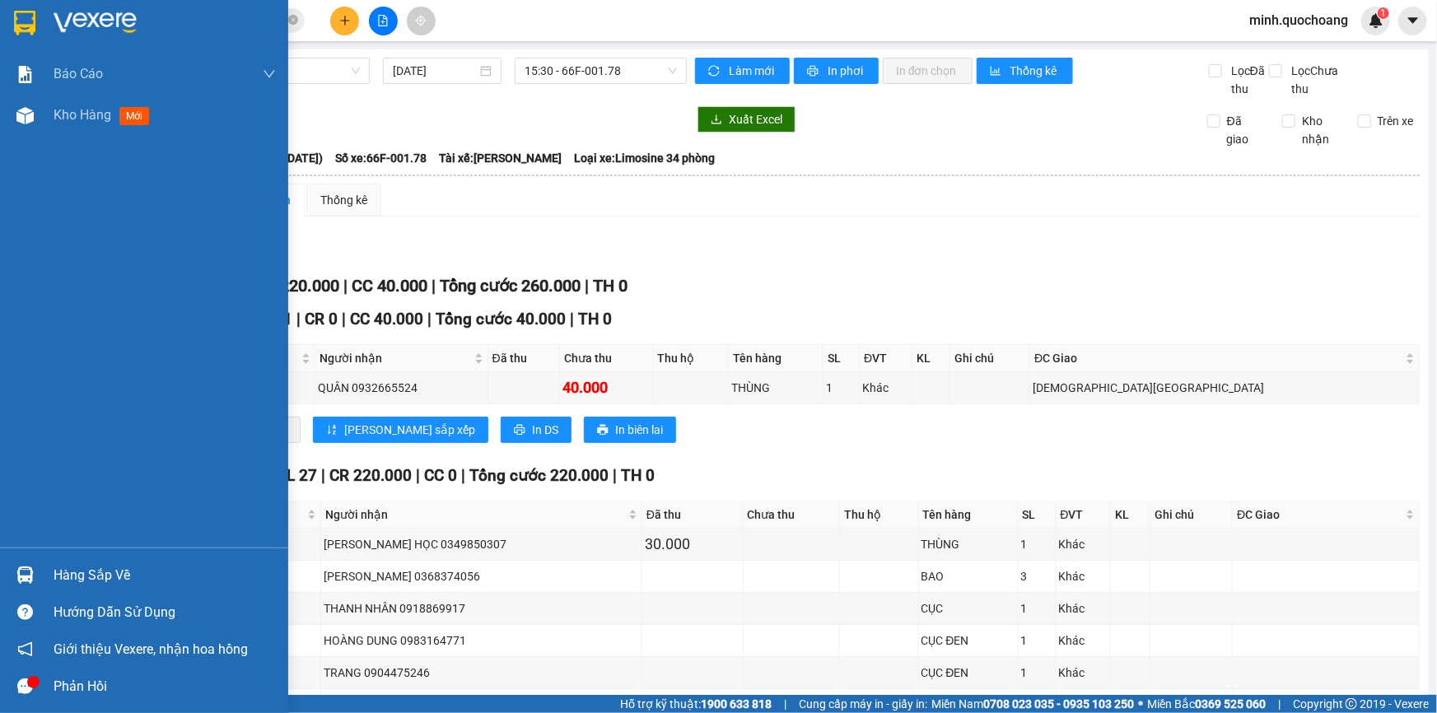
click at [48, 568] on div "Hàng sắp về" at bounding box center [144, 575] width 288 height 37
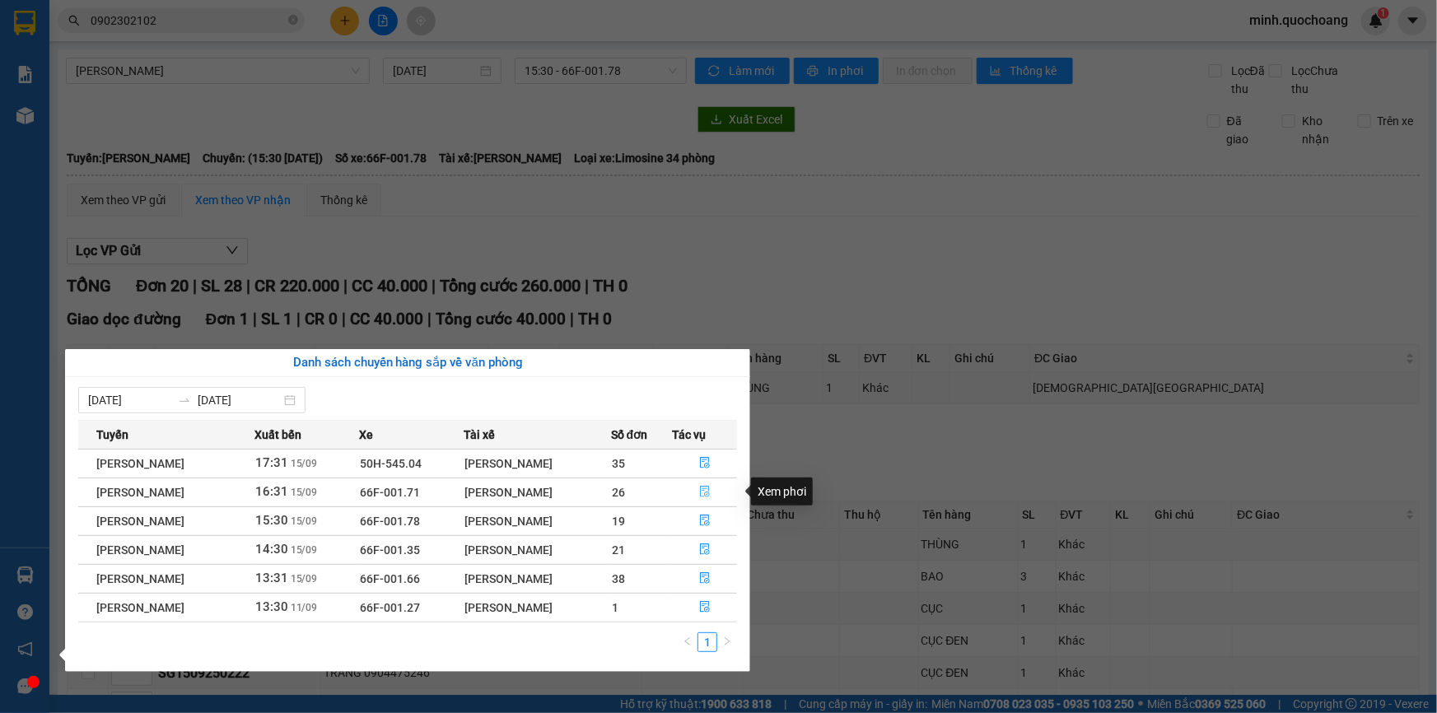
click at [700, 484] on button "button" at bounding box center [704, 492] width 63 height 26
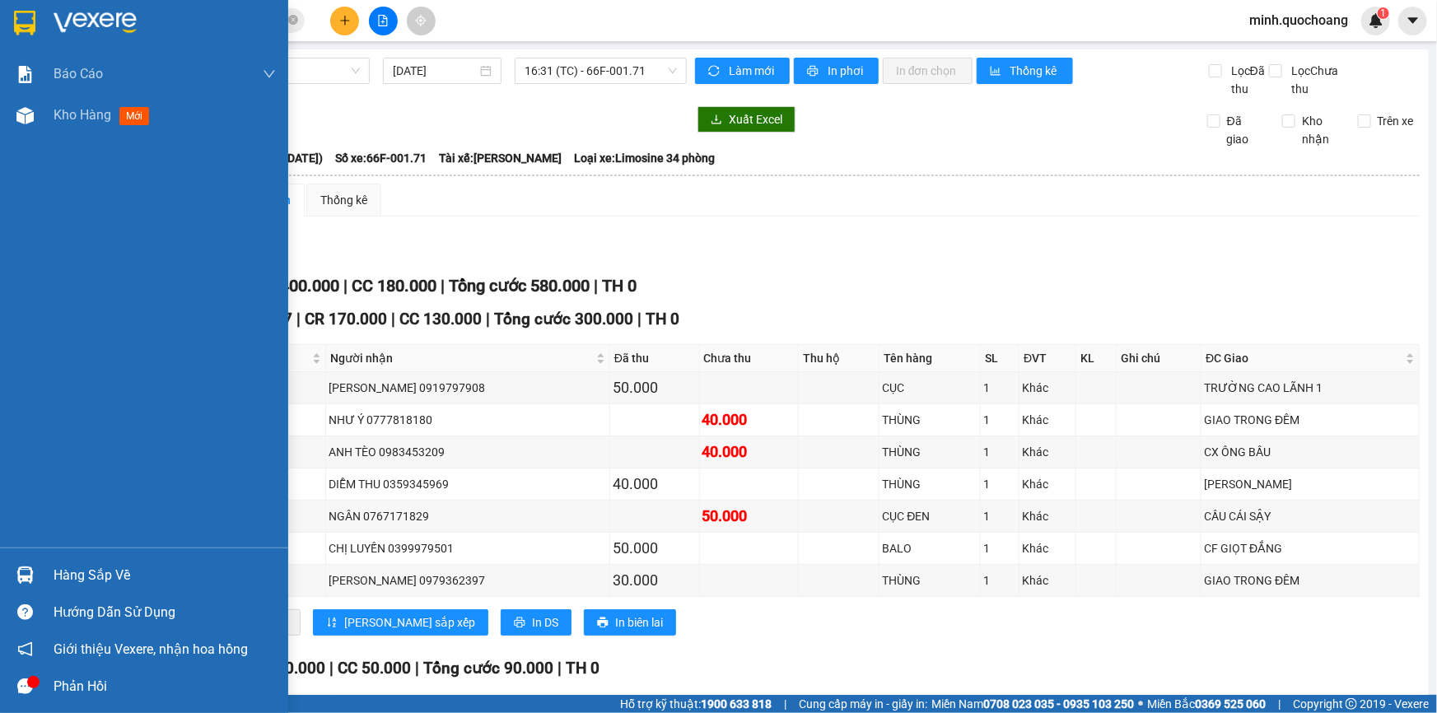
click at [68, 577] on div "Hàng sắp về" at bounding box center [165, 575] width 222 height 25
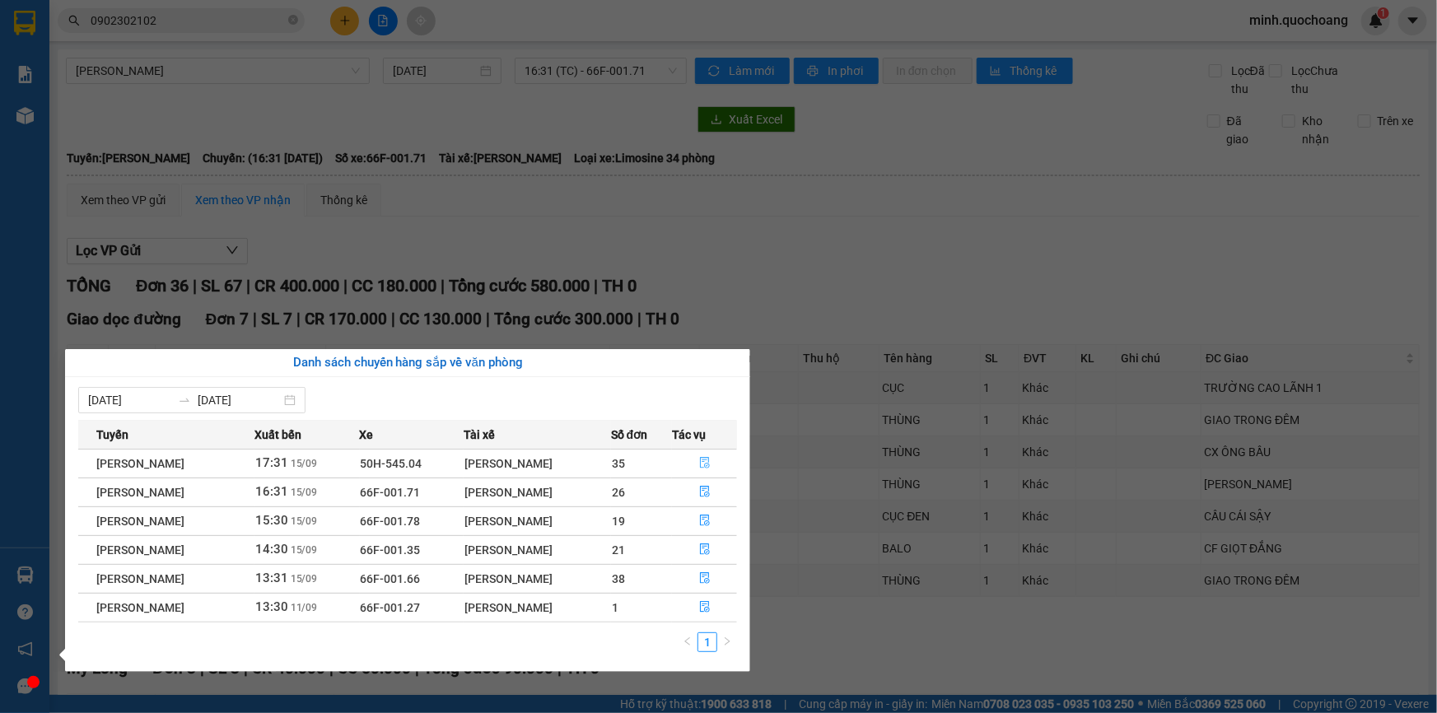
click at [702, 459] on icon "file-done" at bounding box center [705, 463] width 12 height 12
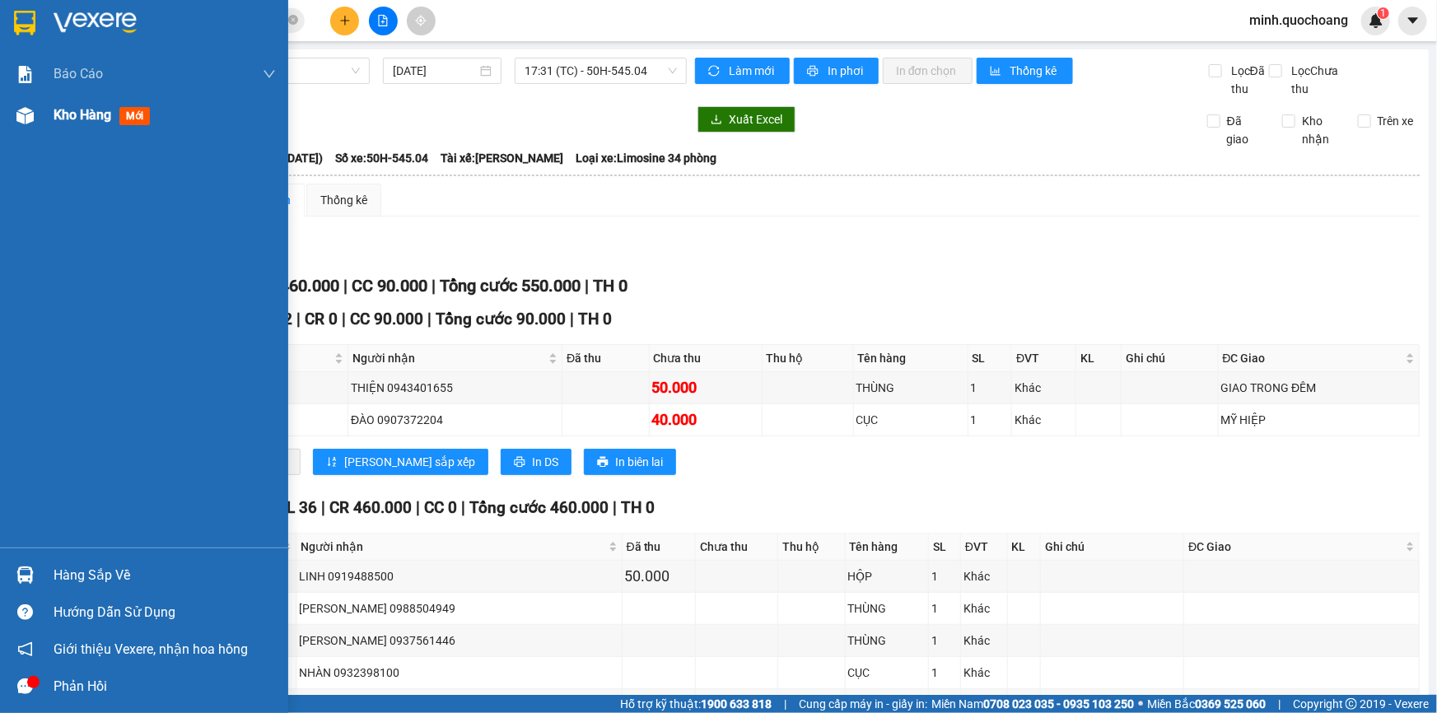
click at [105, 117] on span "Kho hàng" at bounding box center [83, 115] width 58 height 16
